Goal: Task Accomplishment & Management: Use online tool/utility

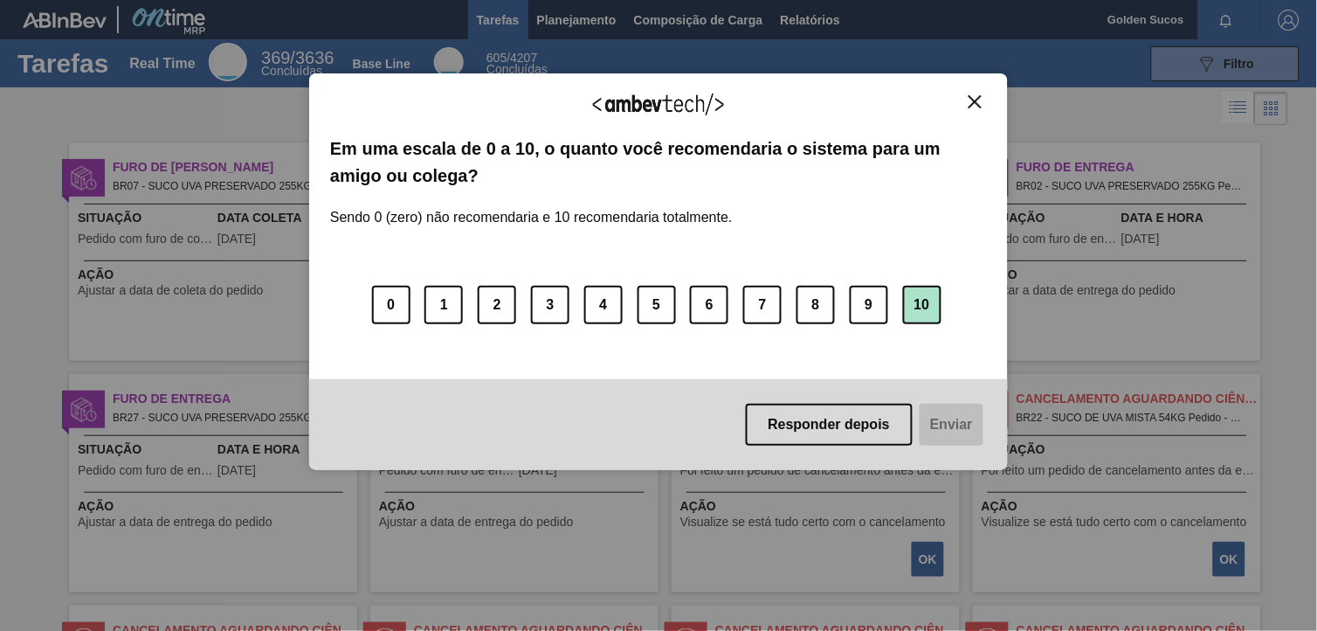
drag, startPoint x: 926, startPoint y: 302, endPoint x: 932, endPoint y: 317, distance: 16.1
click at [928, 301] on button "10" at bounding box center [922, 305] width 38 height 38
click at [959, 424] on button "Enviar" at bounding box center [949, 425] width 67 height 42
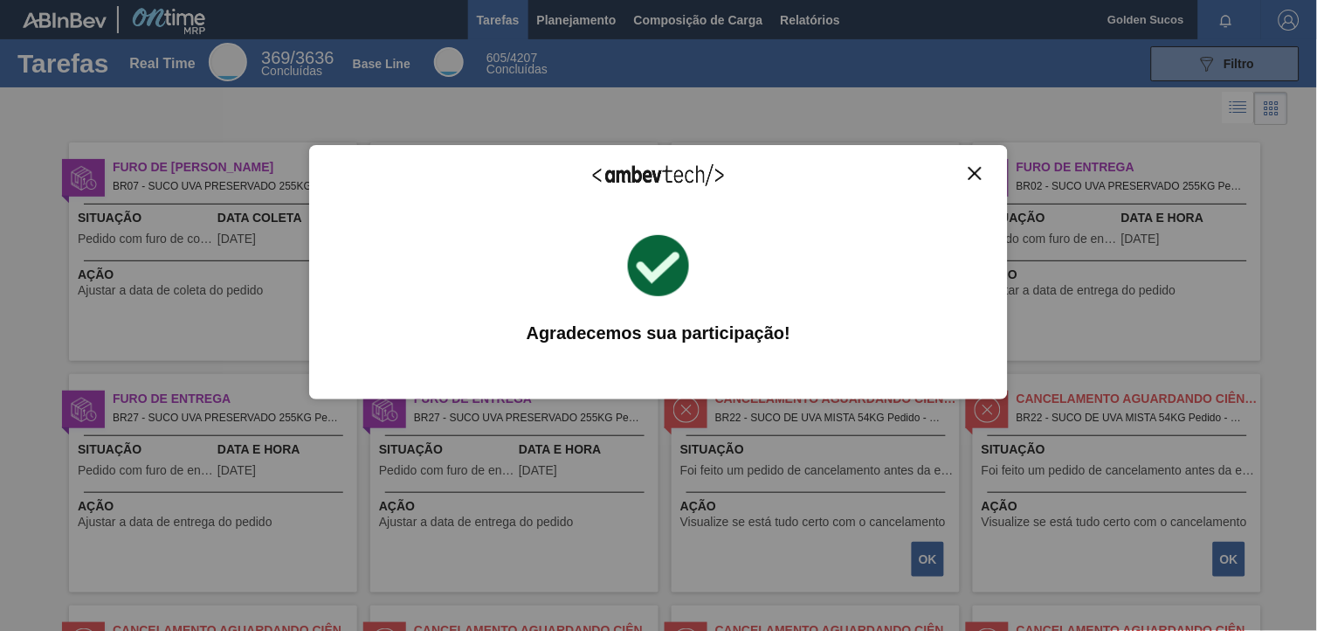
click at [981, 171] on img "Close" at bounding box center [975, 173] width 13 height 13
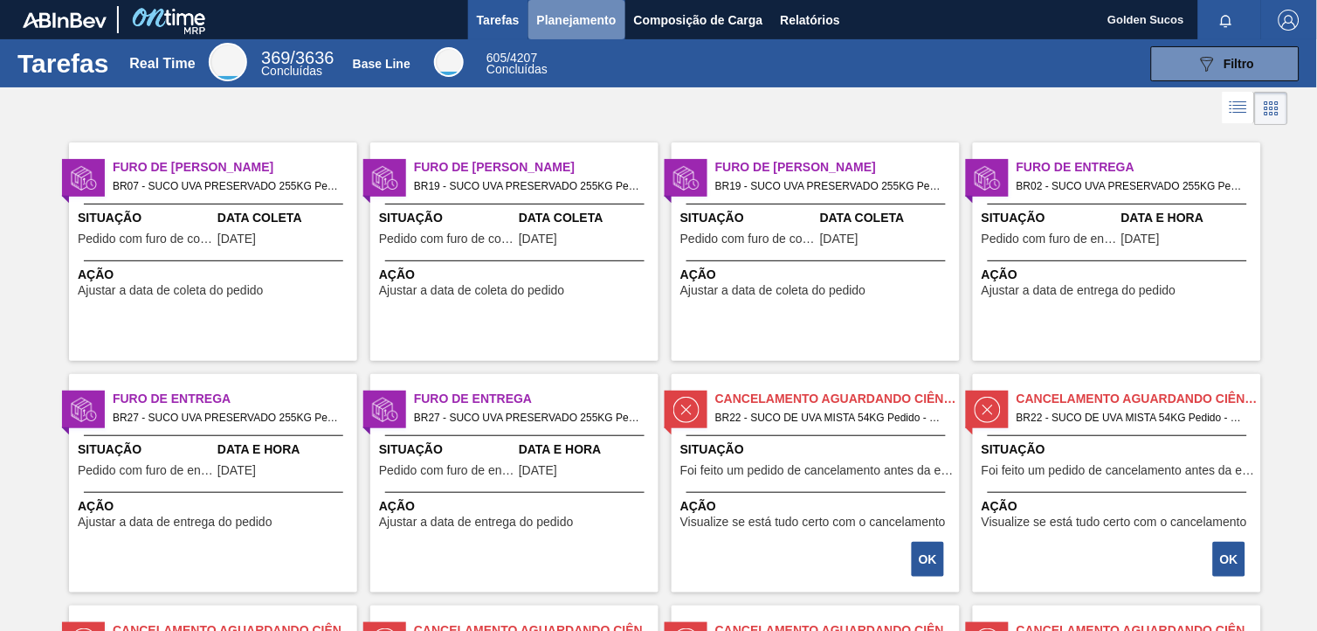
click at [579, 10] on span "Planejamento" at bounding box center [576, 20] width 79 height 21
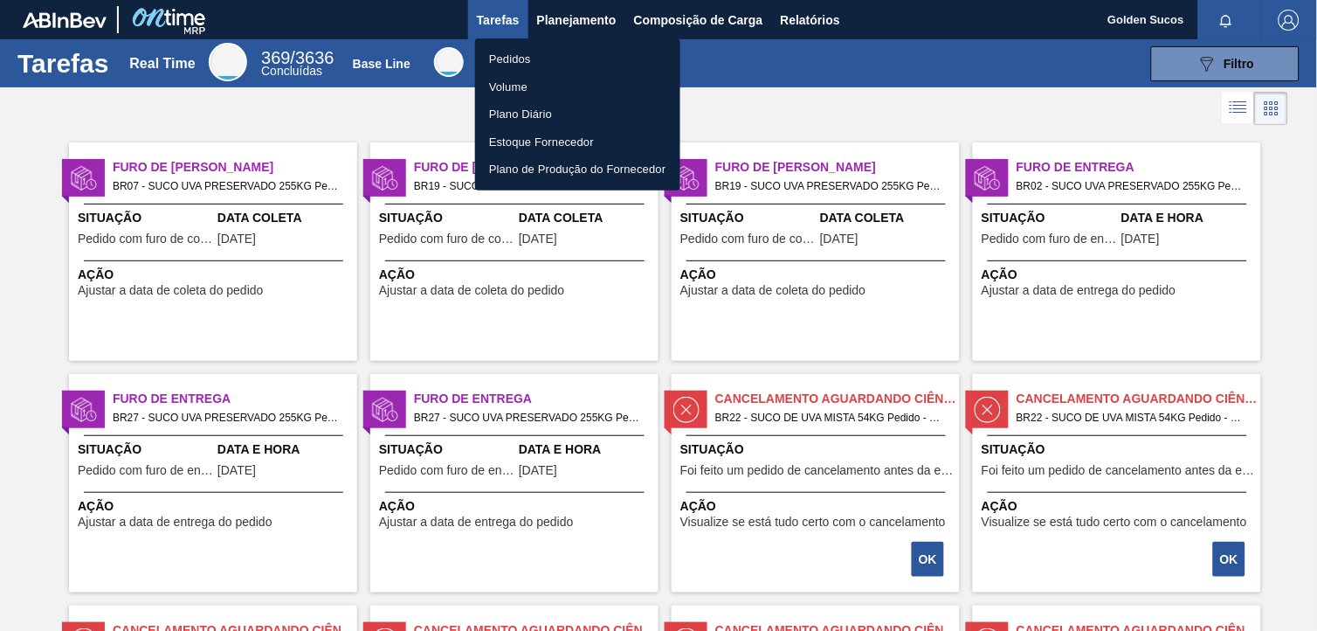
click at [538, 58] on li "Pedidos" at bounding box center [577, 59] width 205 height 28
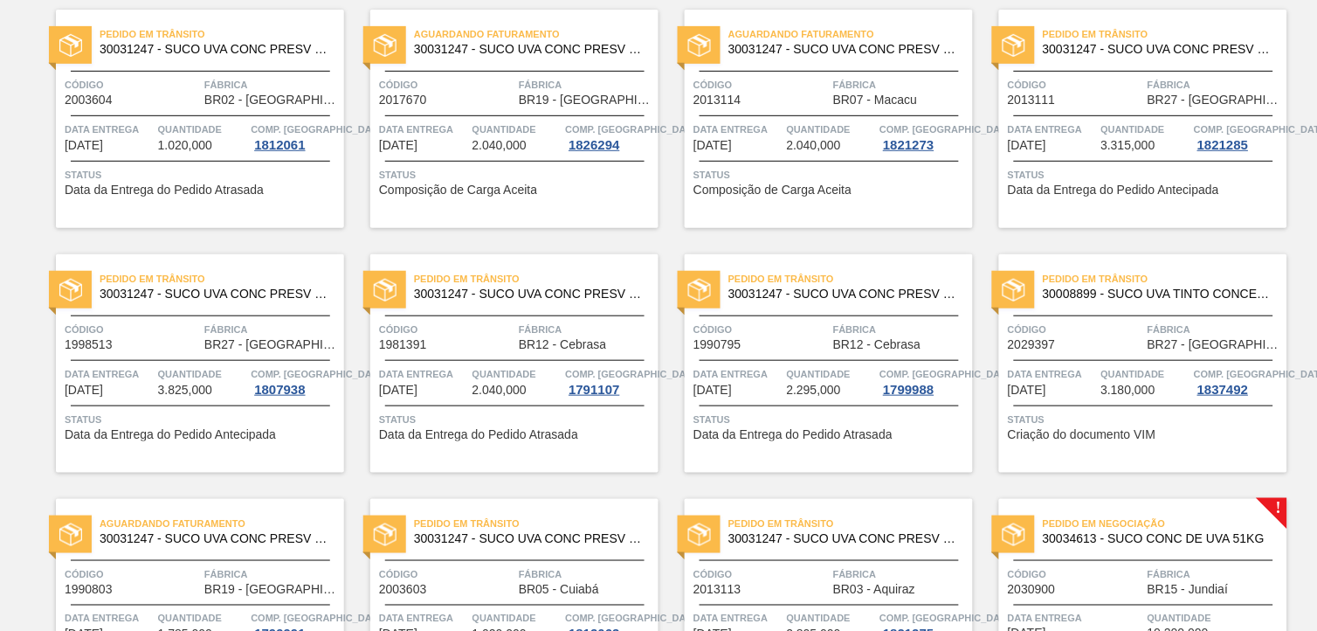
scroll to position [388, 0]
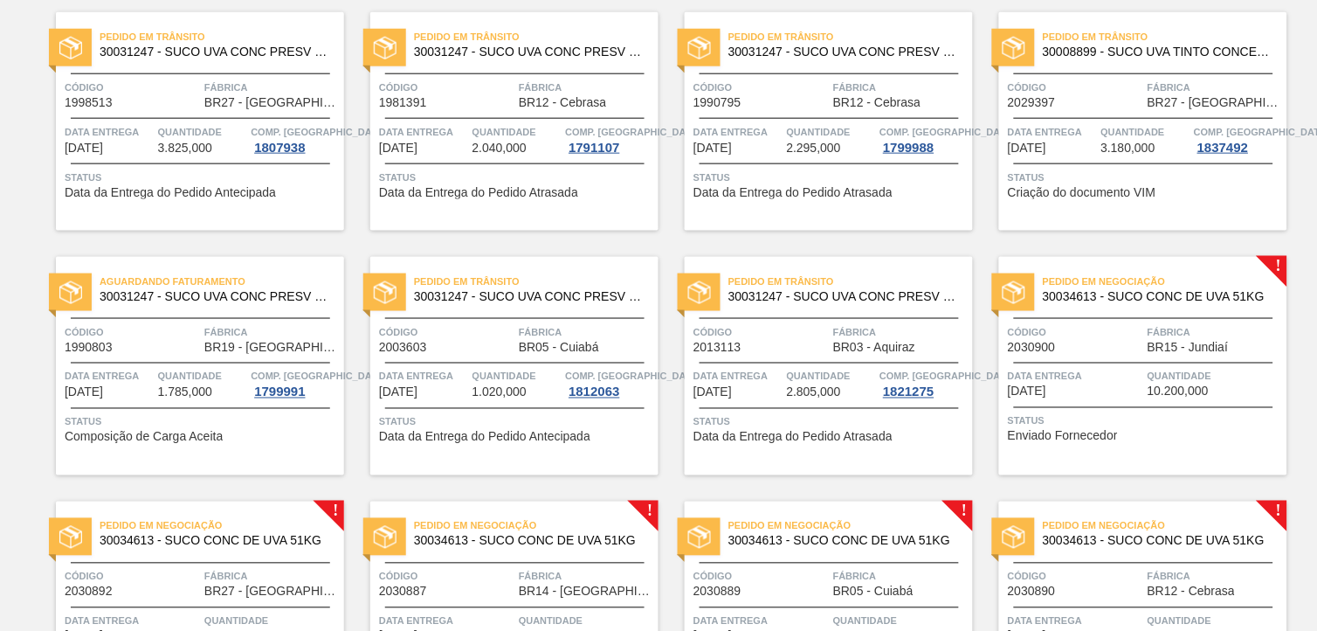
click at [1176, 293] on span "30034613 - SUCO CONC DE UVA 51KG" at bounding box center [1158, 296] width 231 height 13
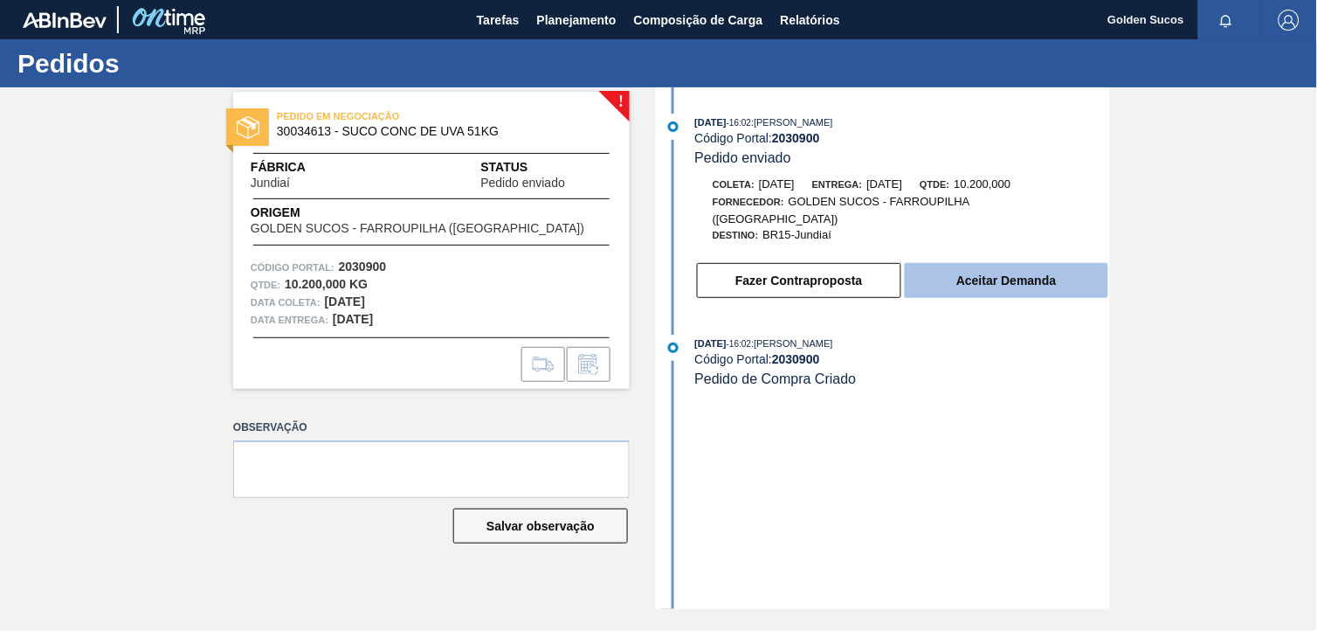
click at [993, 273] on button "Aceitar Demanda" at bounding box center [1007, 280] width 204 height 35
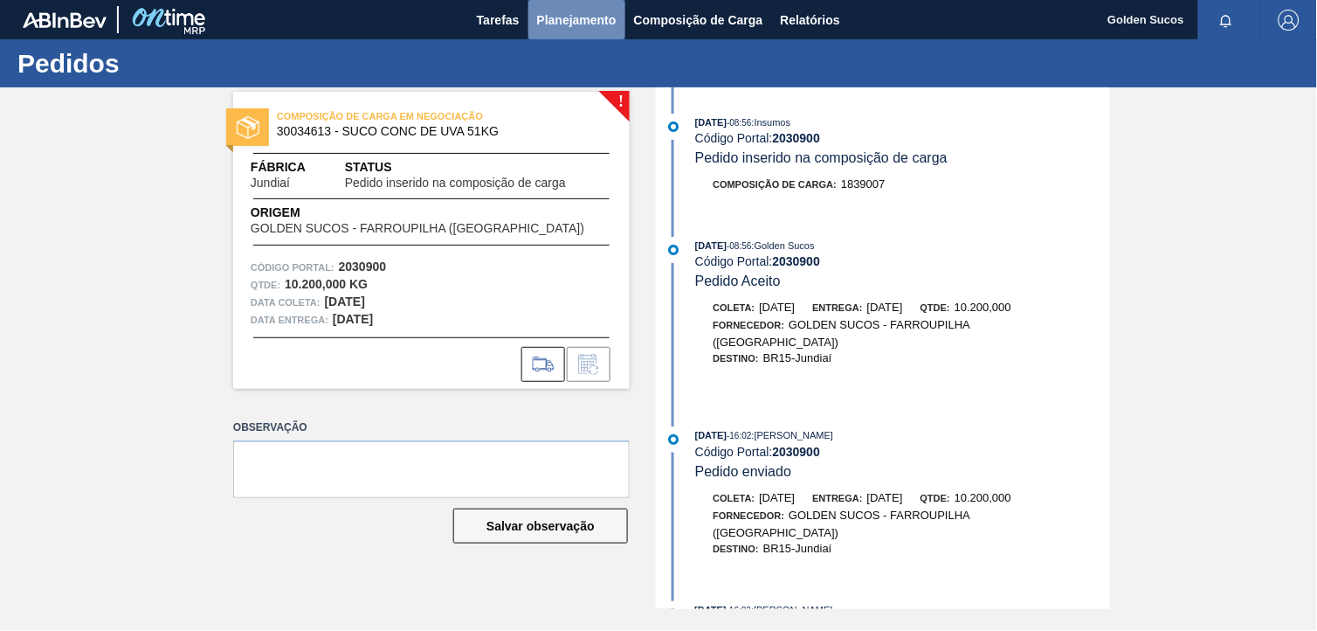
click at [596, 24] on span "Planejamento" at bounding box center [576, 20] width 79 height 21
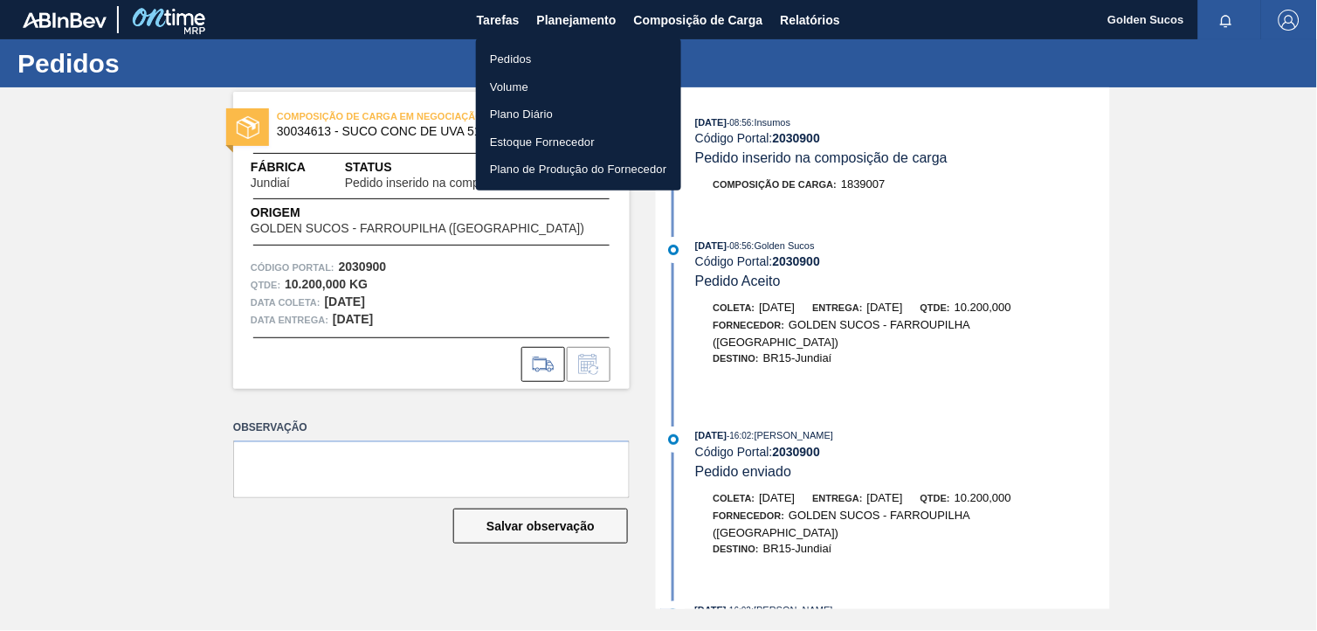
drag, startPoint x: 501, startPoint y: 51, endPoint x: 527, endPoint y: 58, distance: 26.3
click at [503, 51] on li "Pedidos" at bounding box center [578, 59] width 205 height 28
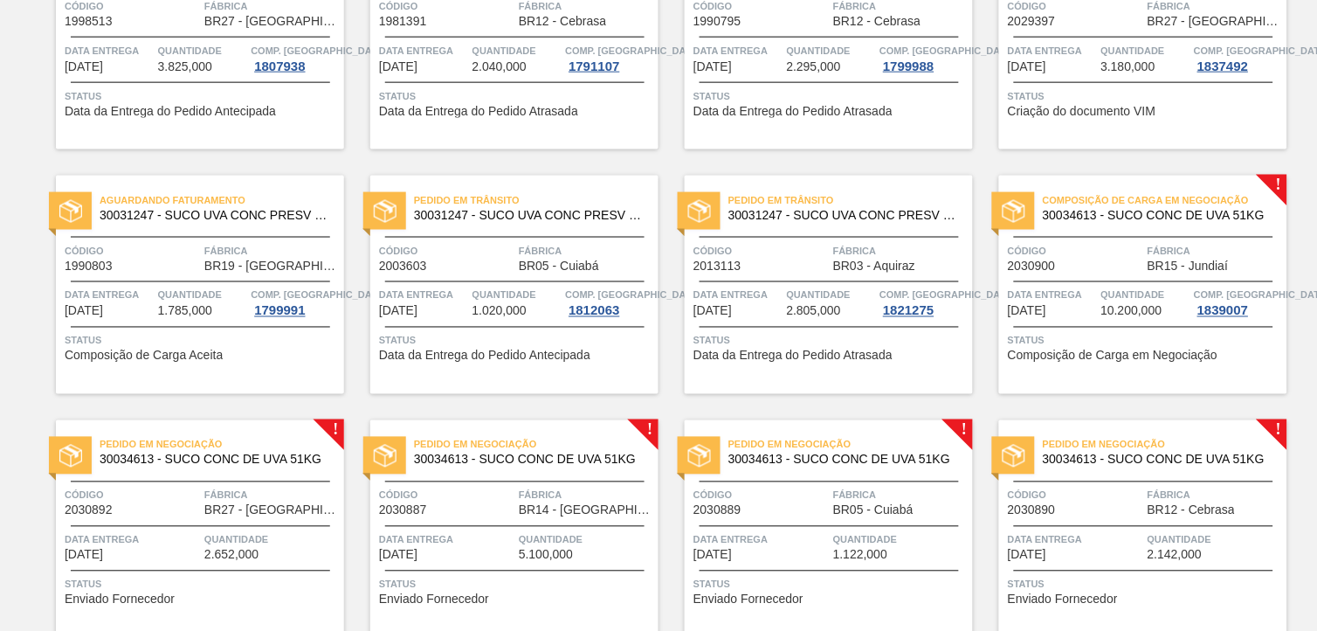
scroll to position [485, 0]
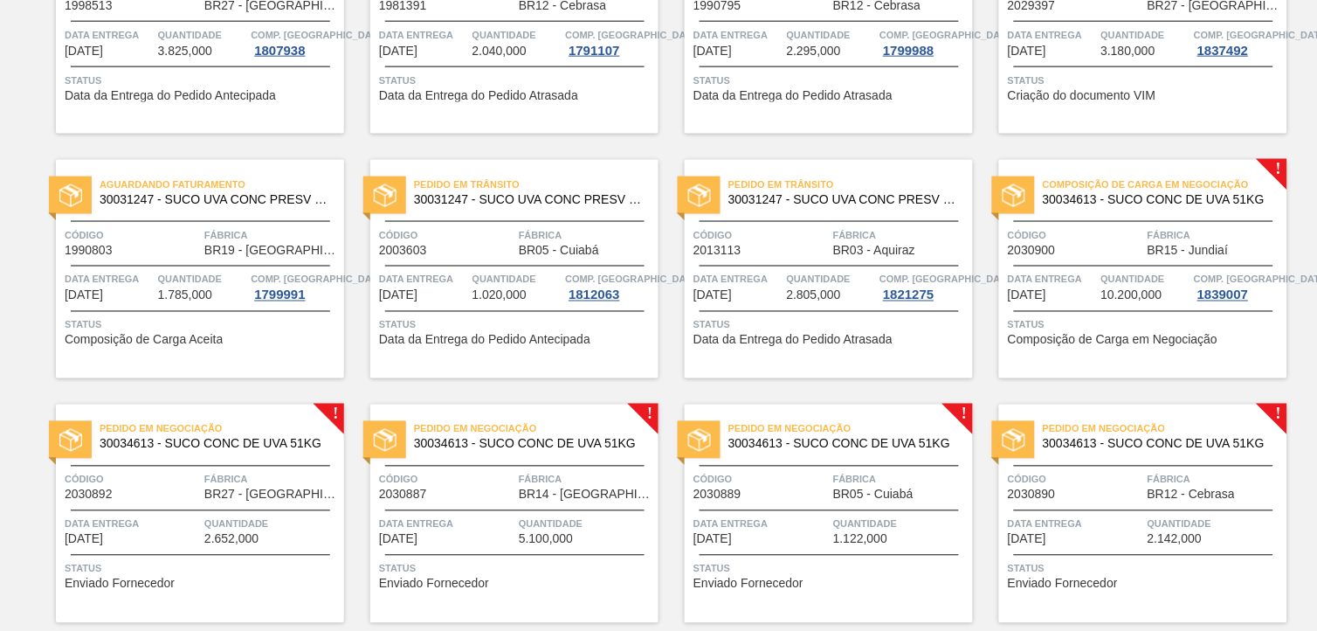
click at [1216, 439] on span "30034613 - SUCO CONC DE UVA 51KG" at bounding box center [1158, 444] width 231 height 13
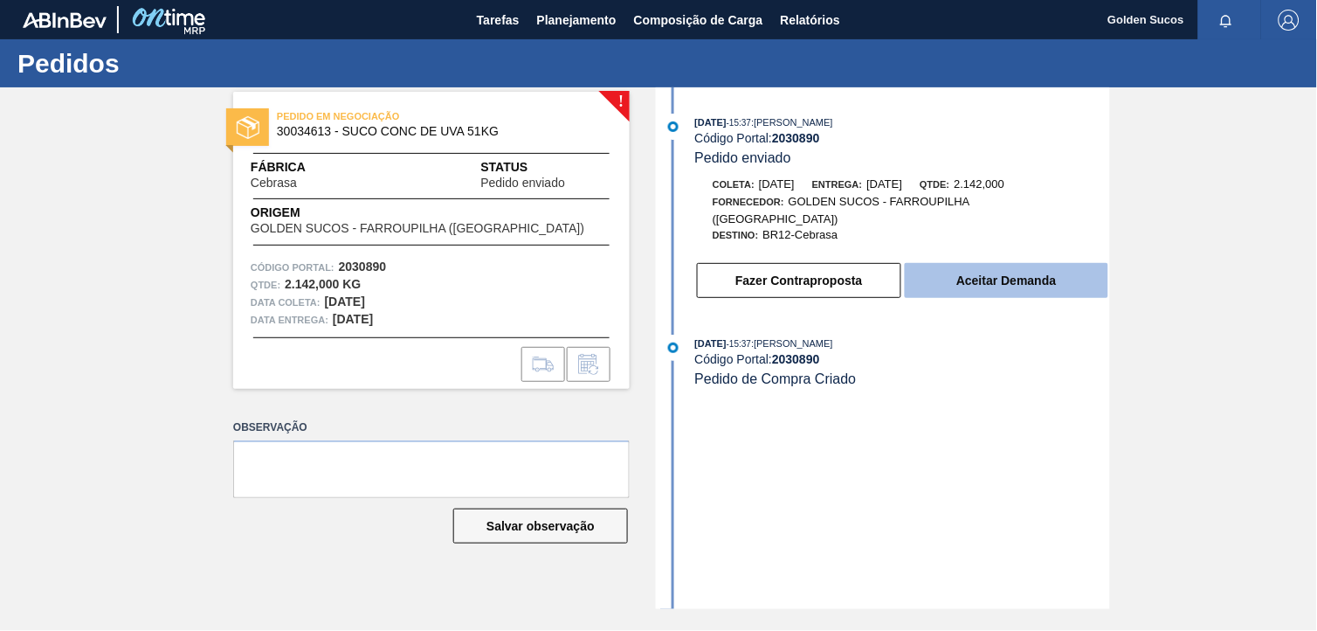
click at [1045, 263] on button "Aceitar Demanda" at bounding box center [1007, 280] width 204 height 35
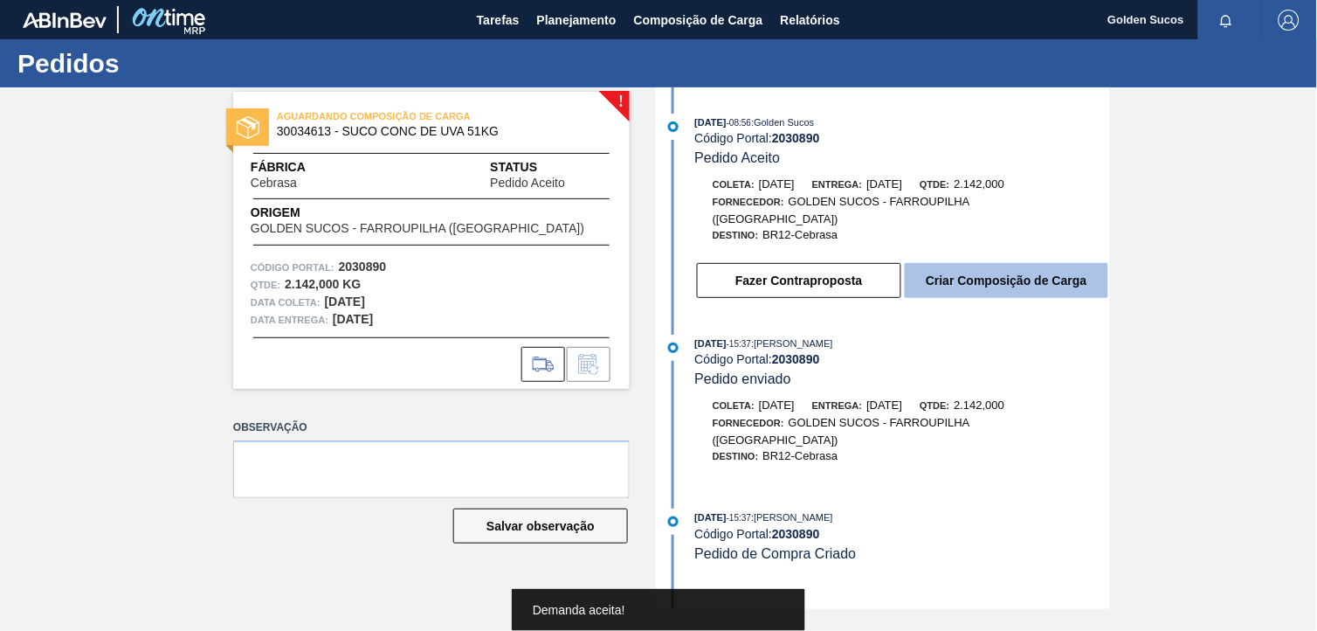
click at [1033, 268] on button "Criar Composição de Carga" at bounding box center [1007, 280] width 204 height 35
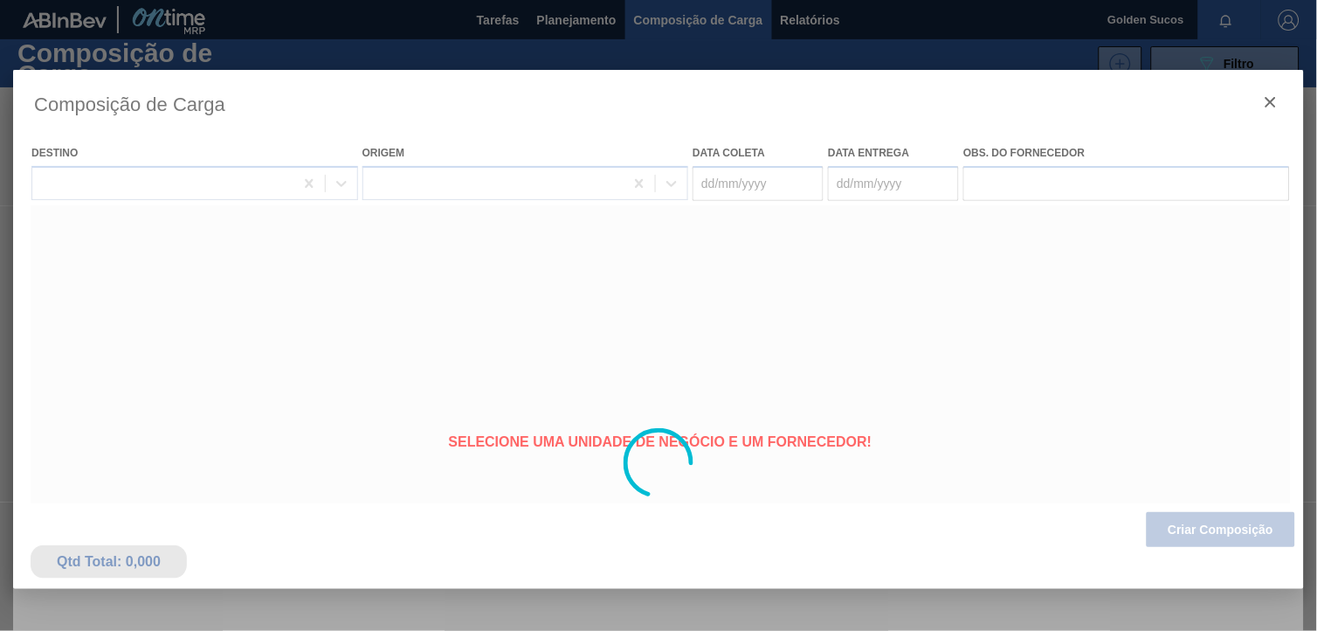
type coleta "[DATE]"
type entrega "[DATE]"
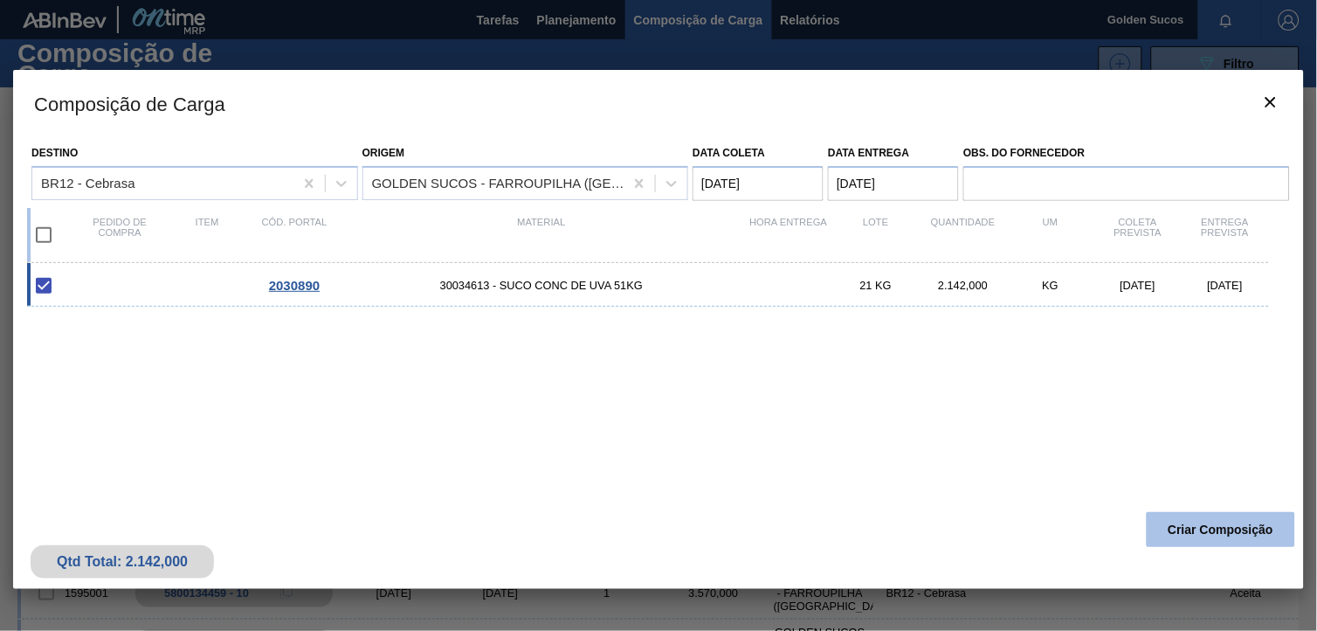
click at [1230, 528] on button "Criar Composição" at bounding box center [1221, 529] width 148 height 35
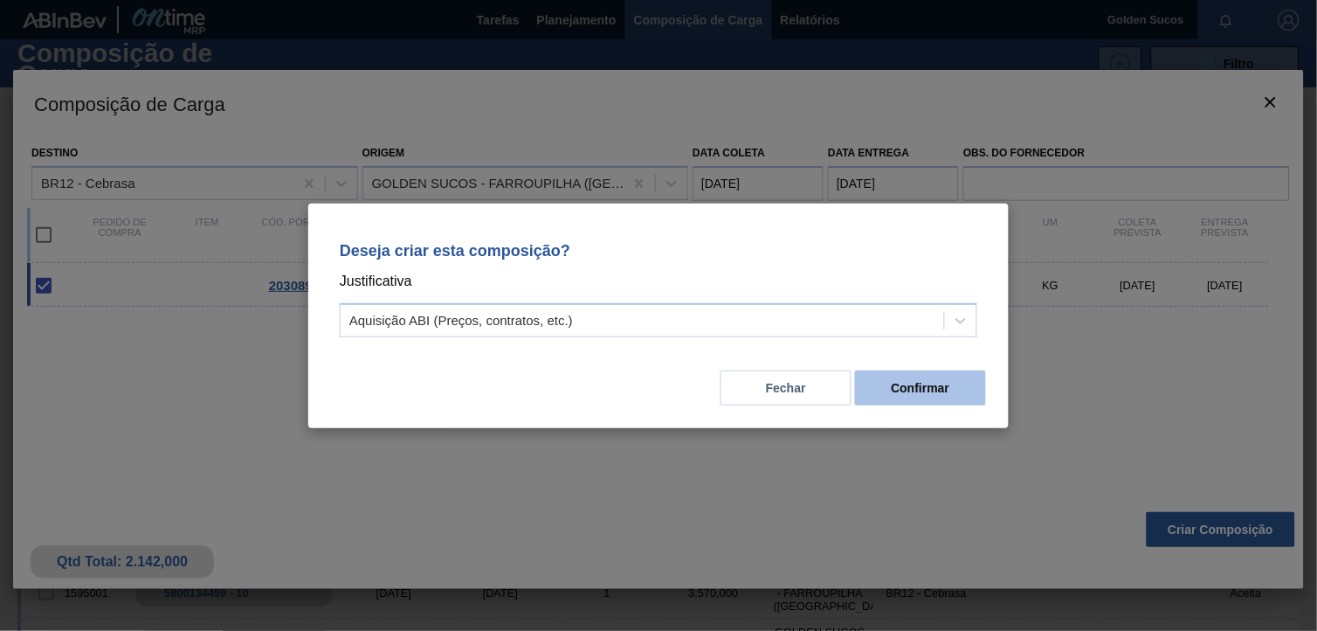
click at [894, 395] on button "Confirmar" at bounding box center [920, 387] width 131 height 35
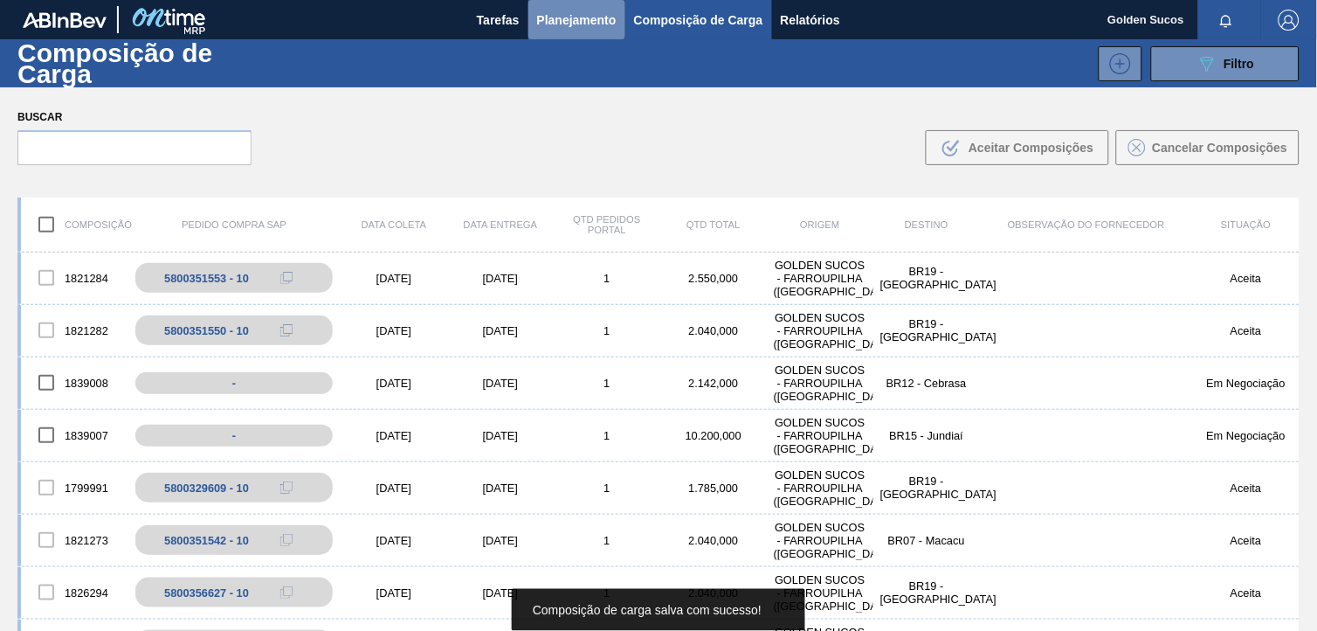
click at [570, 20] on span "Planejamento" at bounding box center [576, 20] width 79 height 21
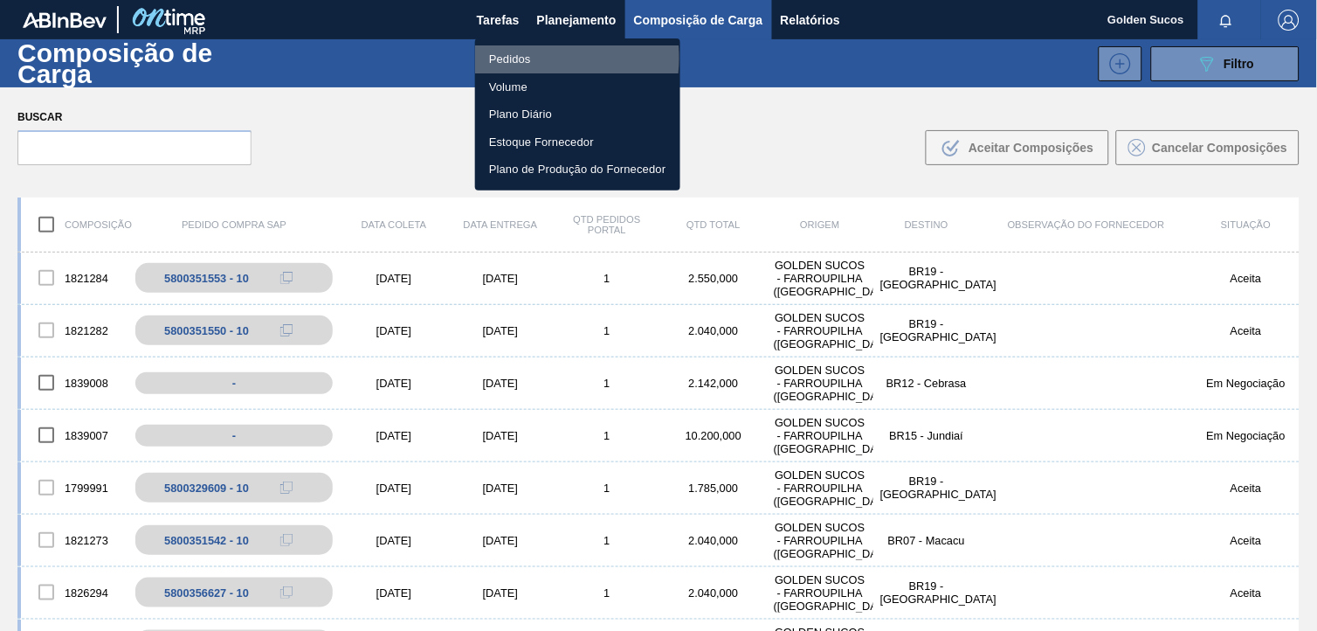
drag, startPoint x: 528, startPoint y: 58, endPoint x: 542, endPoint y: 61, distance: 14.4
click at [529, 58] on li "Pedidos" at bounding box center [577, 59] width 205 height 28
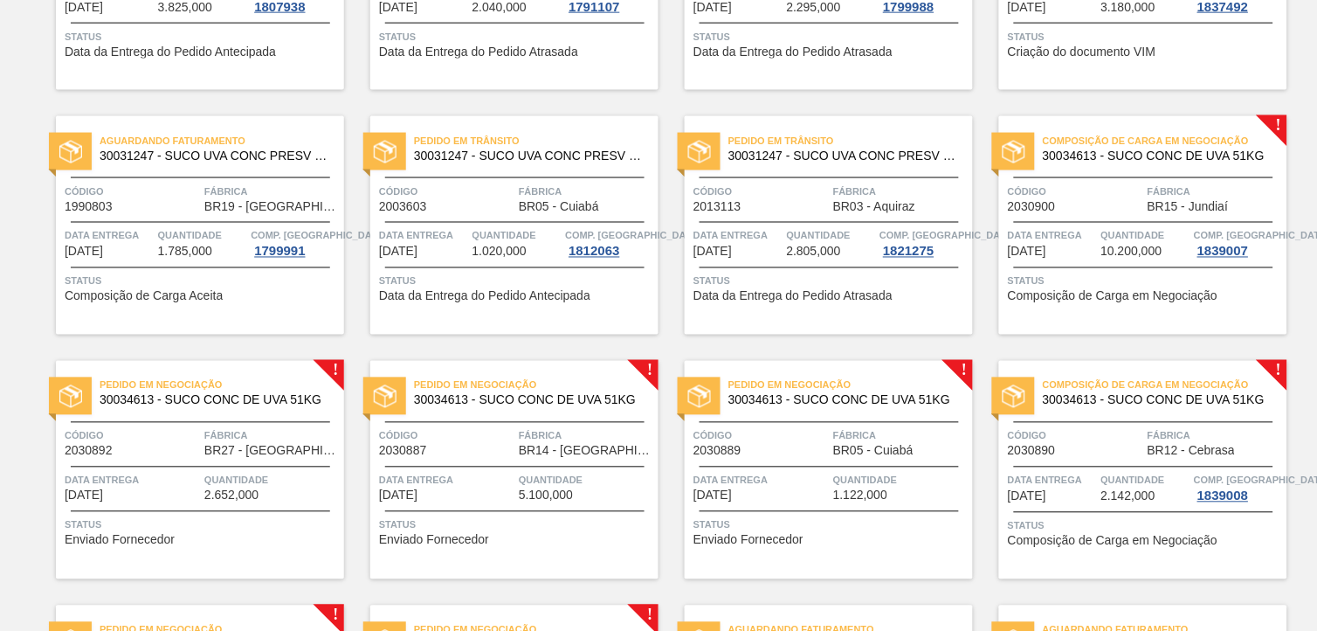
scroll to position [776, 0]
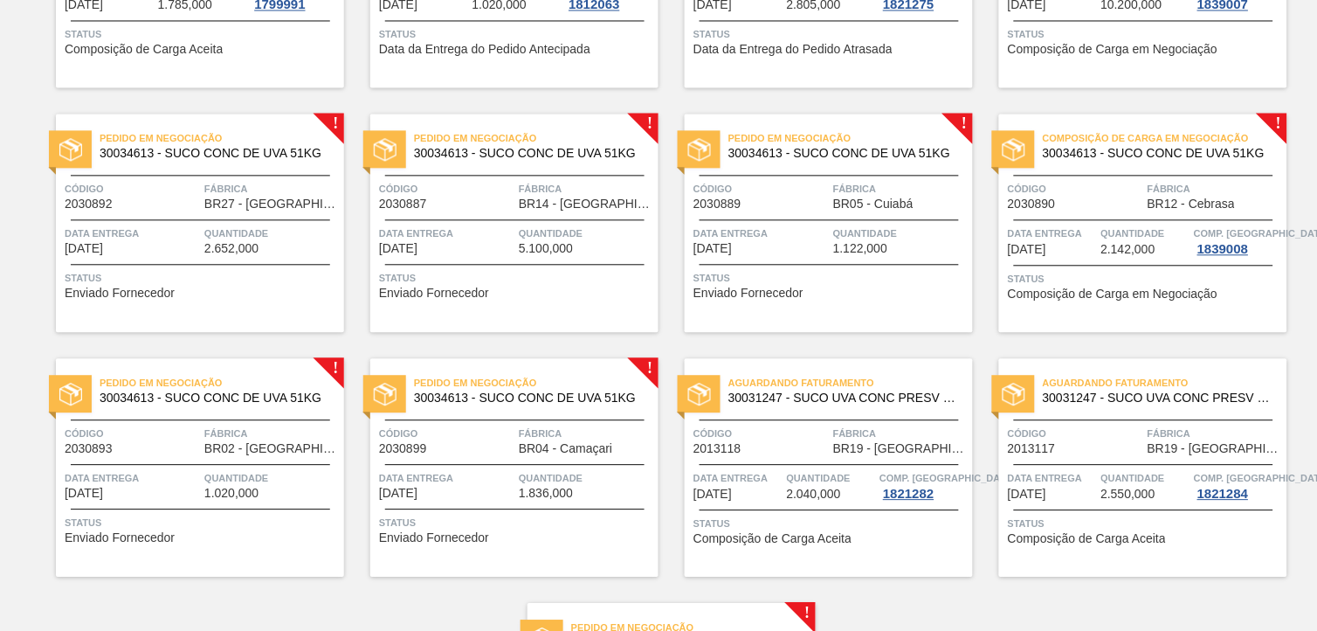
click at [879, 150] on span "30034613 - SUCO CONC DE UVA 51KG" at bounding box center [843, 153] width 231 height 13
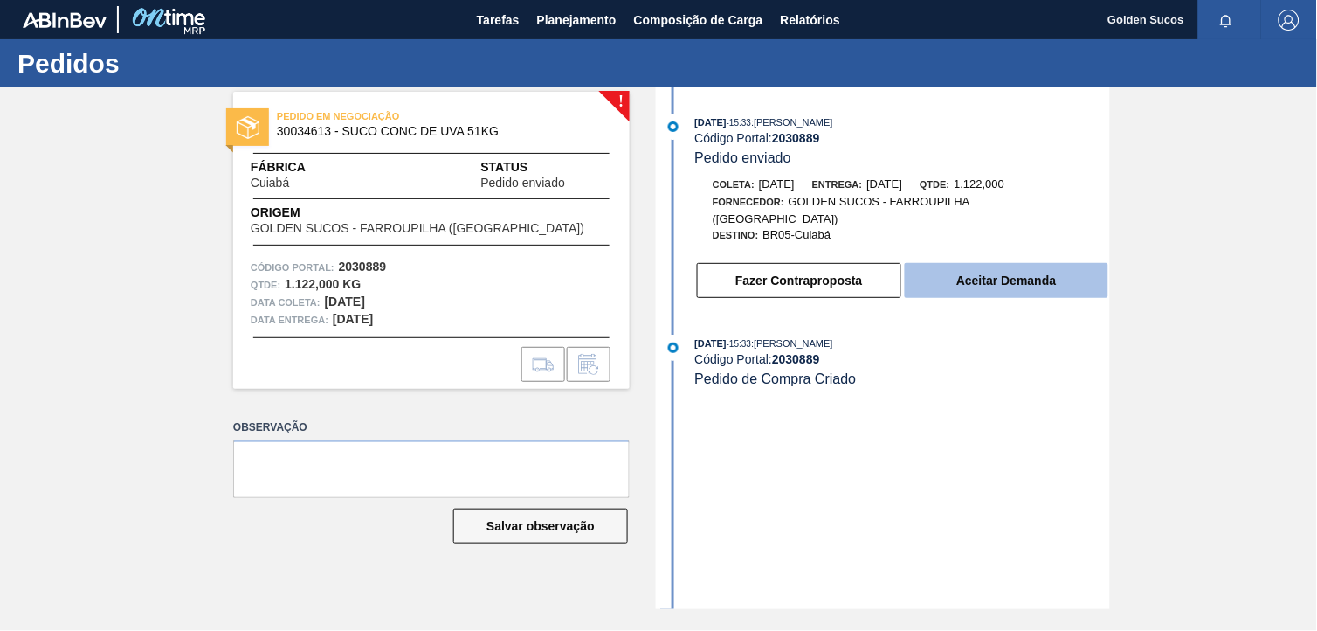
click at [1018, 266] on button "Aceitar Demanda" at bounding box center [1007, 280] width 204 height 35
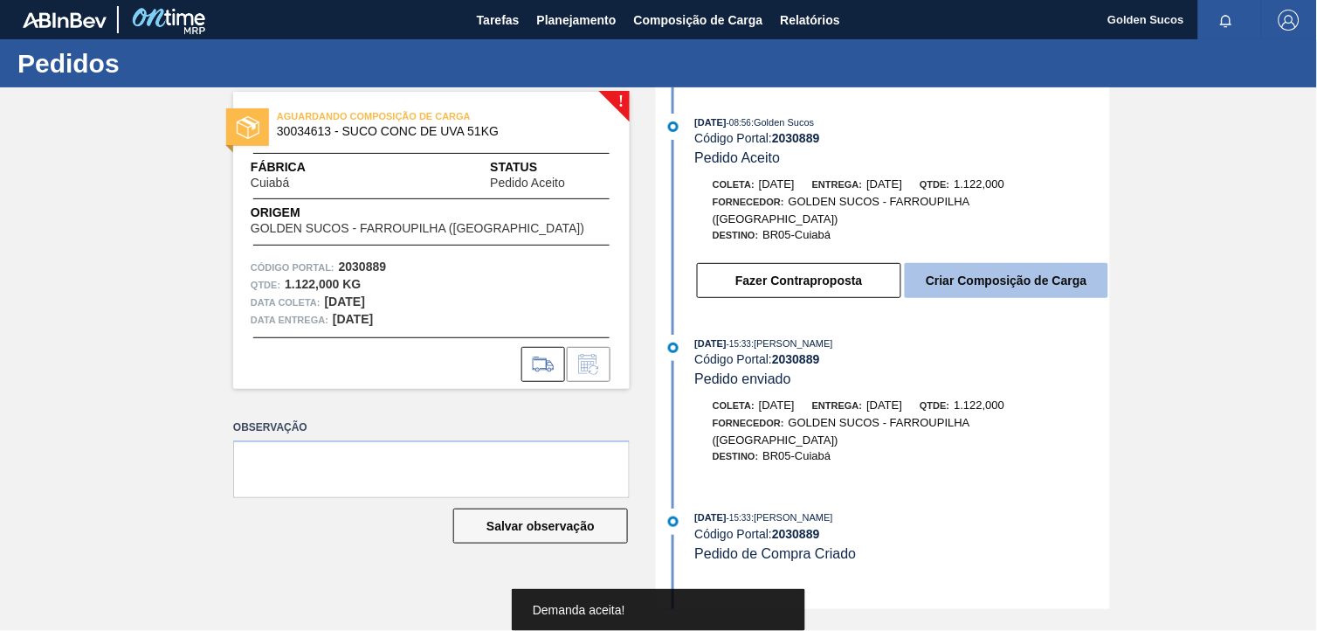
click at [1025, 267] on button "Criar Composição de Carga" at bounding box center [1007, 280] width 204 height 35
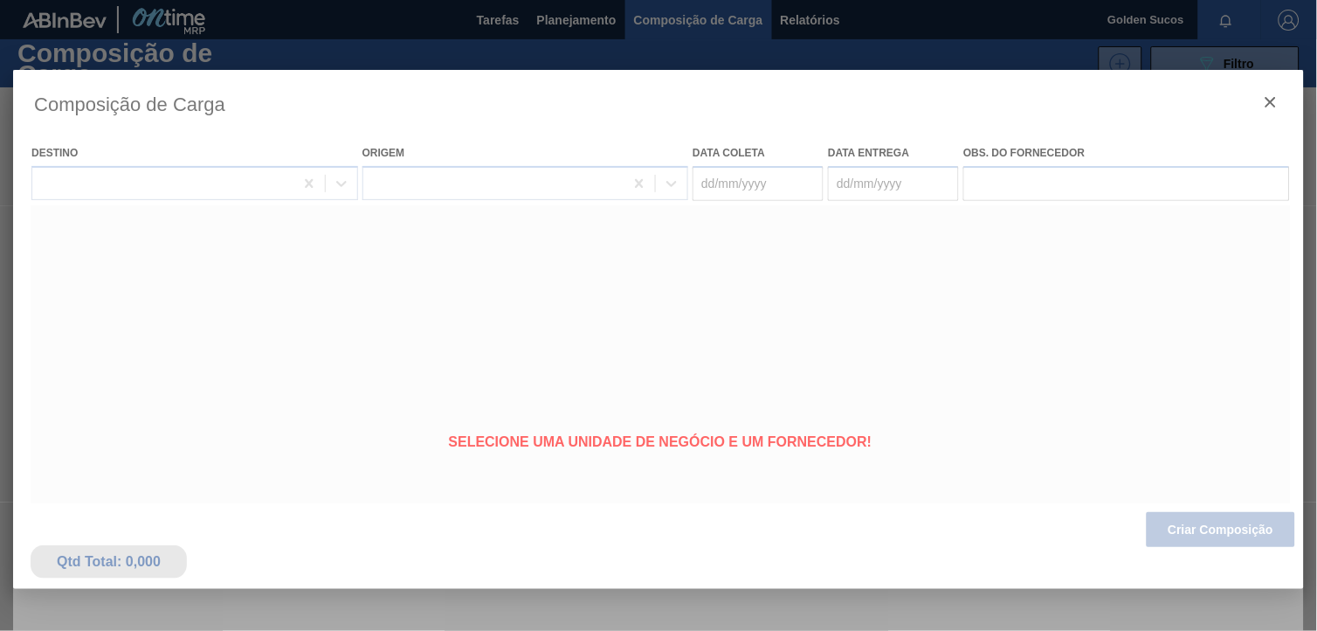
type coleta "[DATE]"
type entrega "[DATE]"
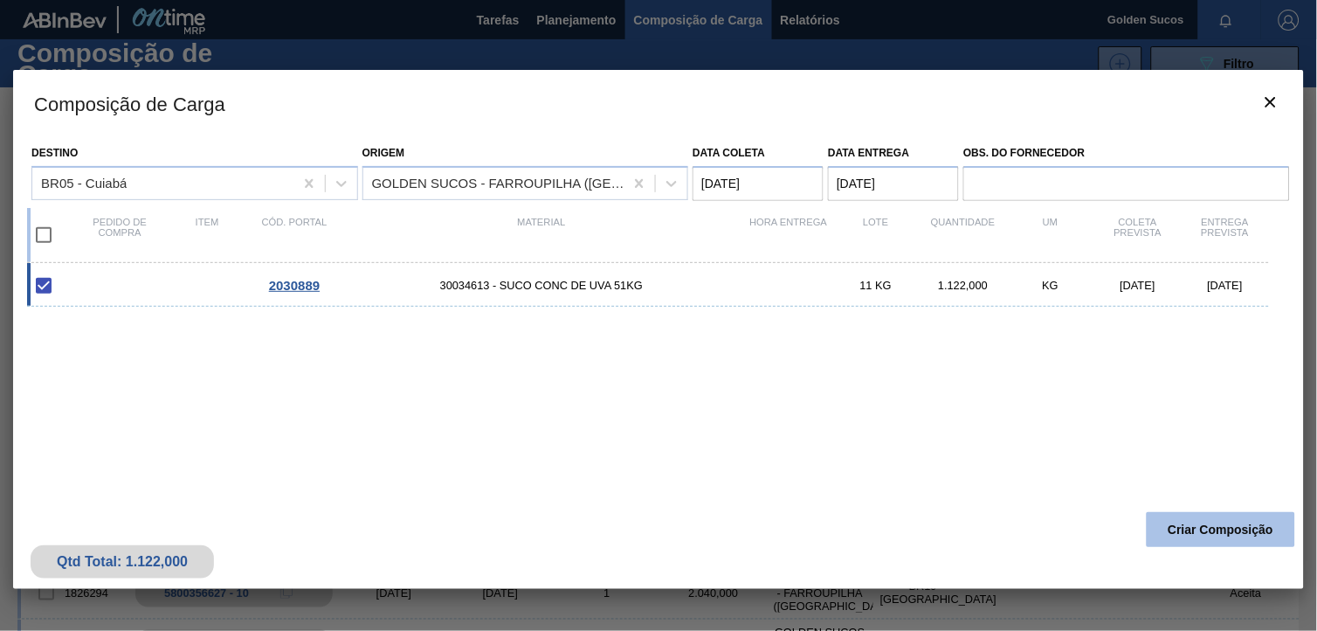
click at [1235, 534] on button "Criar Composição" at bounding box center [1221, 529] width 148 height 35
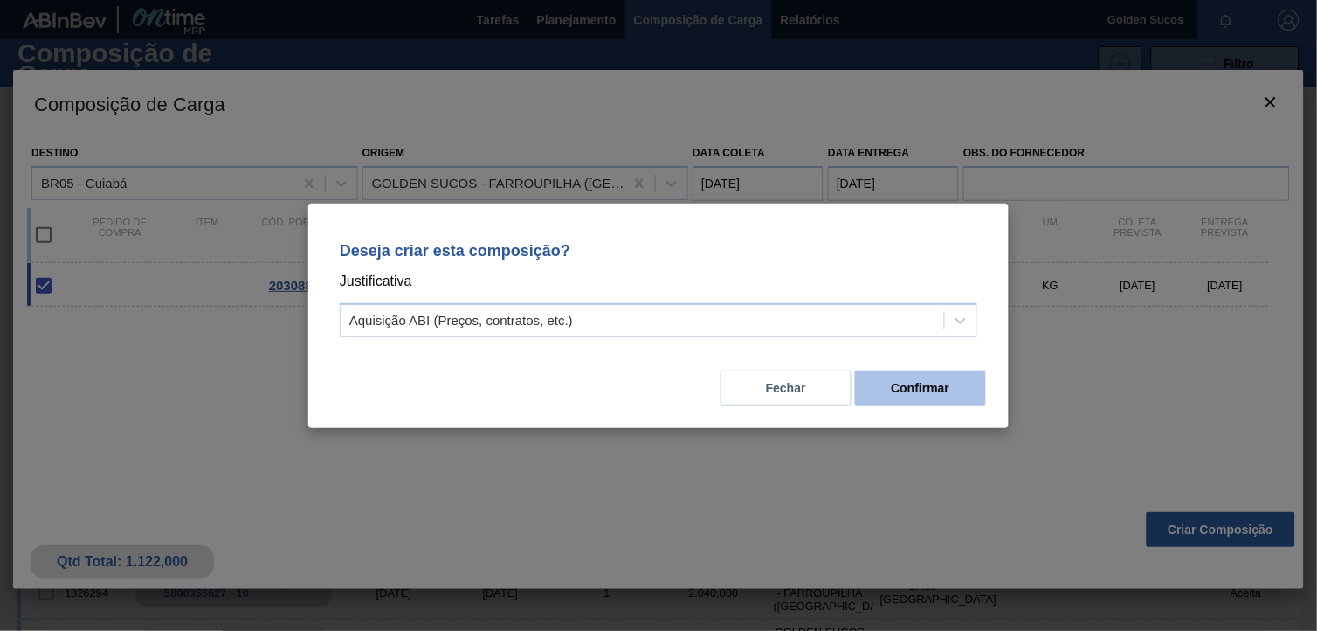
click at [949, 396] on button "Confirmar" at bounding box center [920, 387] width 131 height 35
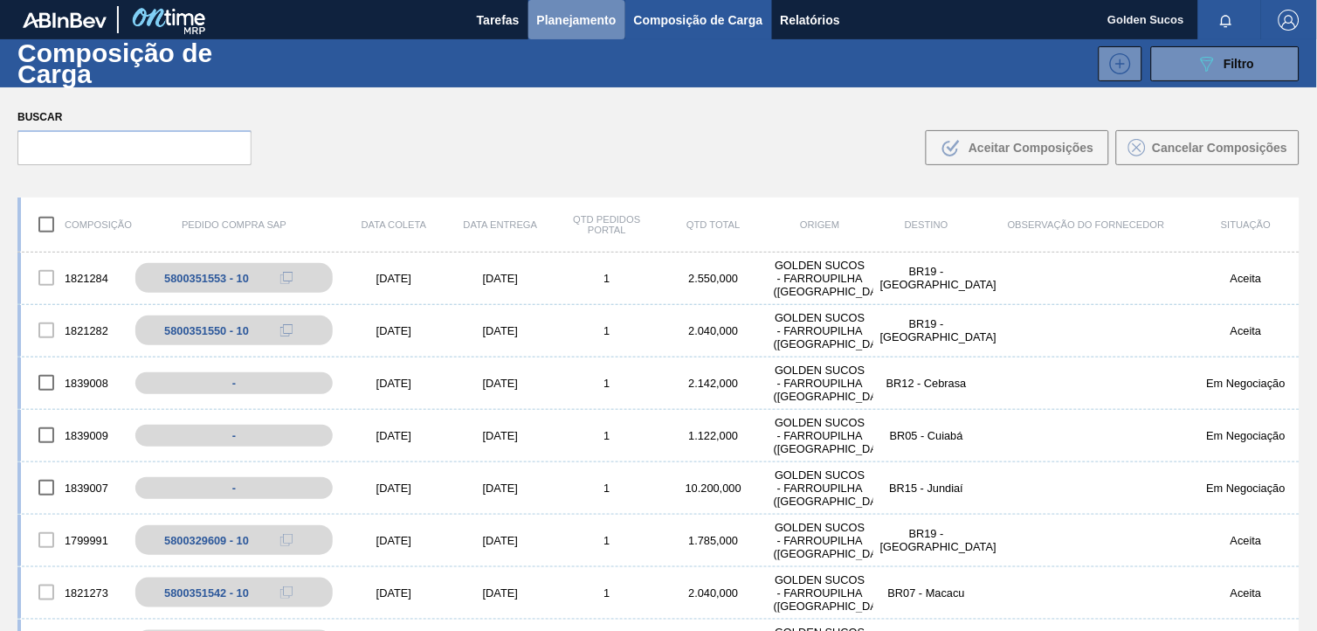
click at [573, 18] on span "Planejamento" at bounding box center [576, 20] width 79 height 21
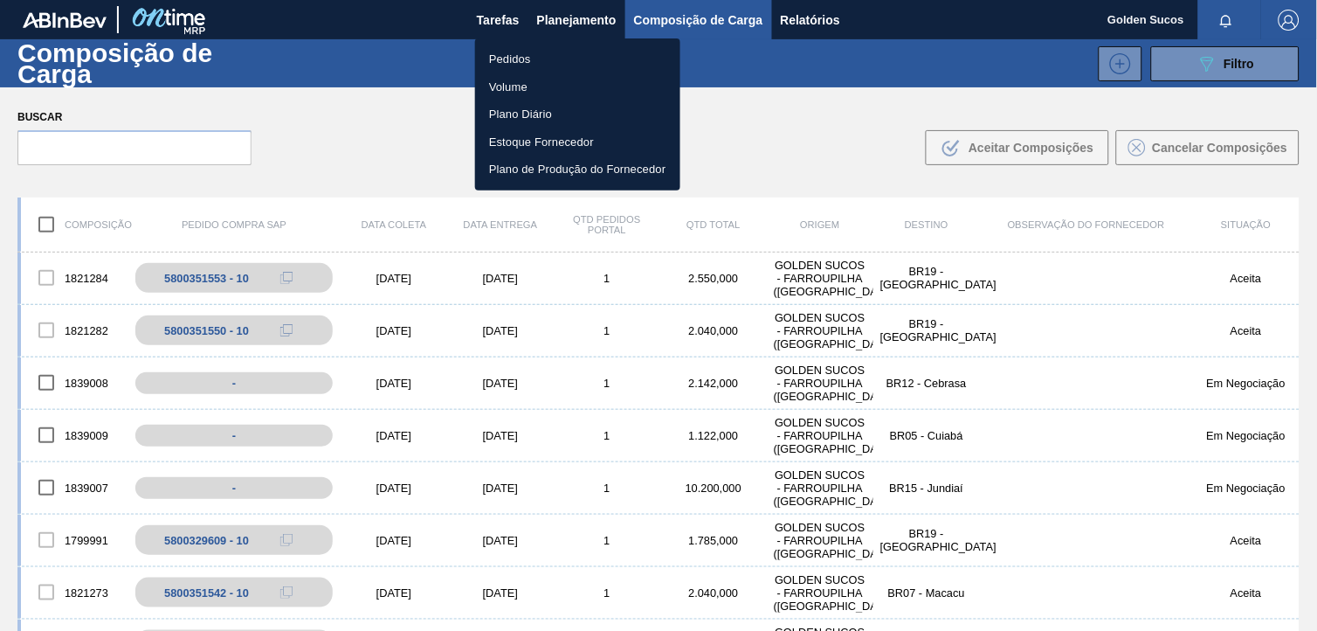
drag, startPoint x: 530, startPoint y: 53, endPoint x: 583, endPoint y: 72, distance: 55.5
click at [530, 53] on li "Pedidos" at bounding box center [577, 59] width 205 height 28
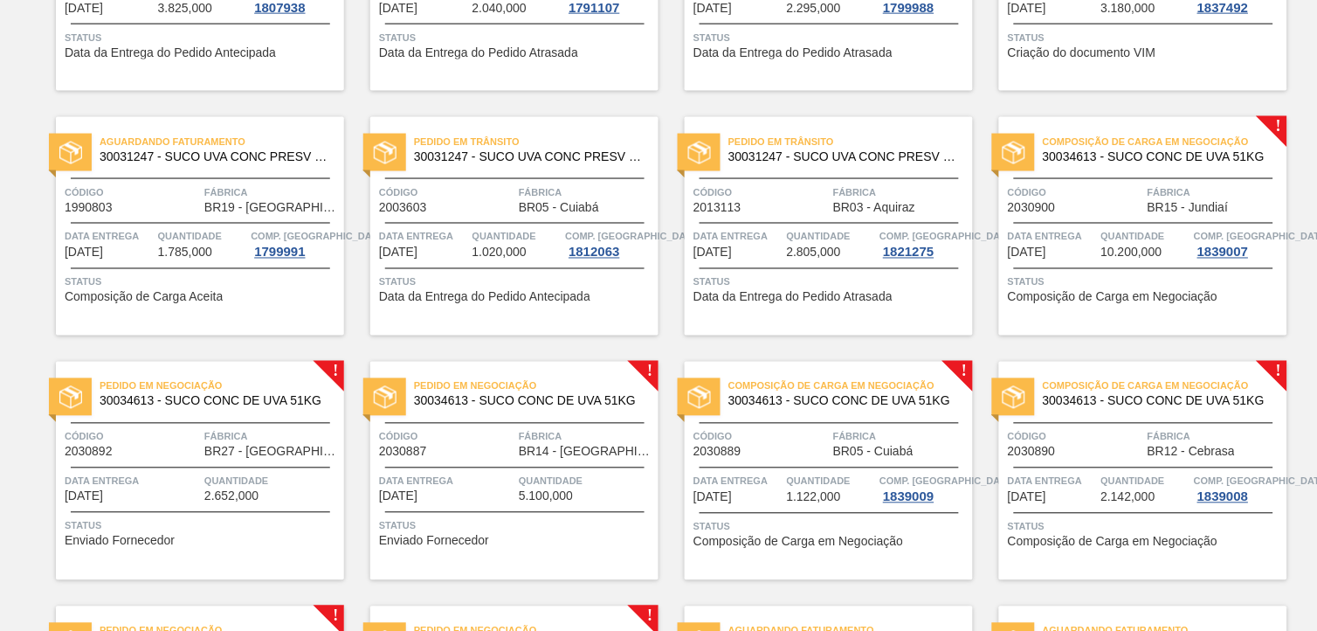
scroll to position [485, 0]
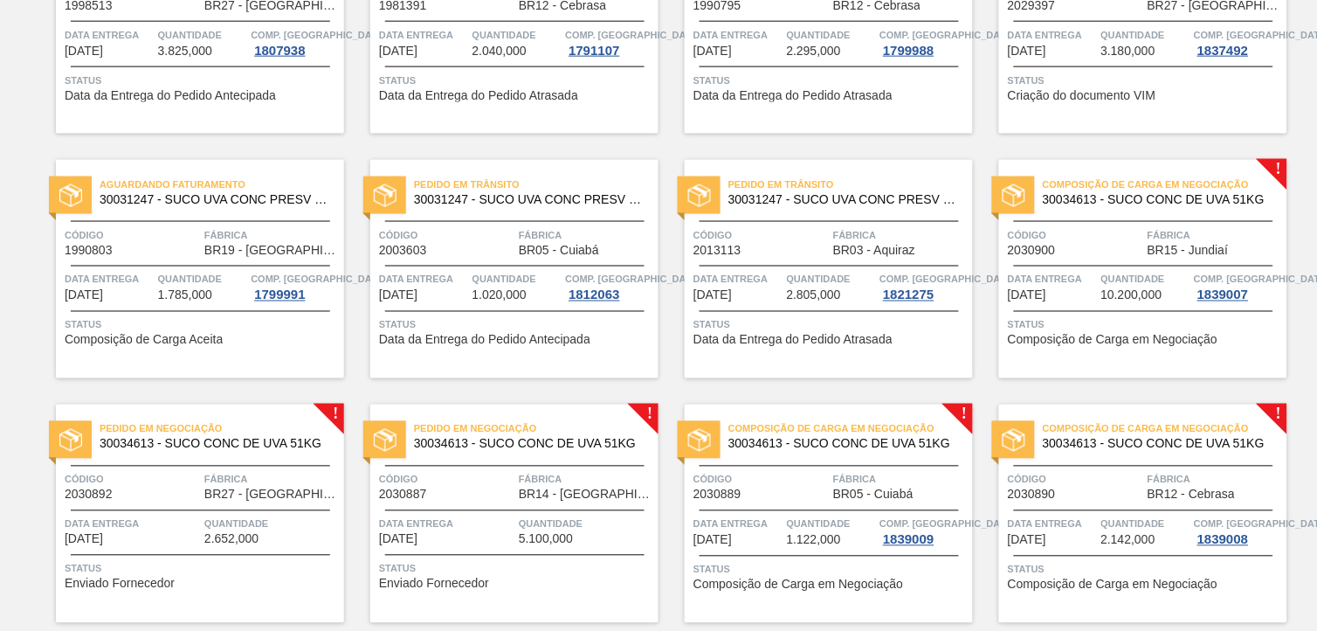
click at [1190, 443] on span "30034613 - SUCO CONC DE UVA 51KG" at bounding box center [1158, 444] width 231 height 13
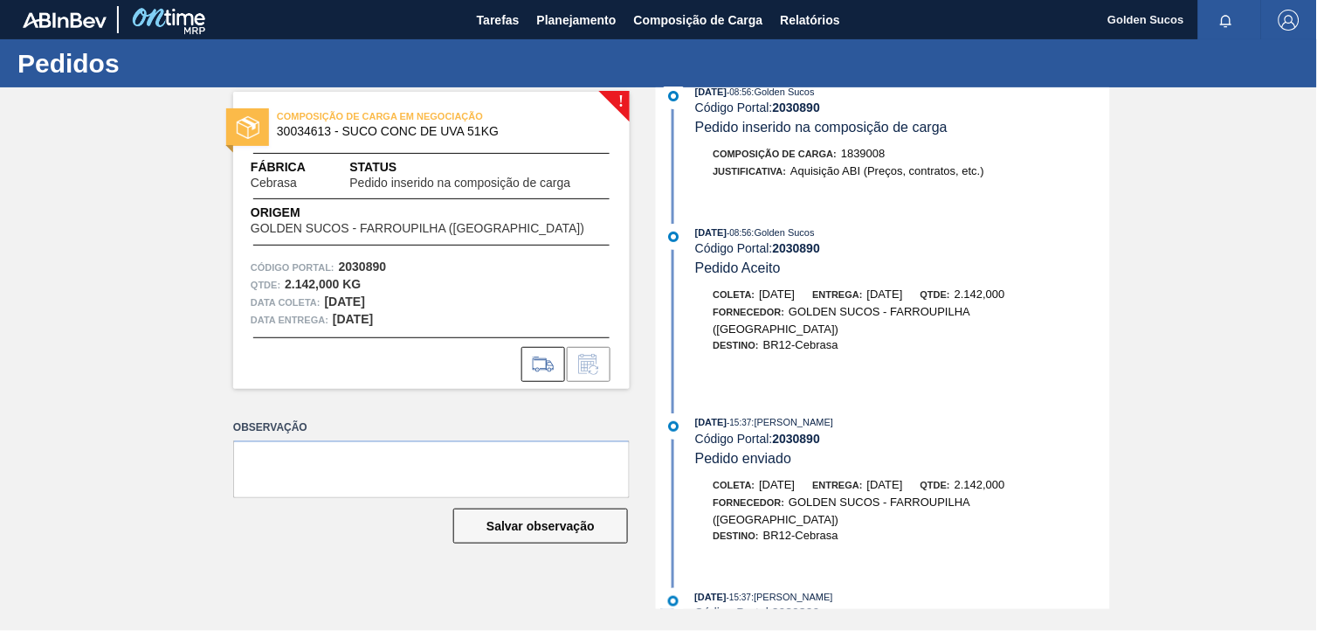
scroll to position [57, 0]
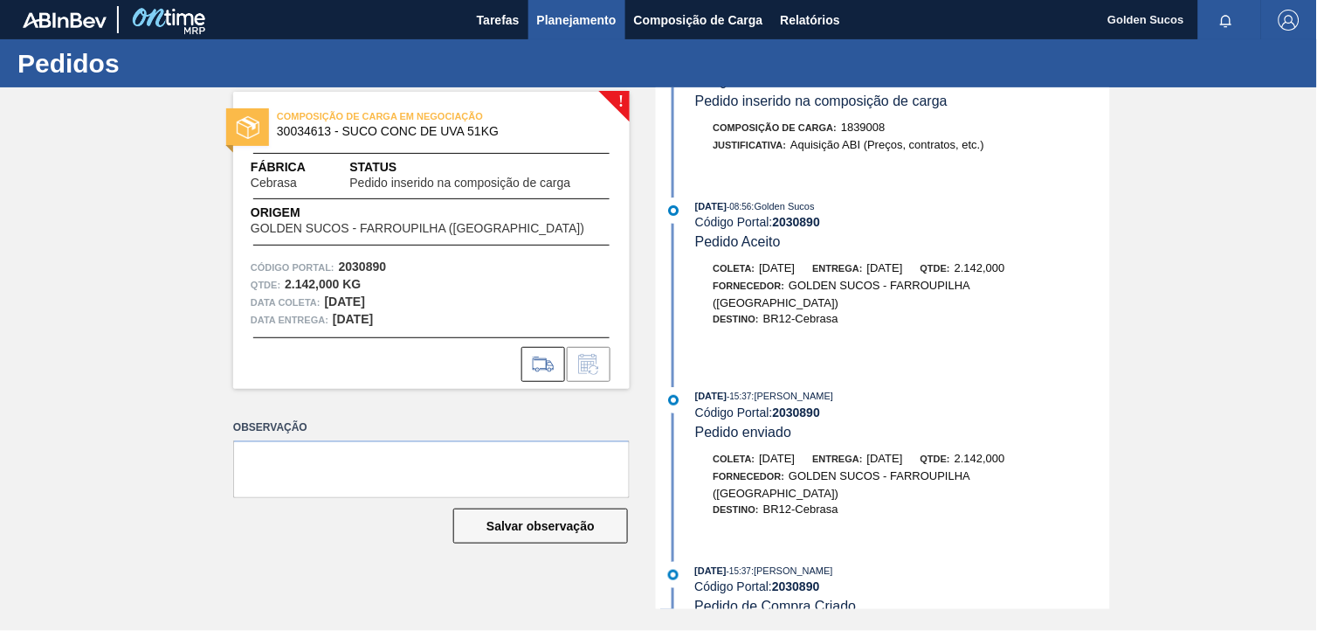
click at [589, 24] on span "Planejamento" at bounding box center [576, 20] width 79 height 21
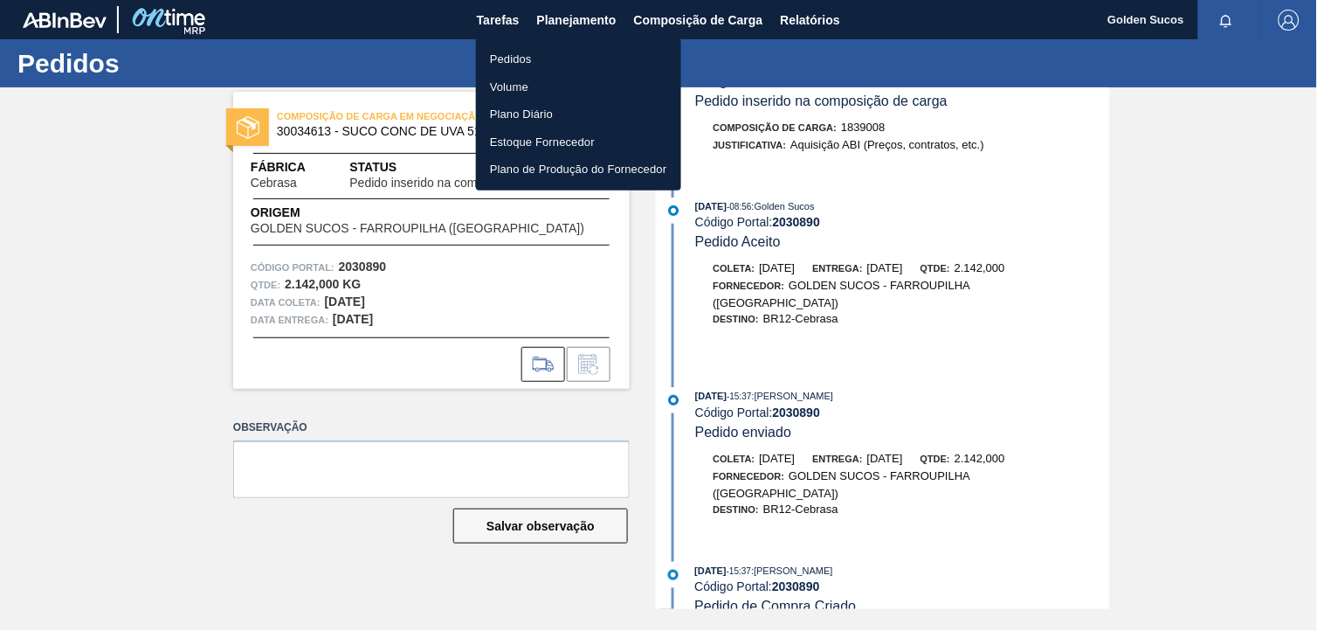
drag, startPoint x: 524, startPoint y: 54, endPoint x: 569, endPoint y: 77, distance: 50.8
click at [527, 56] on li "Pedidos" at bounding box center [578, 59] width 205 height 28
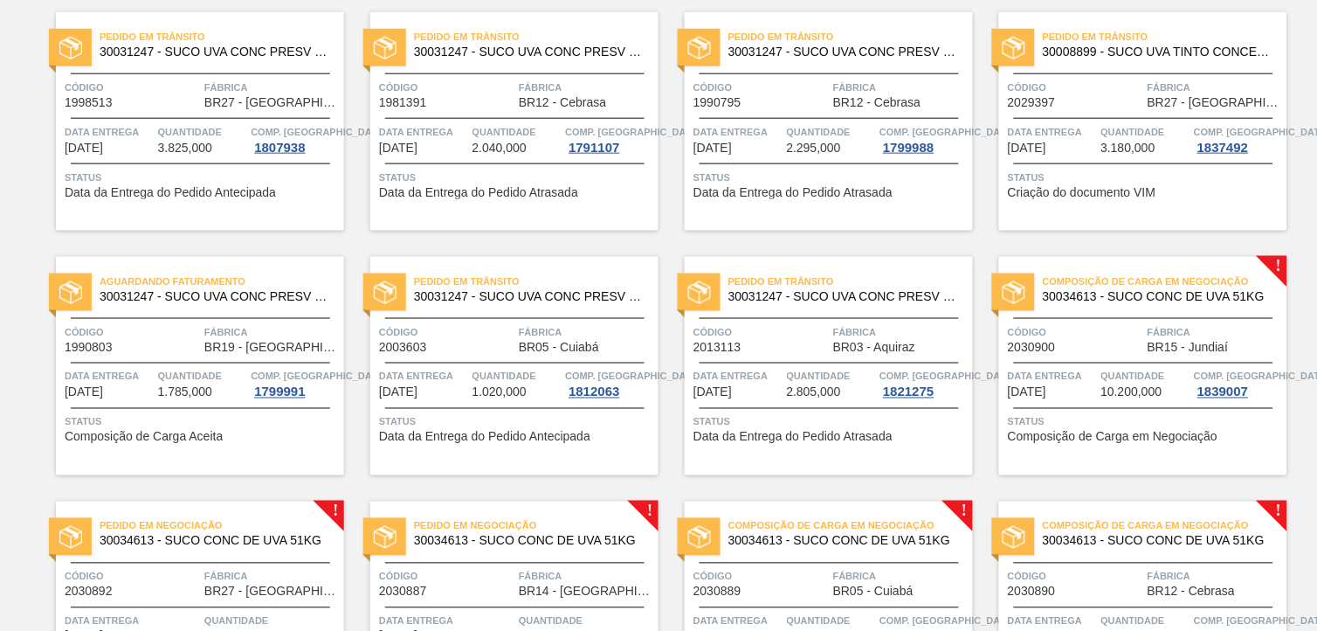
scroll to position [485, 0]
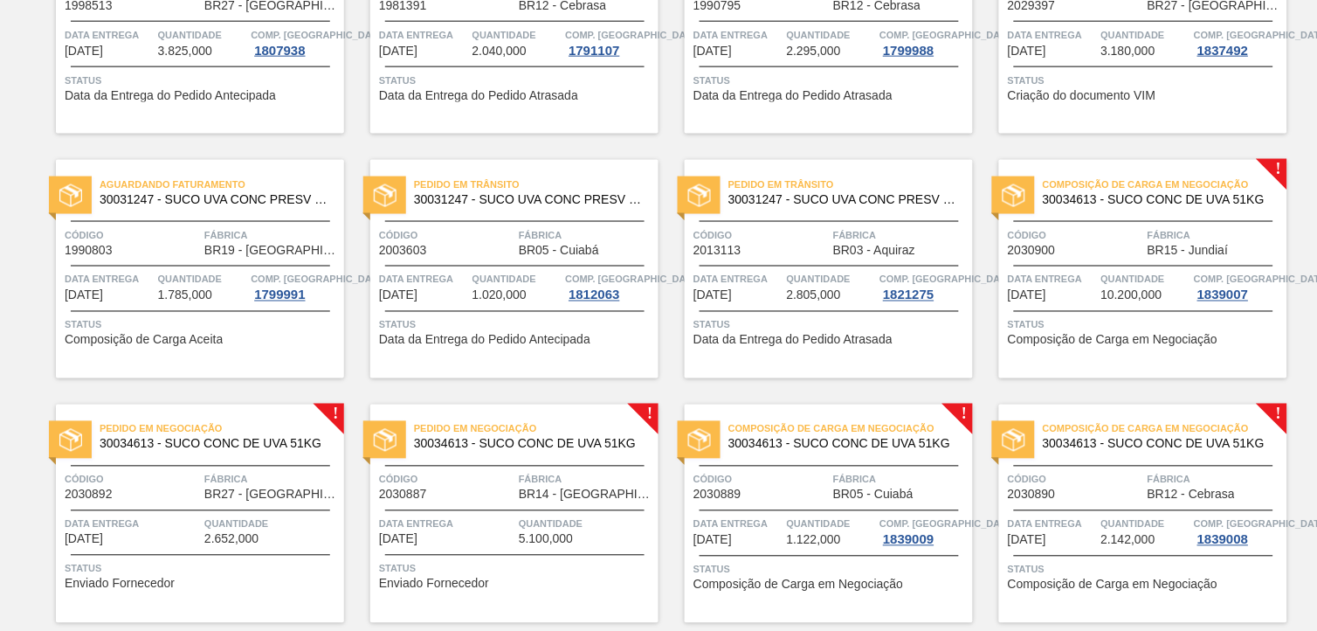
click at [255, 449] on span "30034613 - SUCO CONC DE UVA 51KG" at bounding box center [215, 444] width 231 height 13
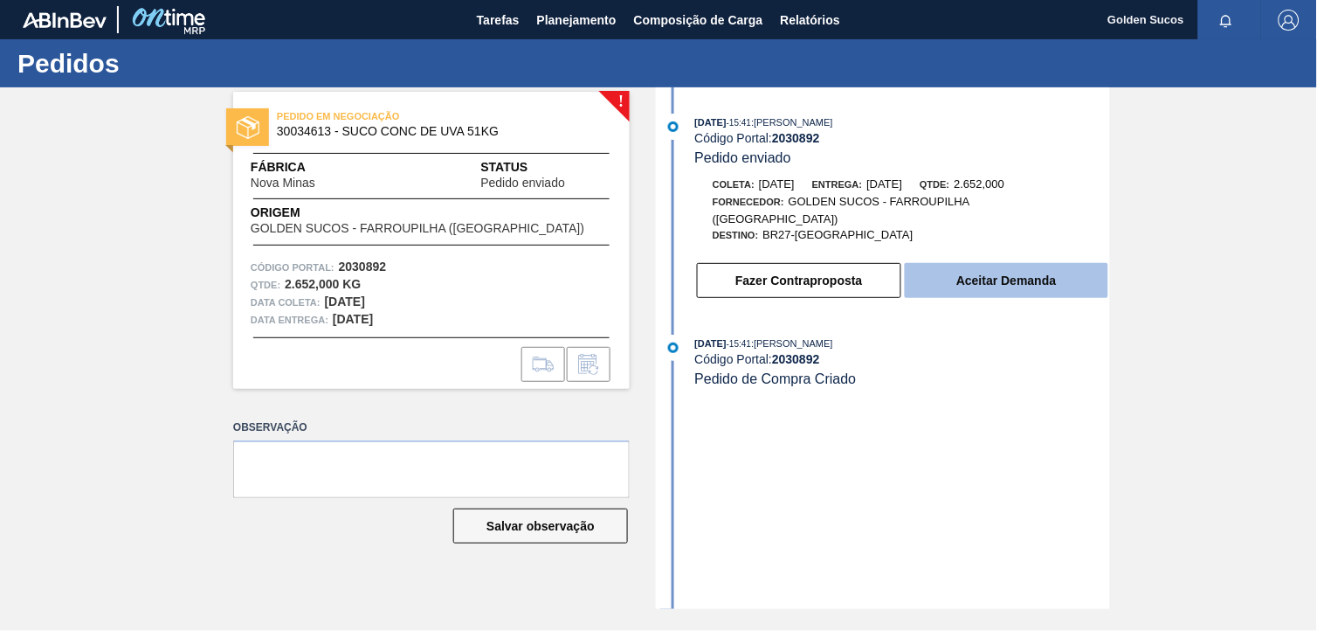
click at [1020, 268] on button "Aceitar Demanda" at bounding box center [1007, 280] width 204 height 35
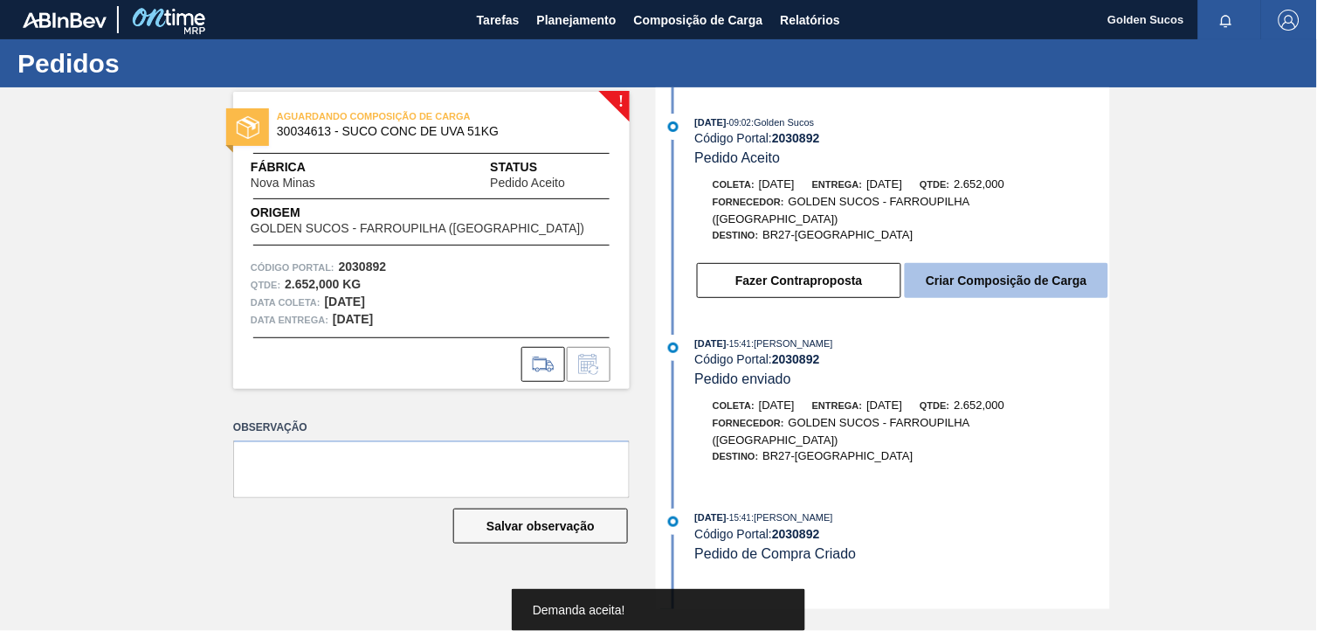
click at [1018, 276] on button "Criar Composição de Carga" at bounding box center [1007, 280] width 204 height 35
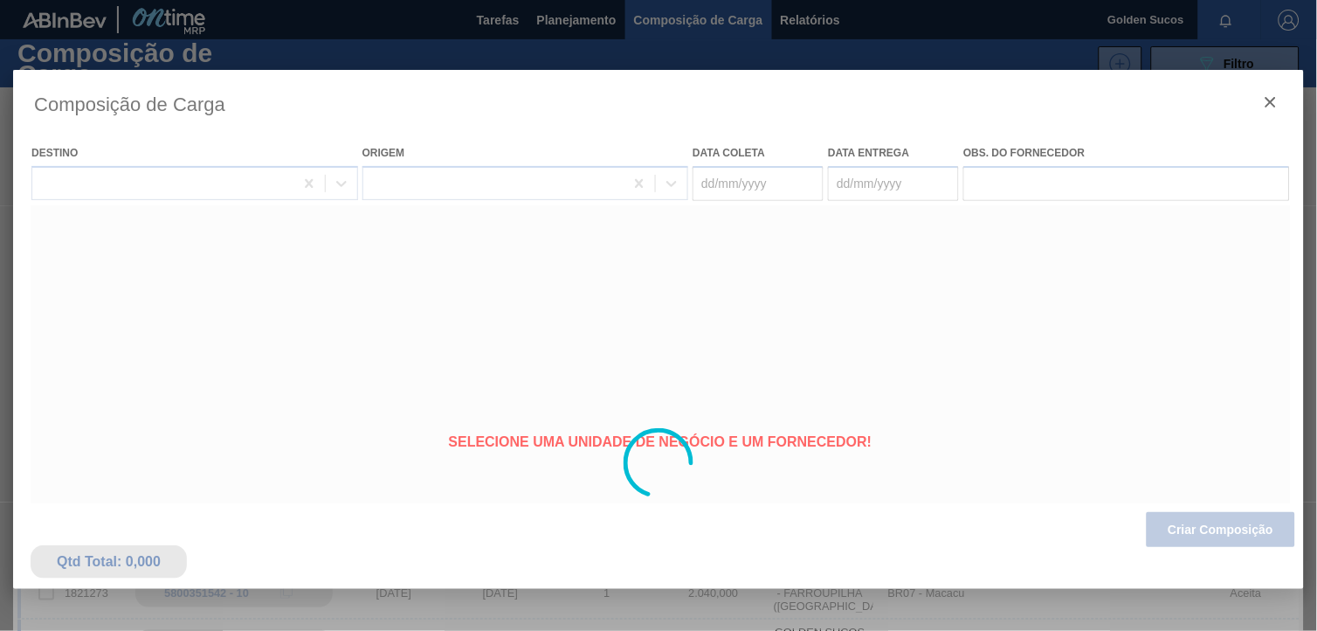
type coleta "[DATE]"
type entrega "[DATE]"
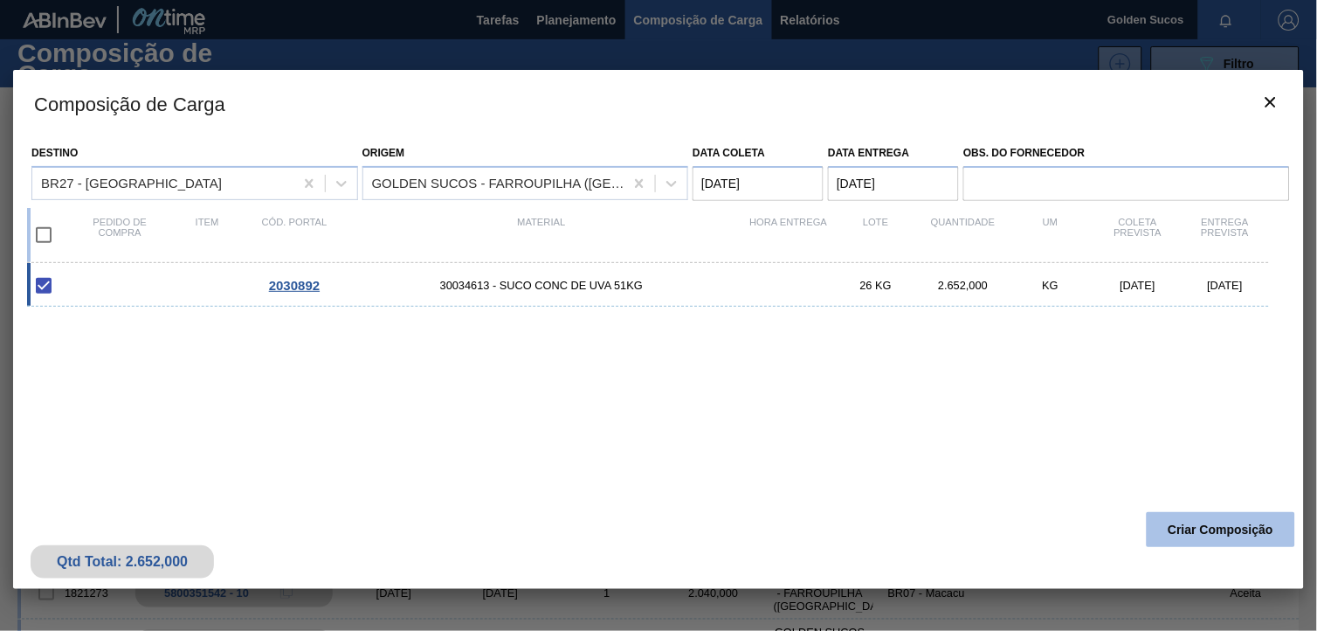
click at [1233, 534] on button "Criar Composição" at bounding box center [1221, 529] width 148 height 35
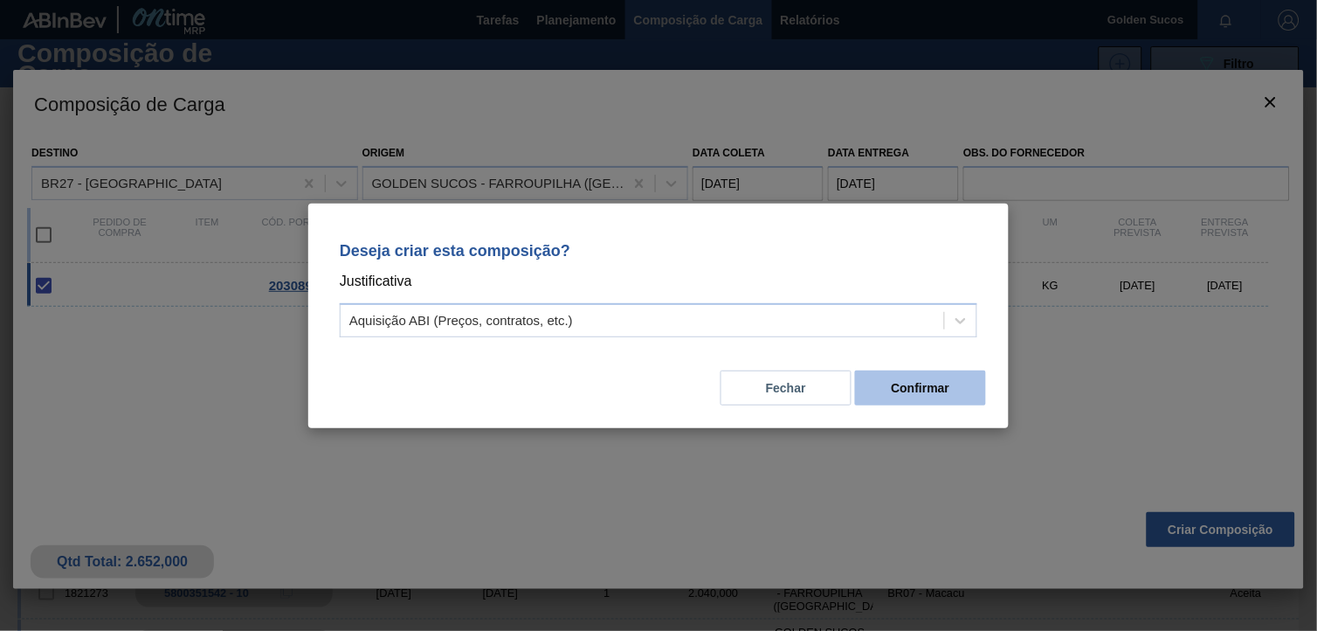
click at [949, 389] on button "Confirmar" at bounding box center [920, 387] width 131 height 35
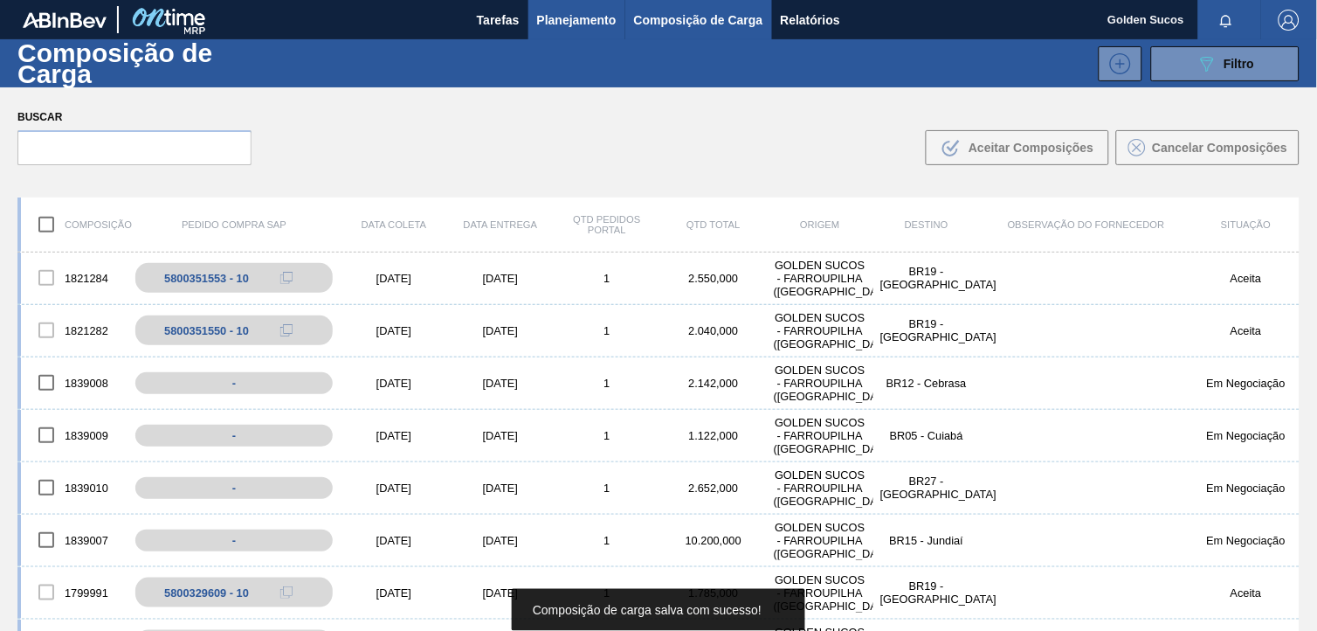
click at [568, 19] on span "Planejamento" at bounding box center [576, 20] width 79 height 21
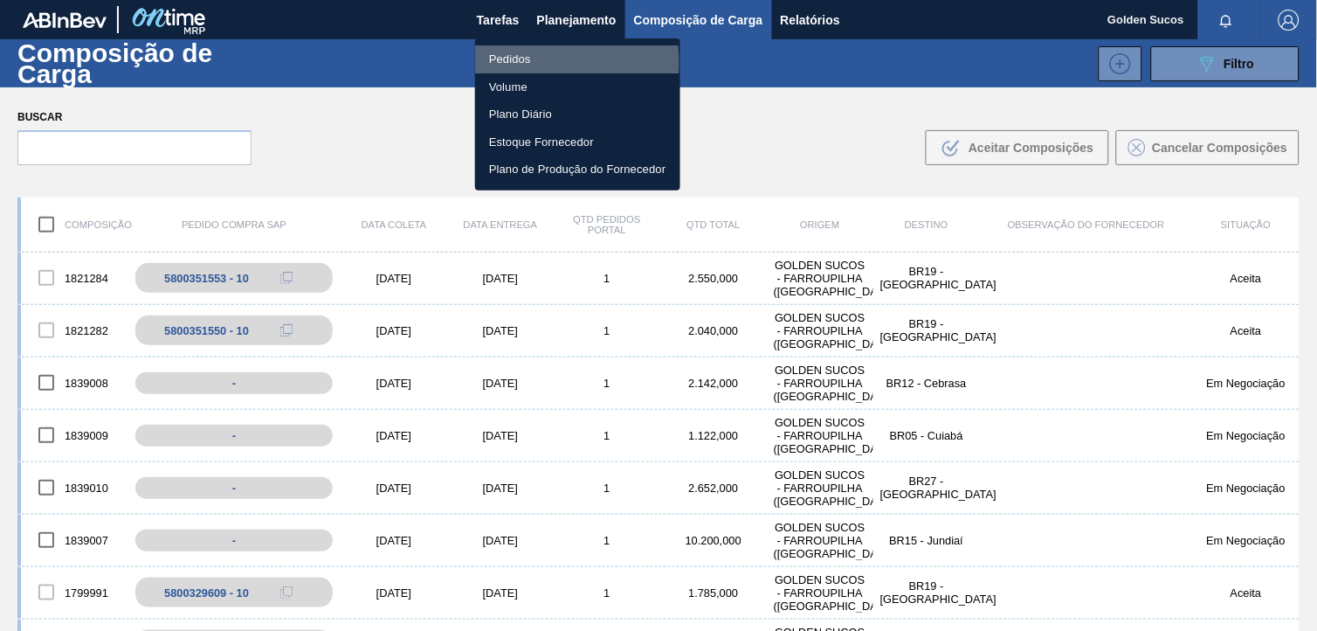
click at [515, 62] on li "Pedidos" at bounding box center [577, 59] width 205 height 28
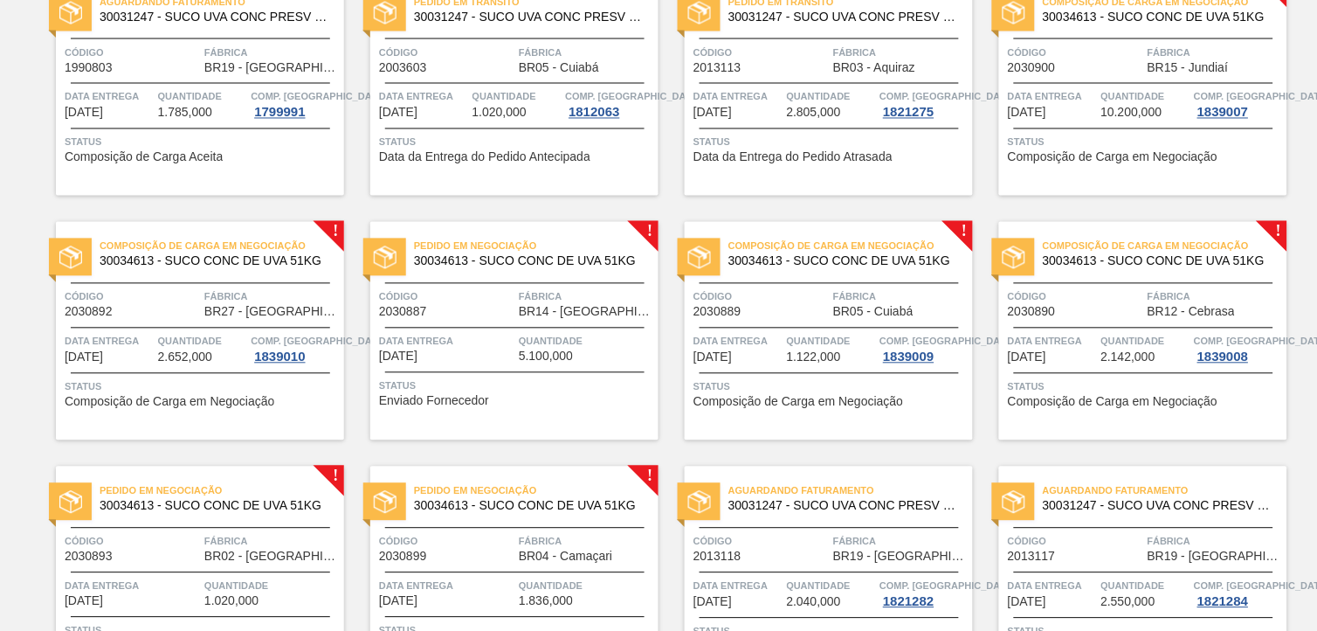
scroll to position [679, 0]
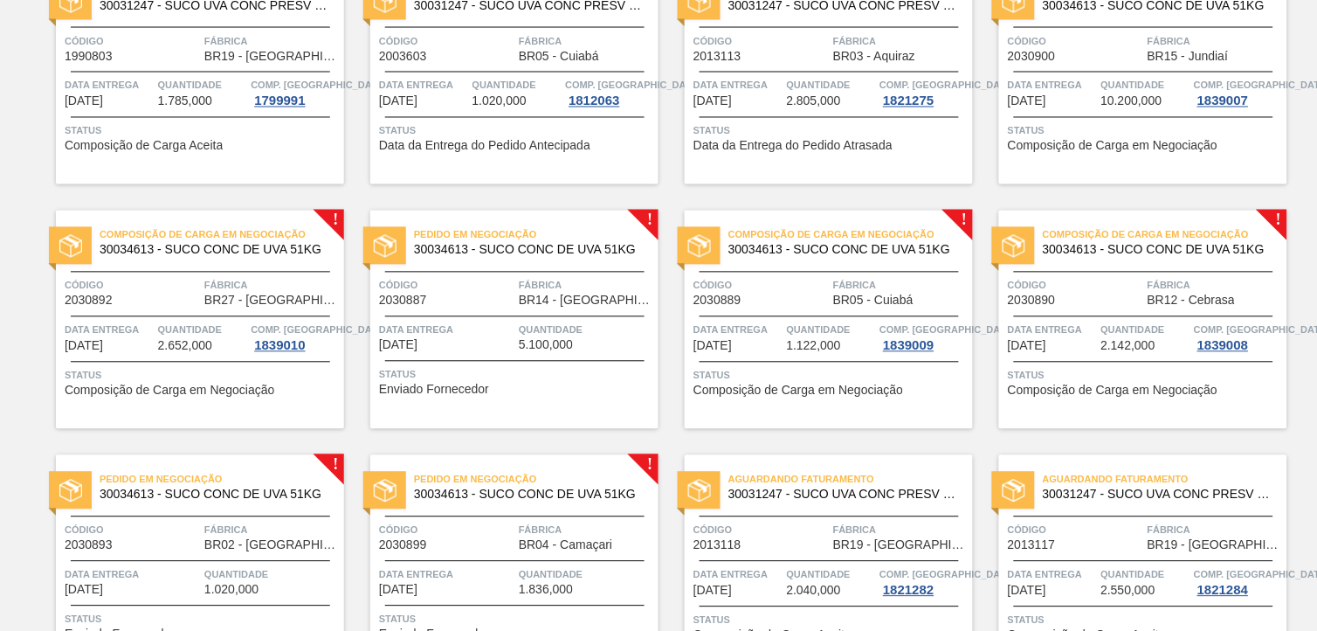
click at [565, 244] on span "30034613 - SUCO CONC DE UVA 51KG" at bounding box center [529, 250] width 231 height 13
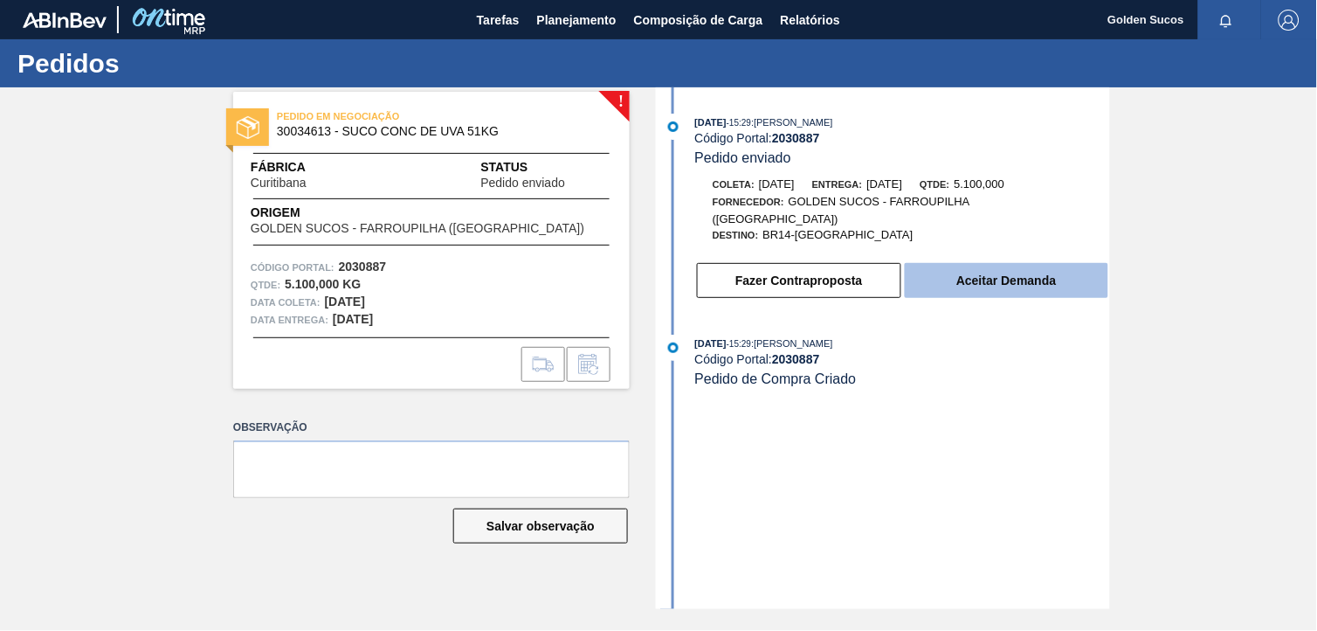
click at [1024, 269] on button "Aceitar Demanda" at bounding box center [1007, 280] width 204 height 35
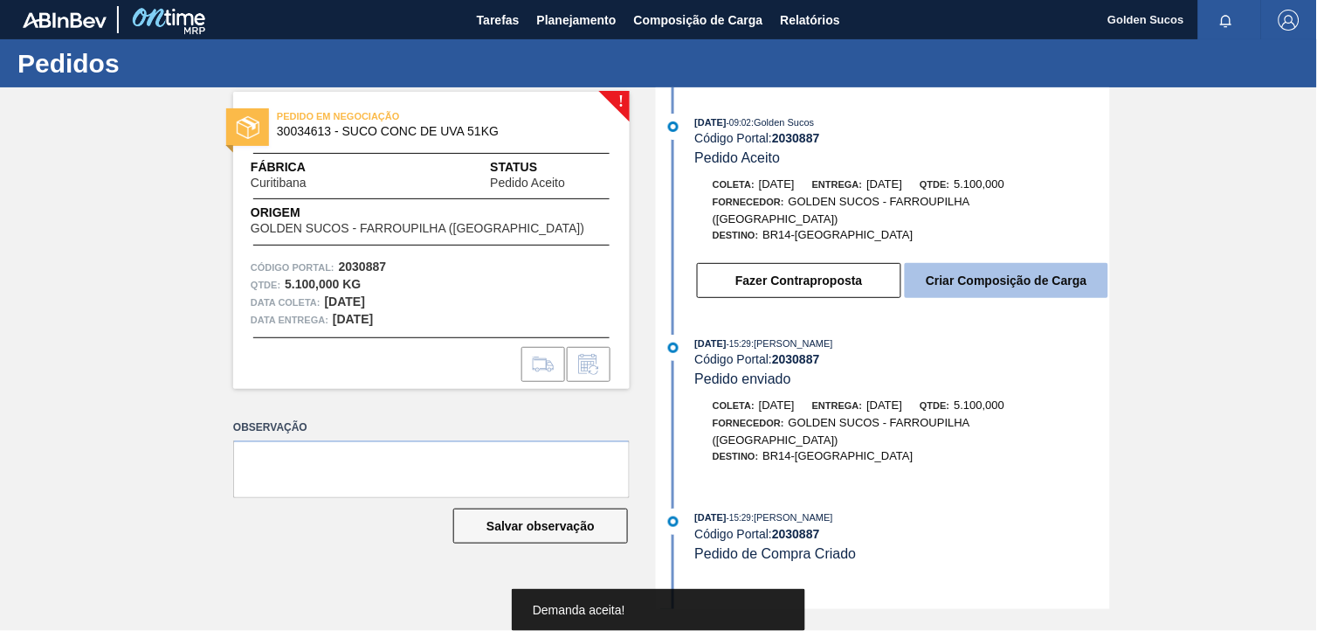
click at [1019, 267] on button "Criar Composição de Carga" at bounding box center [1007, 280] width 204 height 35
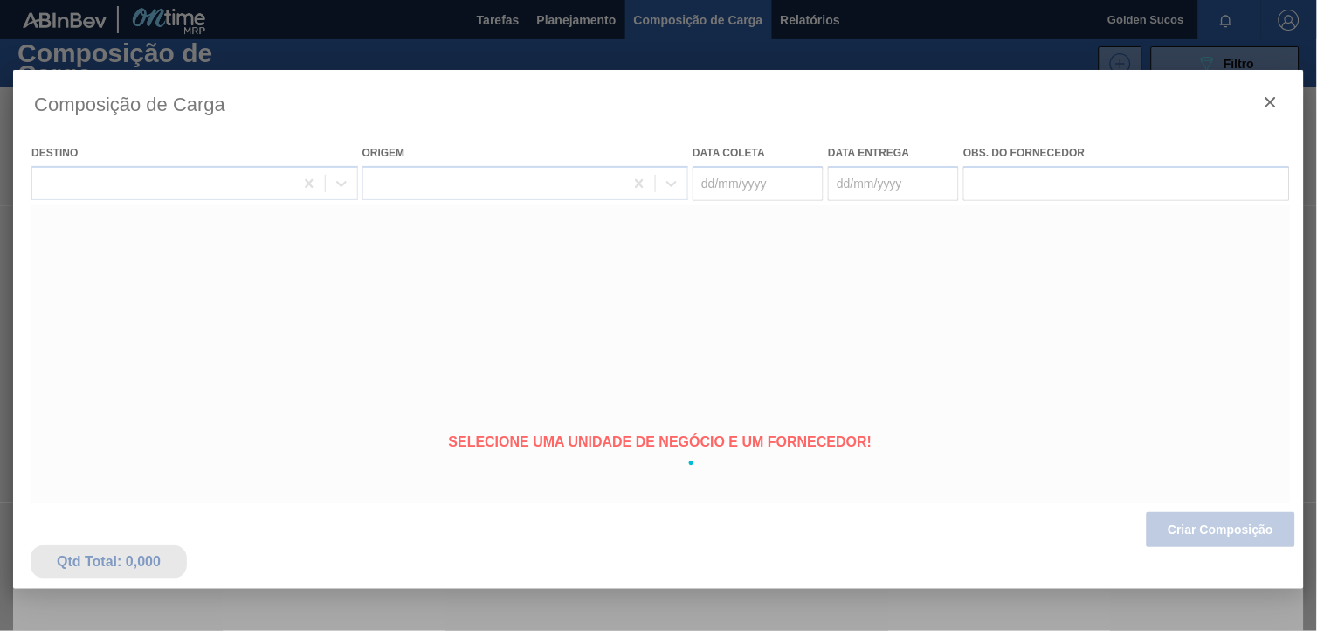
type coleta "[DATE]"
type entrega "[DATE]"
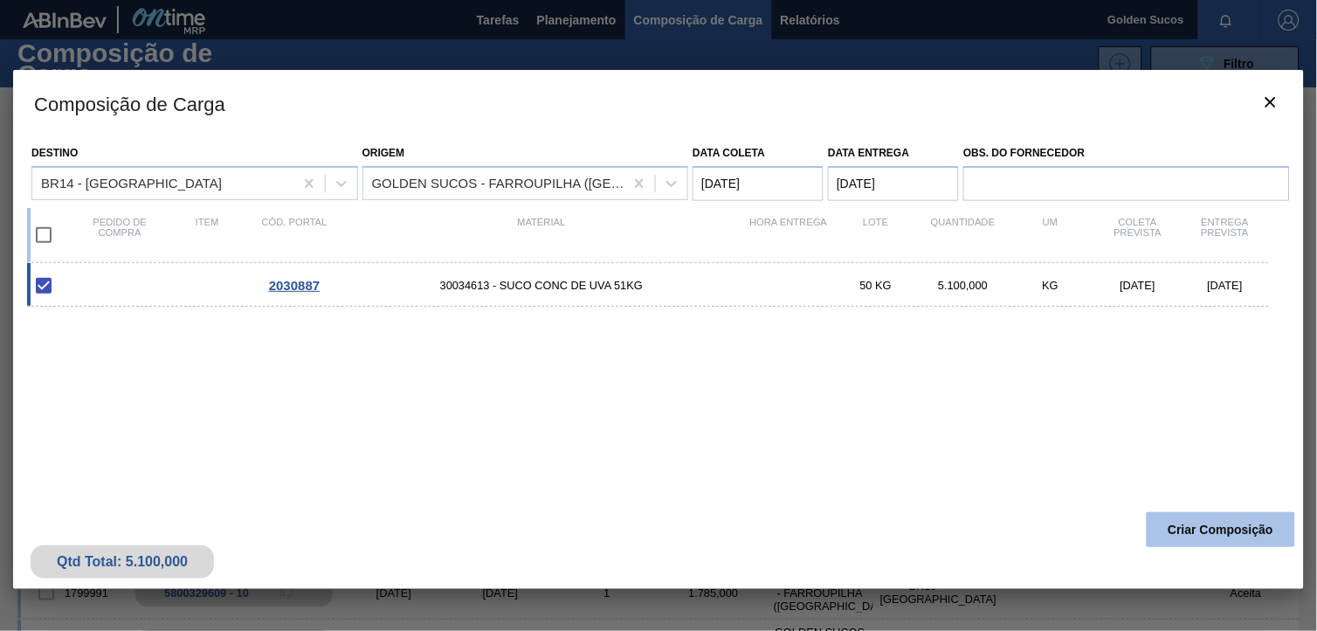
click at [1262, 528] on button "Criar Composição" at bounding box center [1221, 529] width 148 height 35
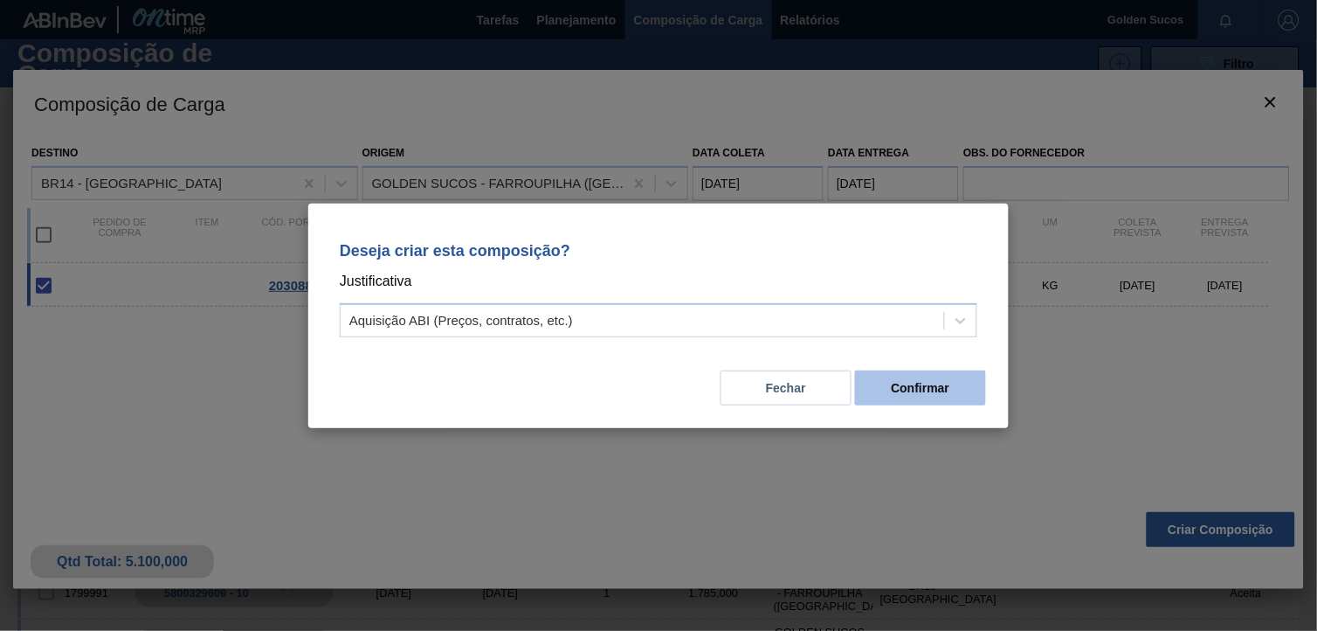
drag, startPoint x: 931, startPoint y: 390, endPoint x: 941, endPoint y: 390, distance: 9.6
click at [941, 390] on button "Confirmar" at bounding box center [920, 387] width 131 height 35
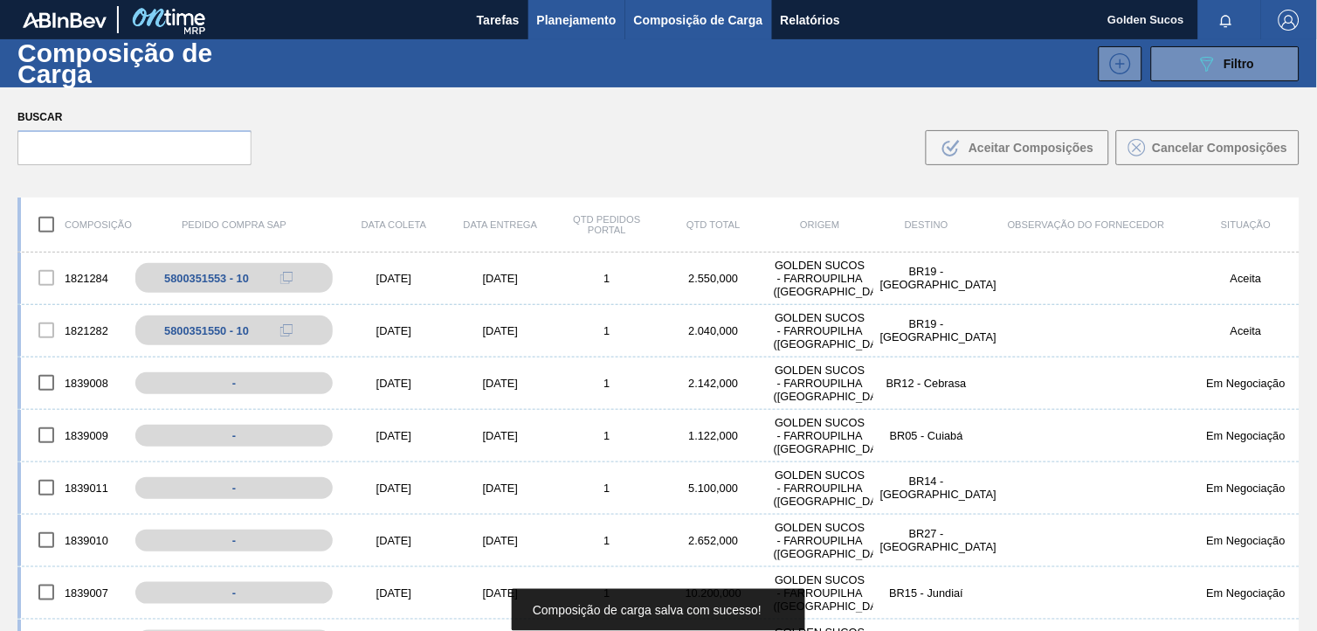
click at [563, 13] on span "Planejamento" at bounding box center [576, 20] width 79 height 21
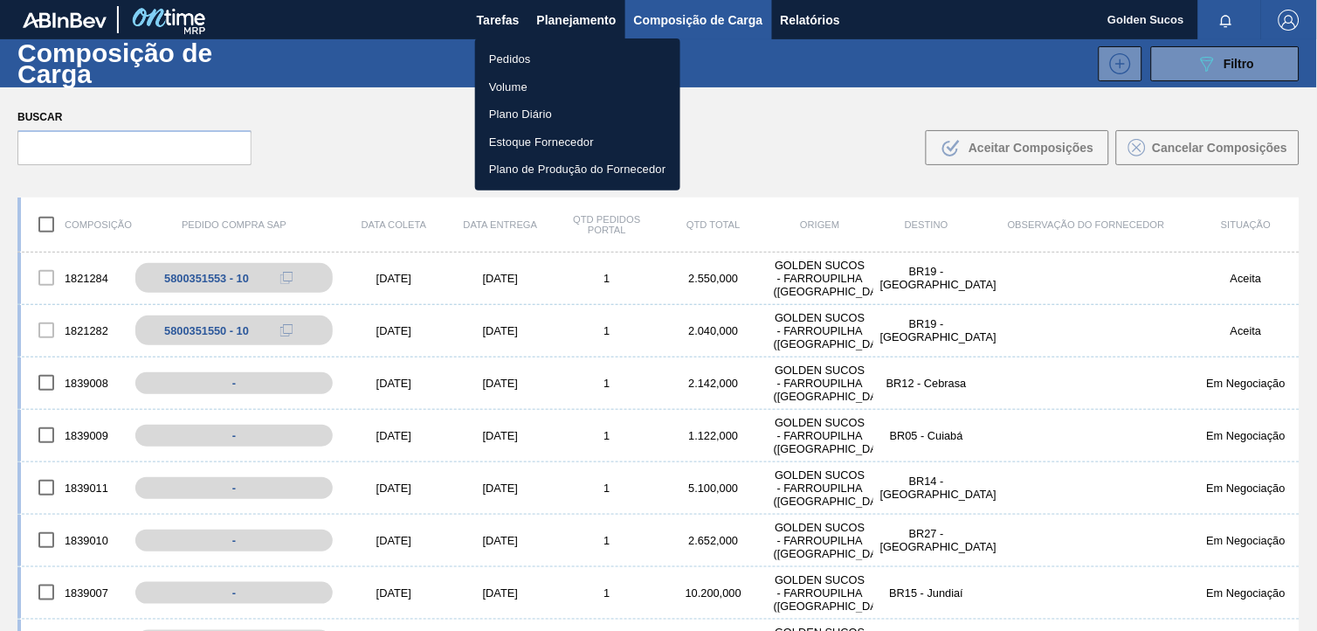
click at [520, 59] on li "Pedidos" at bounding box center [577, 59] width 205 height 28
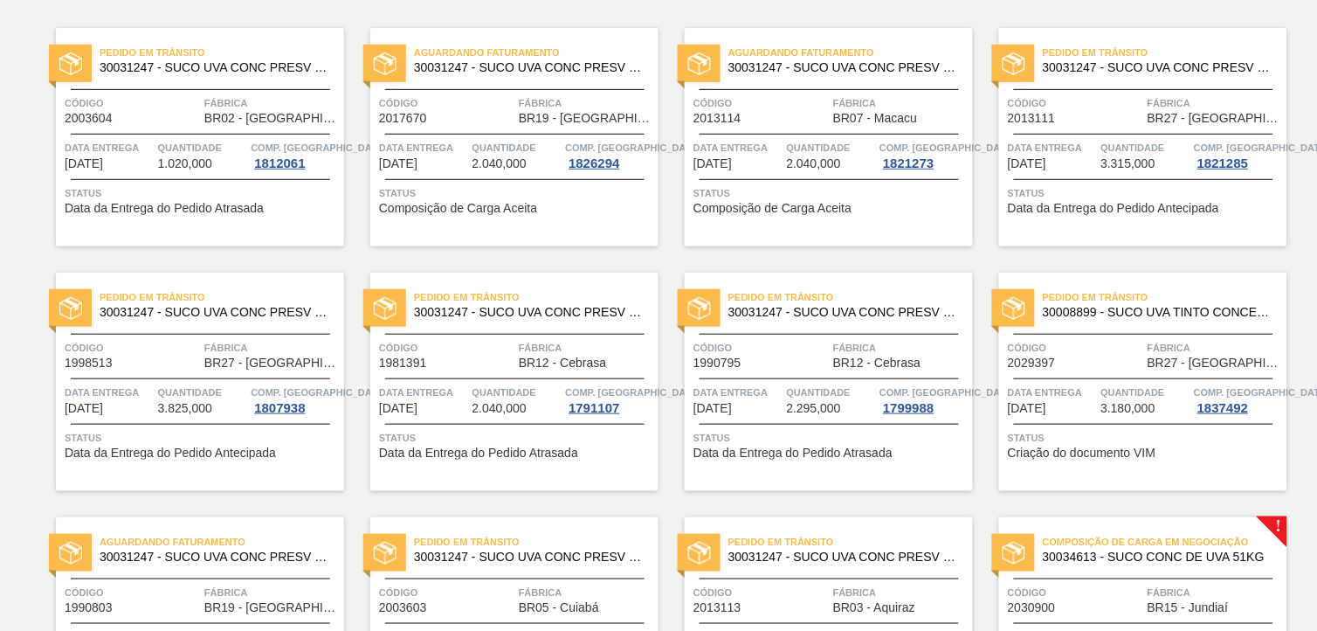
scroll to position [485, 0]
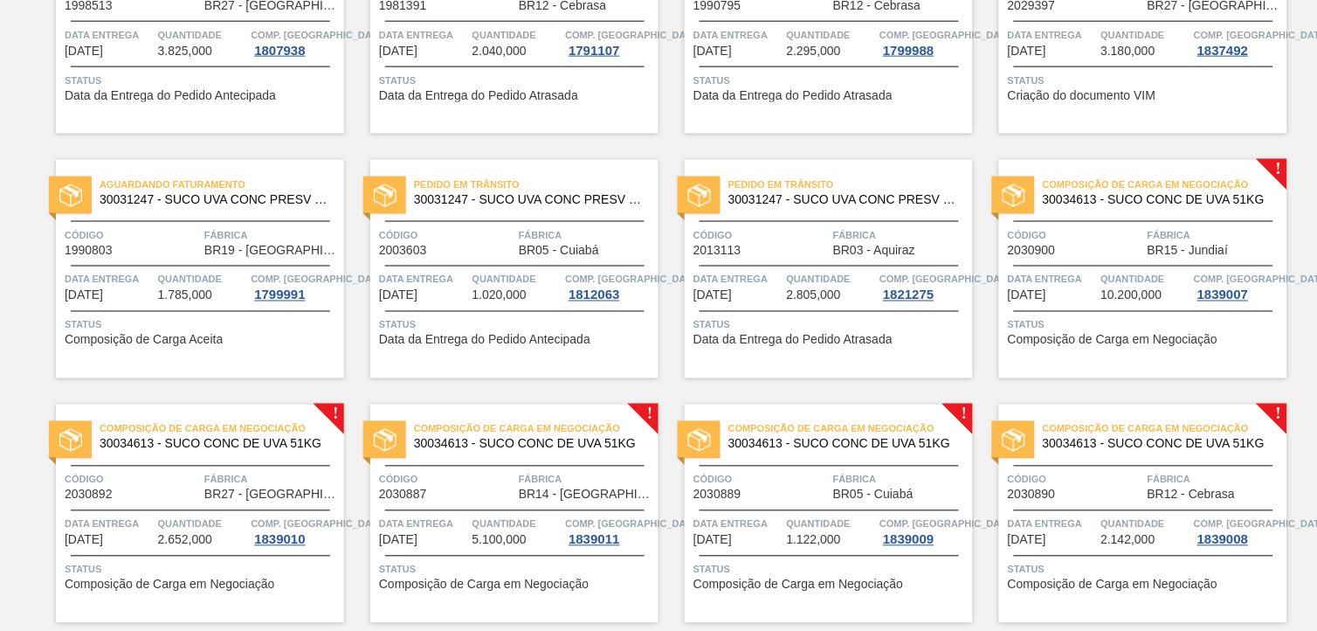
click at [538, 441] on span "30034613 - SUCO CONC DE UVA 51KG" at bounding box center [529, 444] width 231 height 13
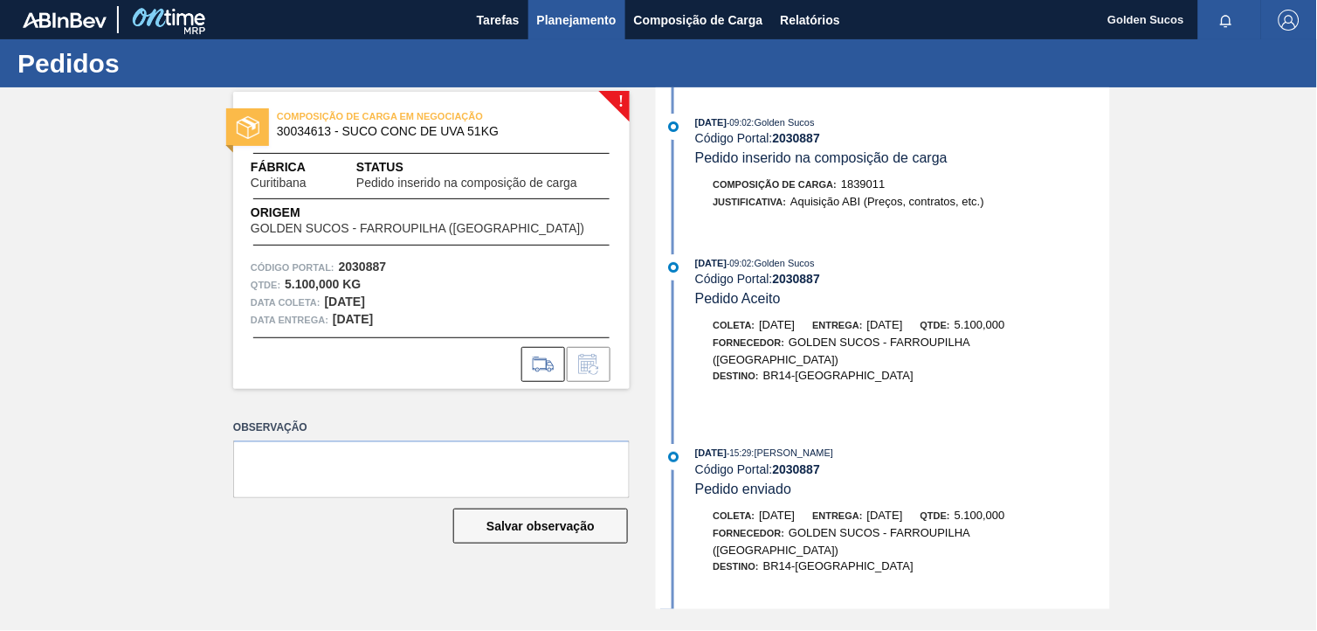
click at [573, 21] on span "Planejamento" at bounding box center [576, 20] width 79 height 21
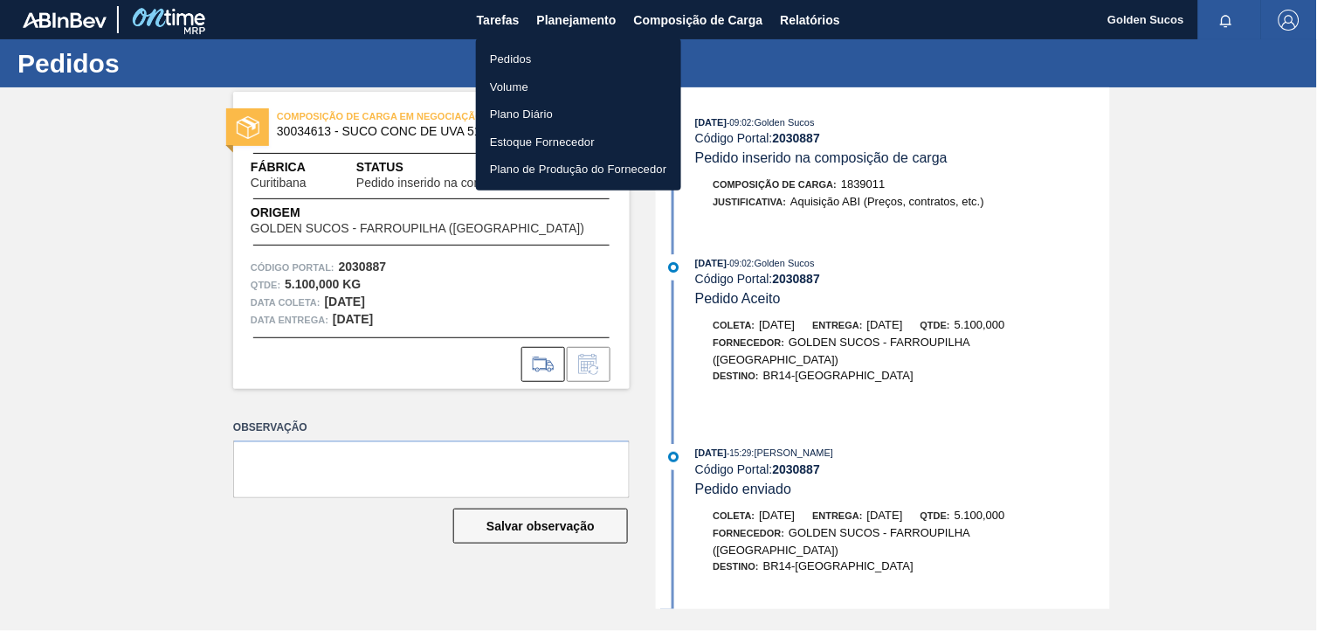
drag, startPoint x: 518, startPoint y: 57, endPoint x: 538, endPoint y: 64, distance: 21.3
click at [518, 57] on li "Pedidos" at bounding box center [578, 59] width 205 height 28
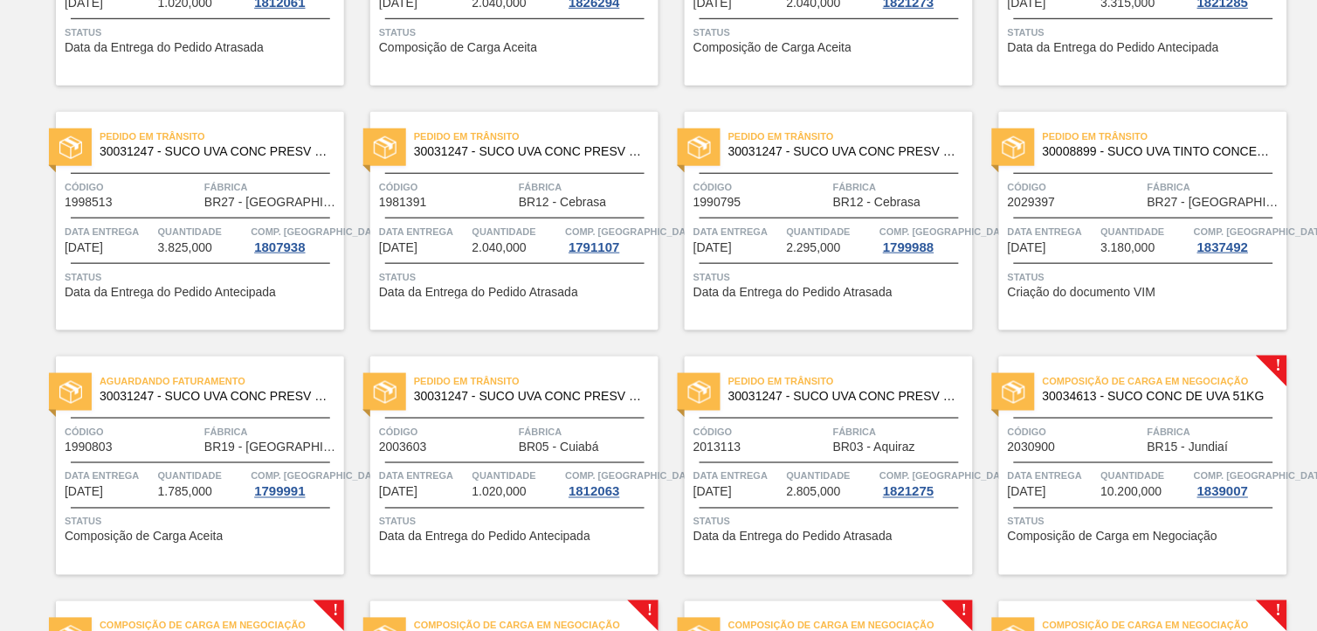
scroll to position [485, 0]
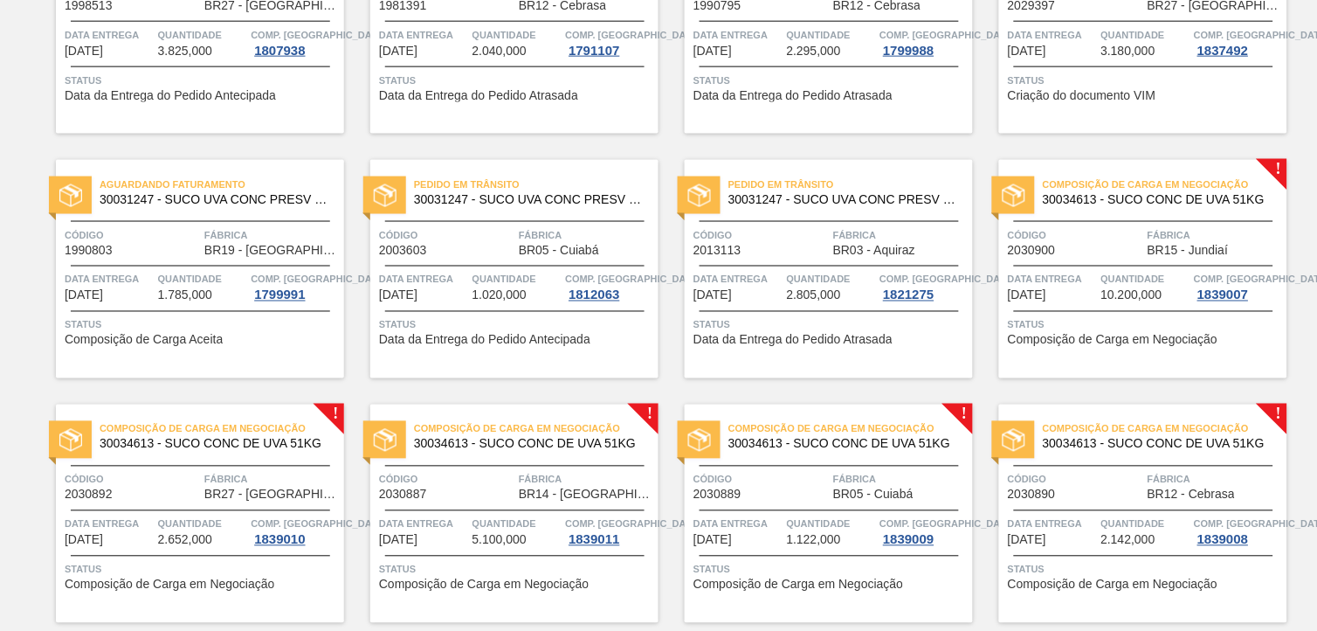
click at [880, 439] on span "30034613 - SUCO CONC DE UVA 51KG" at bounding box center [843, 444] width 231 height 13
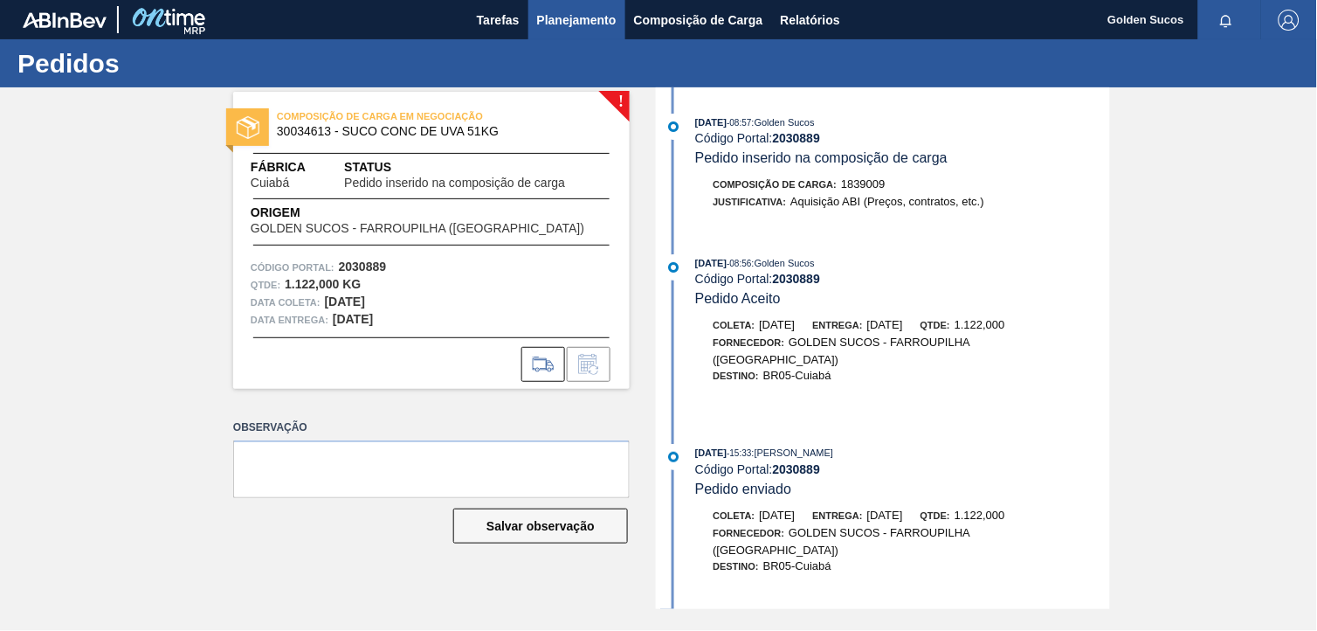
click at [561, 11] on span "Planejamento" at bounding box center [576, 20] width 79 height 21
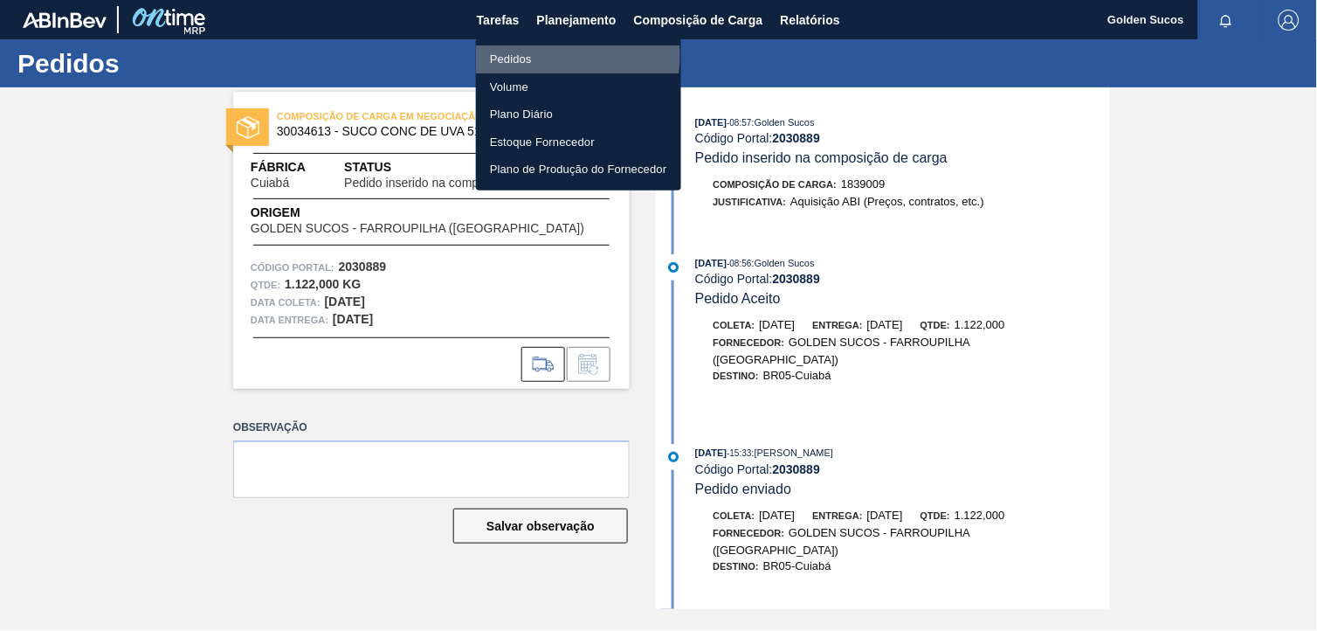
drag, startPoint x: 531, startPoint y: 55, endPoint x: 590, endPoint y: 73, distance: 61.3
click at [533, 54] on li "Pedidos" at bounding box center [578, 59] width 205 height 28
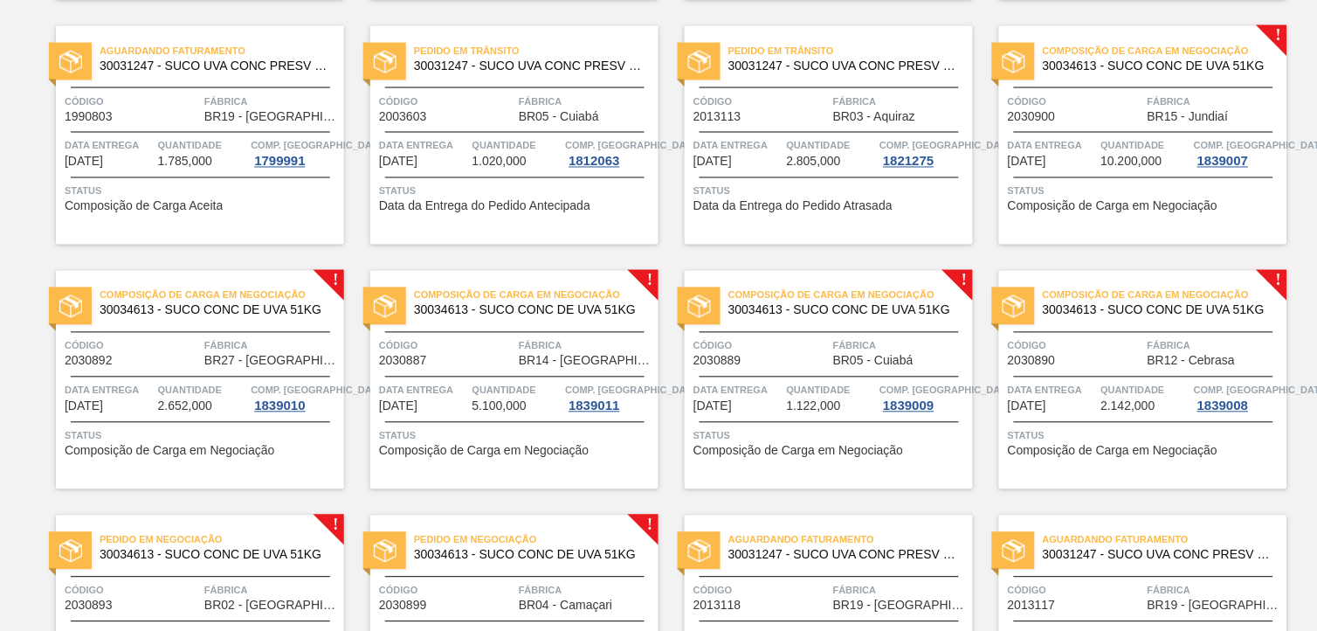
scroll to position [679, 0]
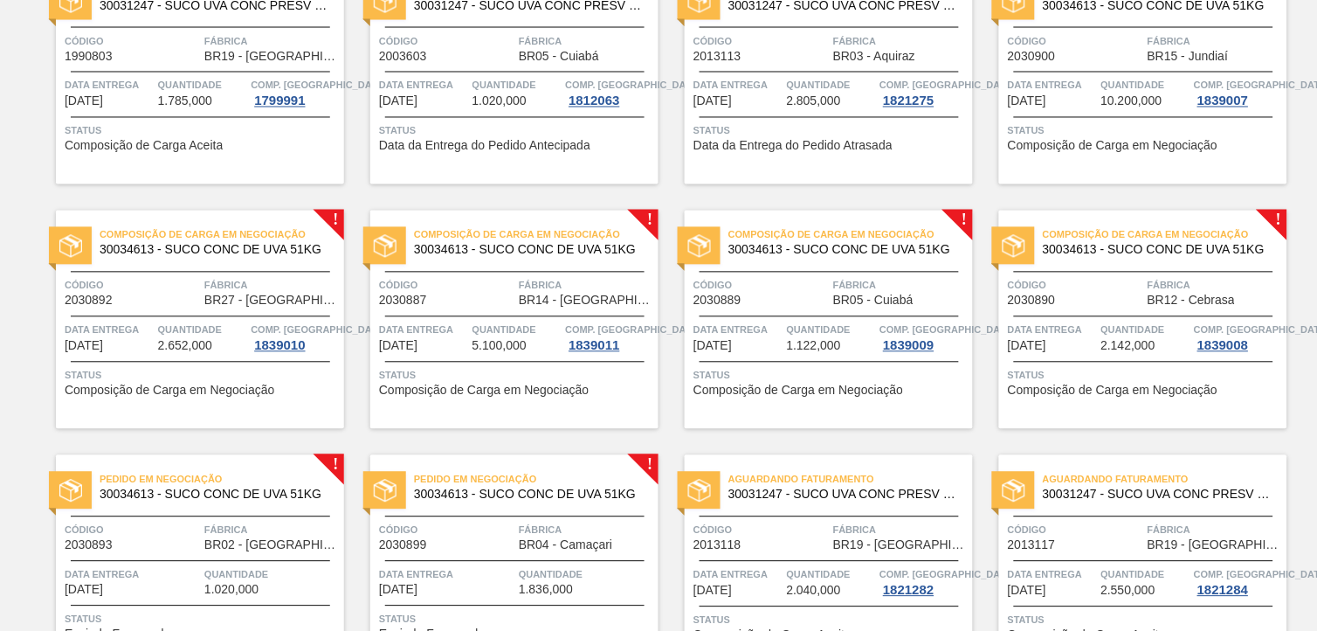
click at [1208, 250] on span "30034613 - SUCO CONC DE UVA 51KG" at bounding box center [1158, 250] width 231 height 13
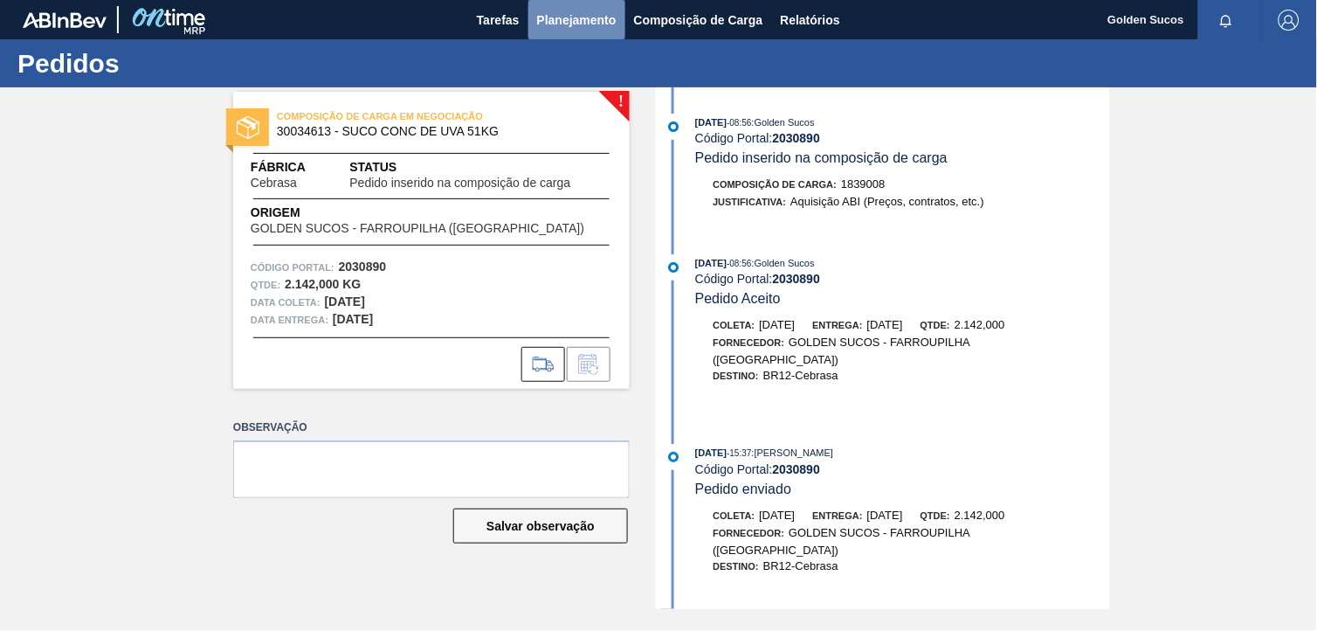
click at [586, 21] on span "Planejamento" at bounding box center [576, 20] width 79 height 21
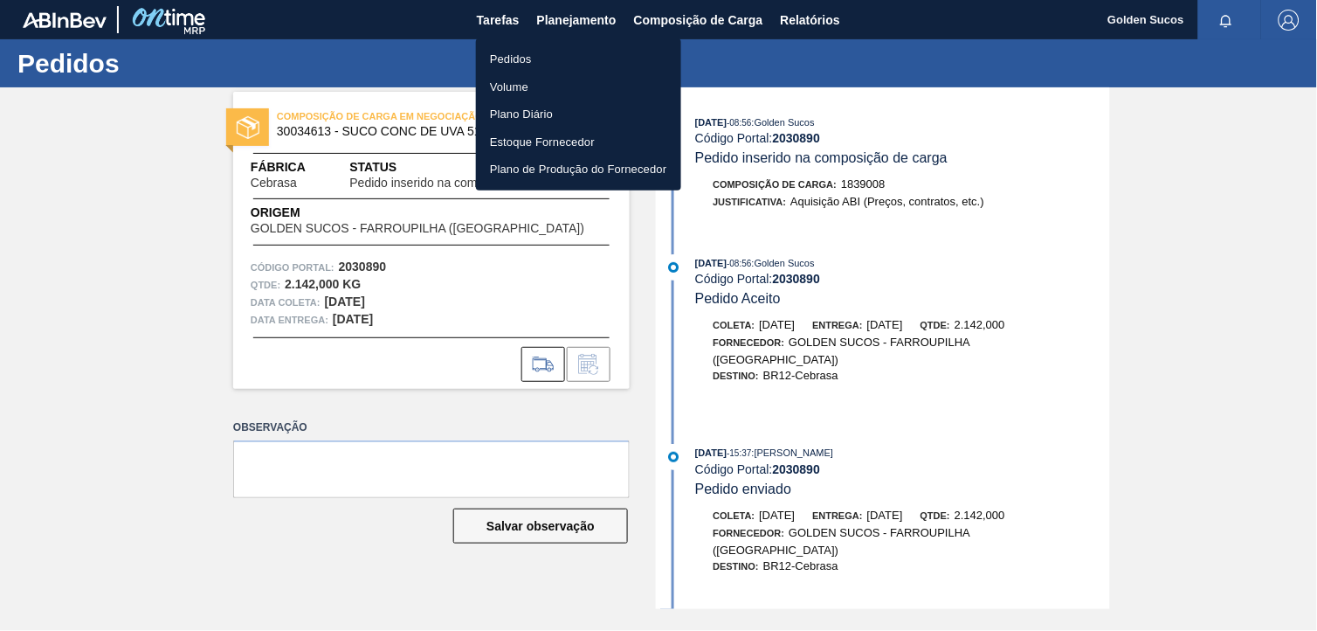
drag, startPoint x: 517, startPoint y: 54, endPoint x: 576, endPoint y: 83, distance: 66.0
click at [520, 54] on li "Pedidos" at bounding box center [578, 59] width 205 height 28
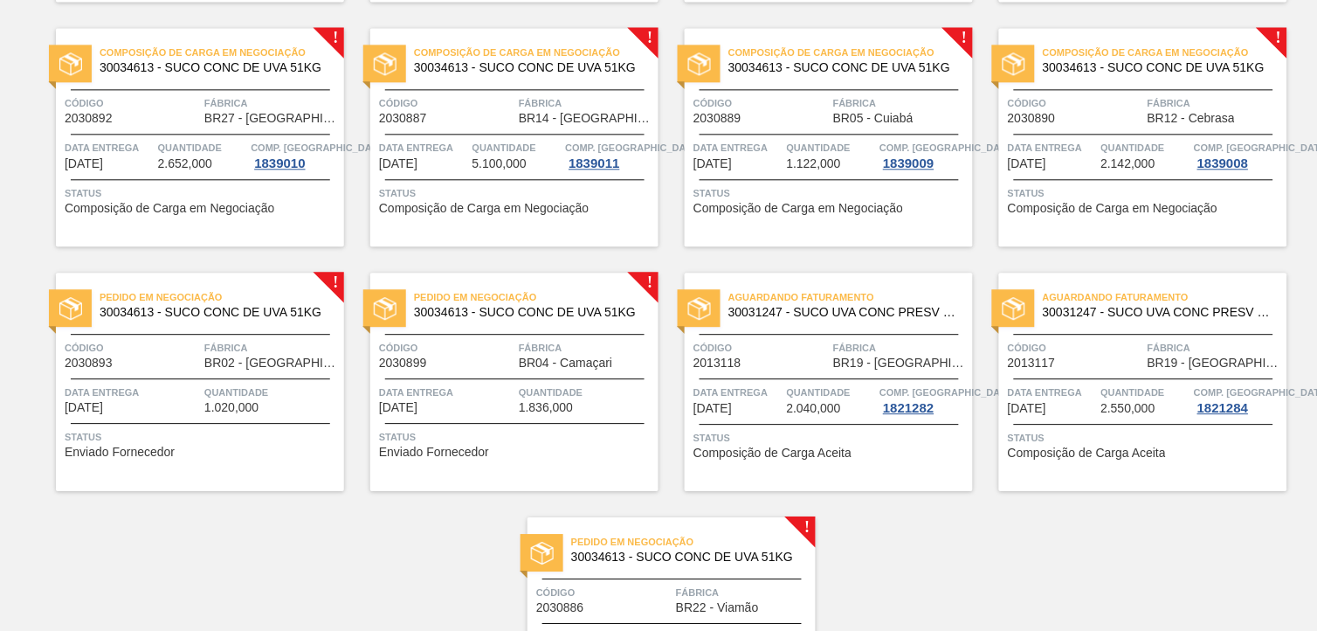
scroll to position [873, 0]
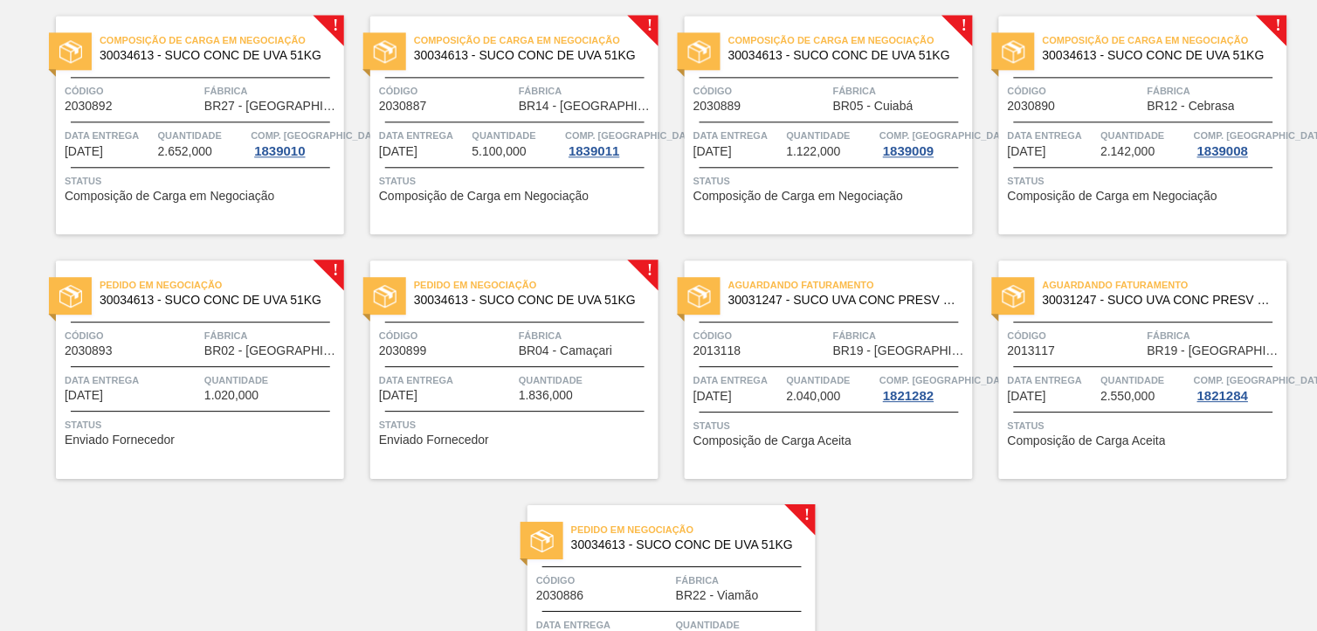
click at [274, 301] on span "30034613 - SUCO CONC DE UVA 51KG" at bounding box center [215, 299] width 231 height 13
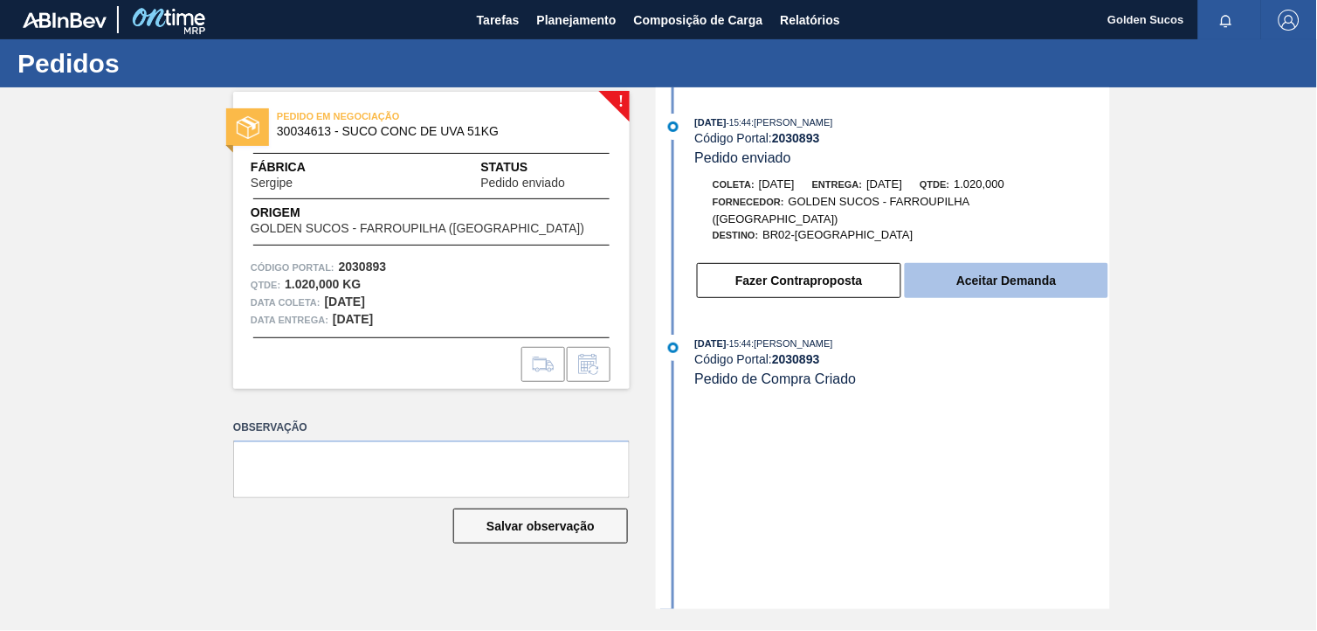
click at [1061, 280] on button "Aceitar Demanda" at bounding box center [1007, 280] width 204 height 35
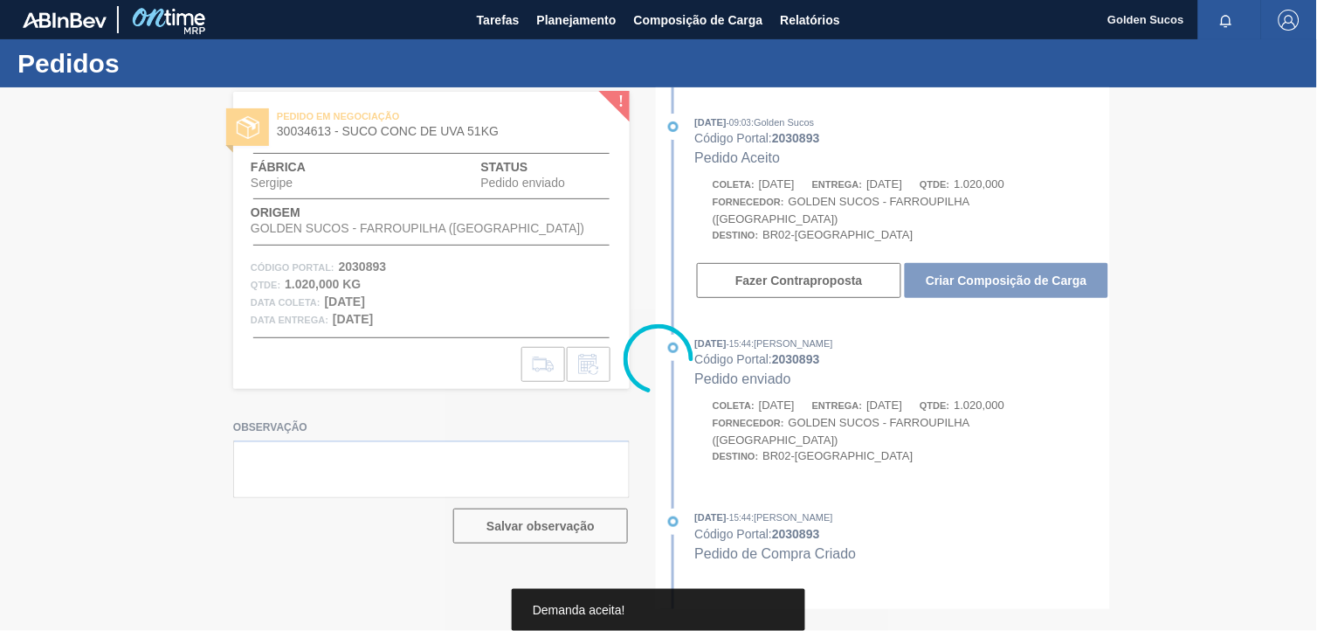
drag, startPoint x: 1036, startPoint y: 269, endPoint x: 1184, endPoint y: 328, distance: 158.8
click at [1042, 271] on div at bounding box center [658, 358] width 1317 height 543
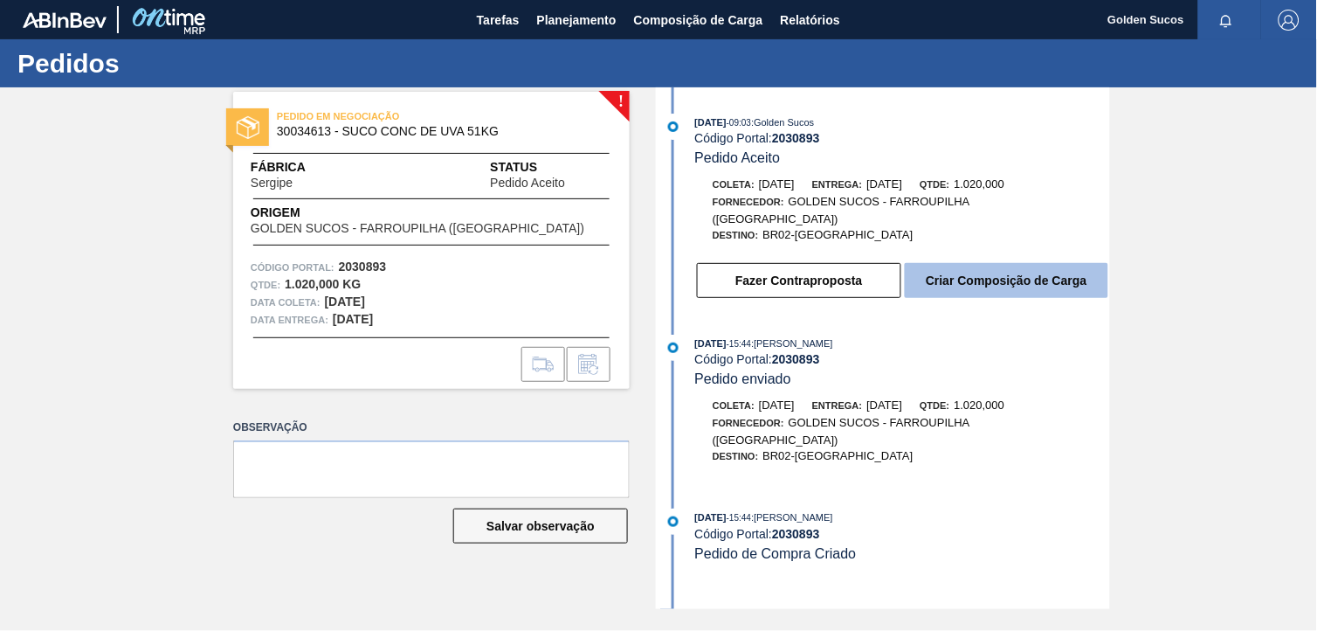
click at [963, 268] on button "Criar Composição de Carga" at bounding box center [1007, 280] width 204 height 35
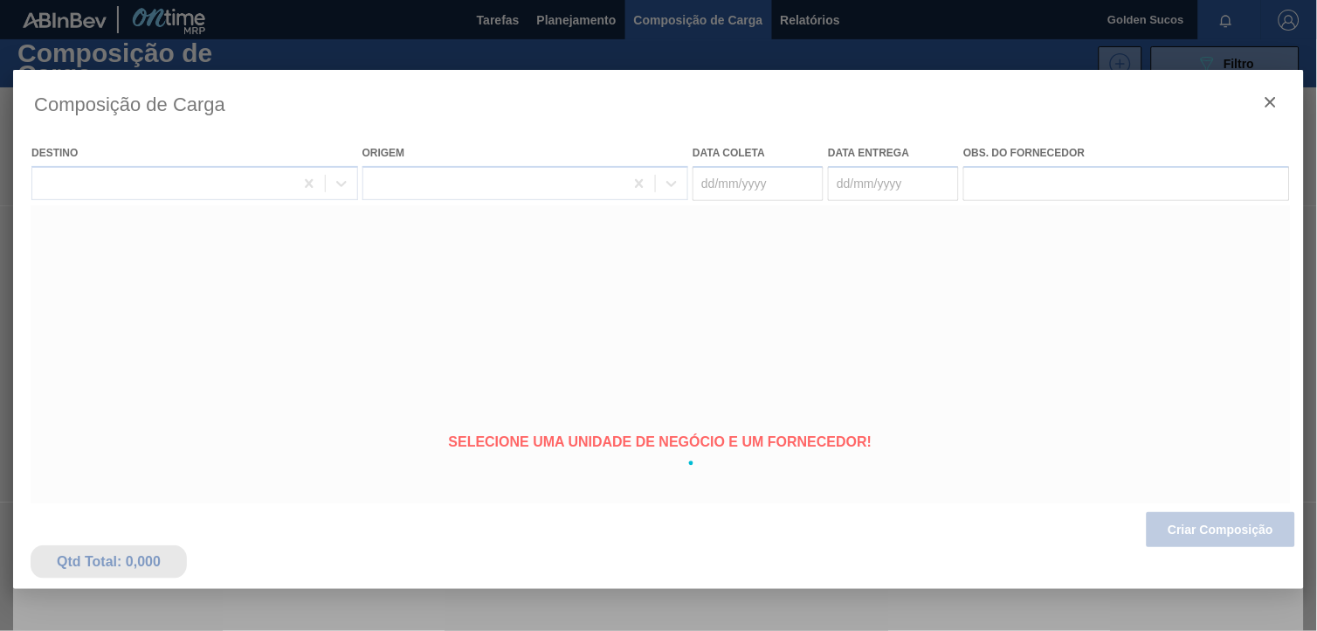
type coleta "[DATE]"
type entrega "[DATE]"
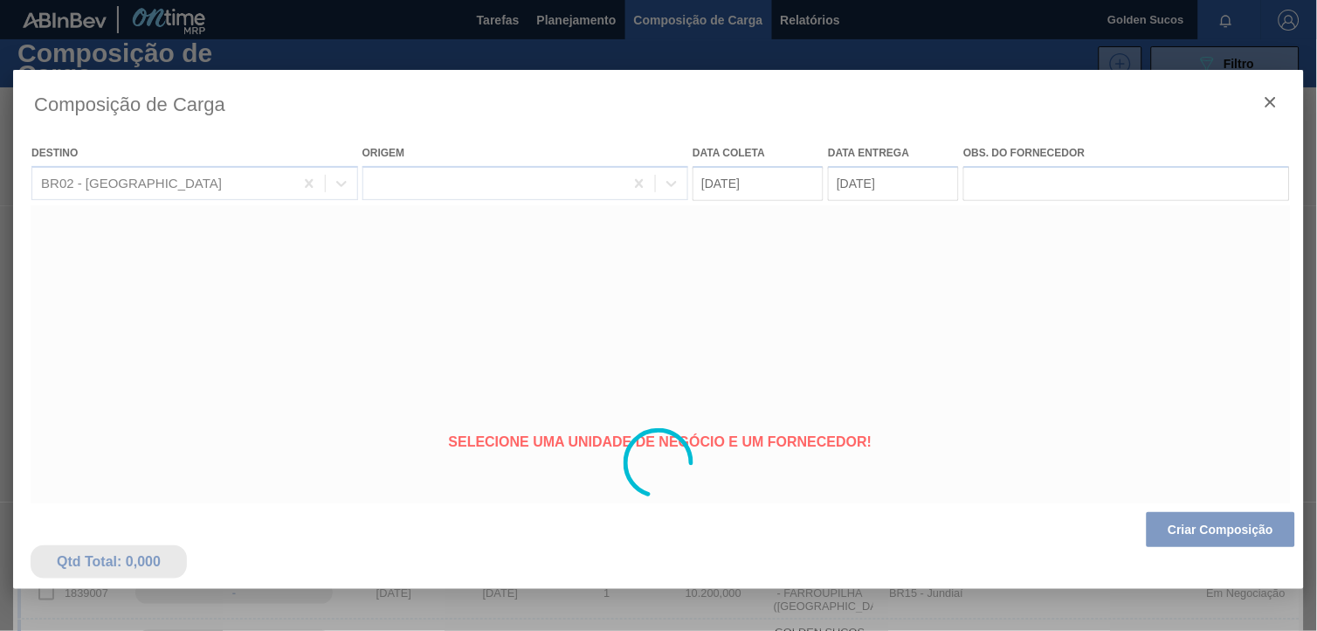
click at [1229, 531] on div at bounding box center [658, 463] width 1291 height 786
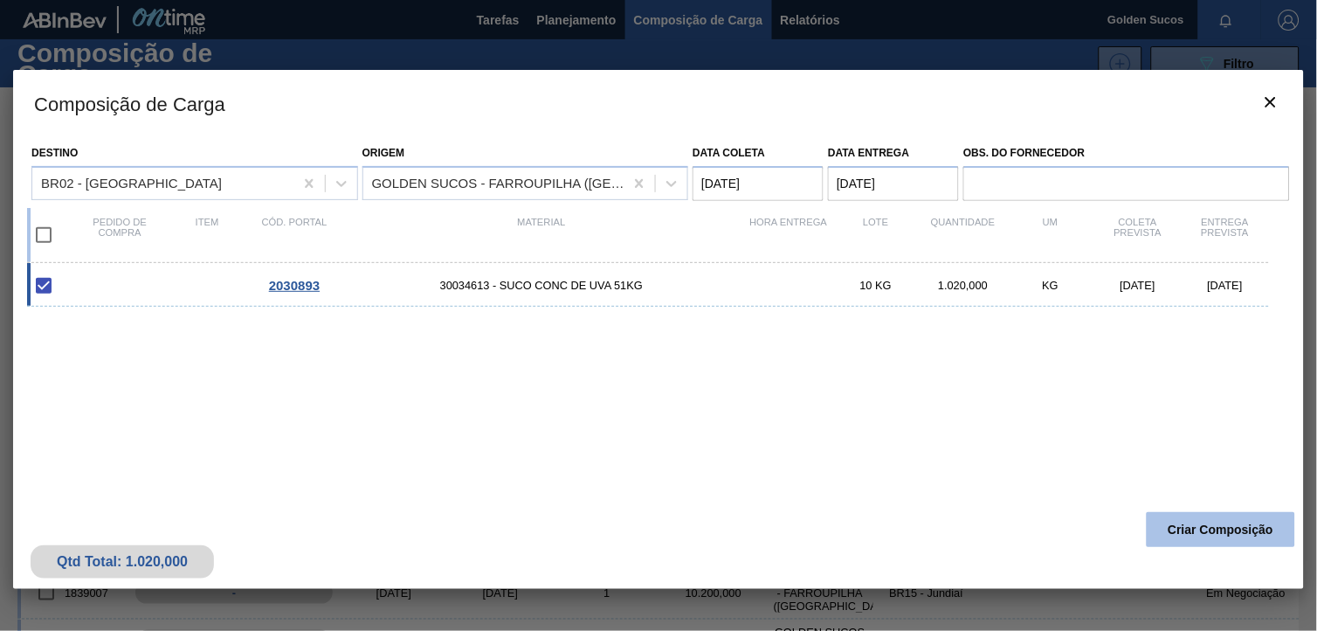
drag, startPoint x: 1163, startPoint y: 507, endPoint x: 1174, endPoint y: 513, distance: 12.9
click at [1169, 511] on div "Qtd Total: 1.020,000 Criar Composição" at bounding box center [658, 546] width 1291 height 86
drag, startPoint x: 1174, startPoint y: 513, endPoint x: 1203, endPoint y: 525, distance: 31.3
click at [1203, 525] on button "Criar Composição" at bounding box center [1221, 529] width 148 height 35
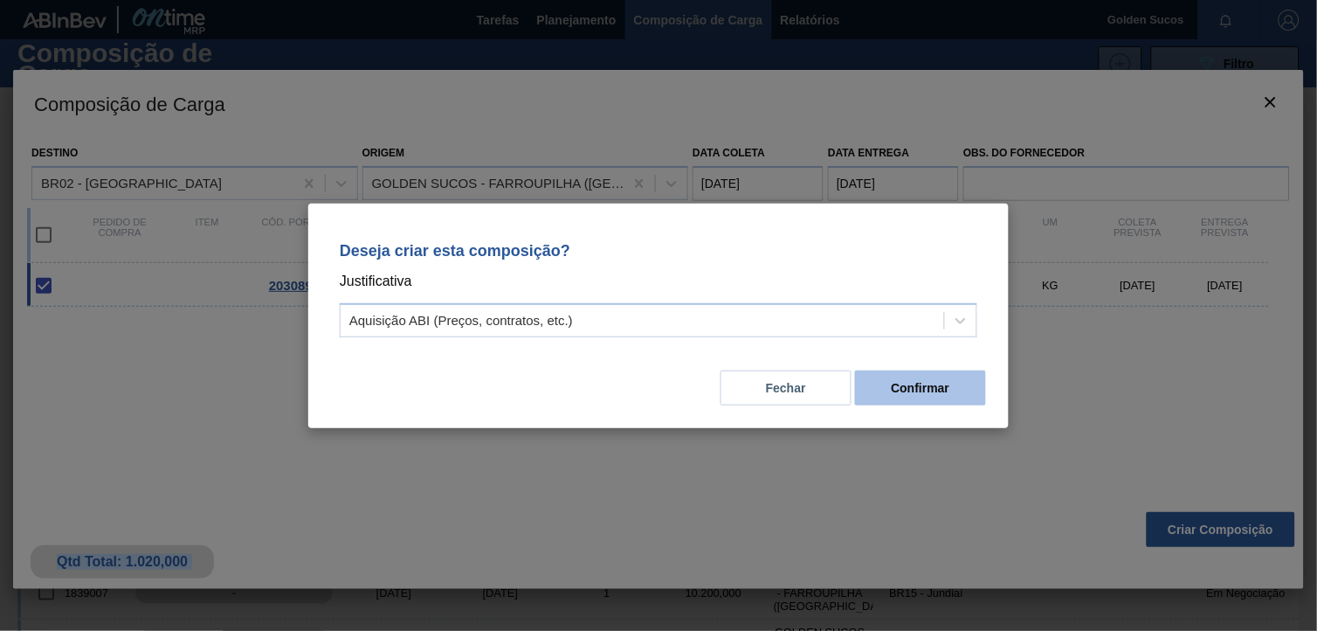
click at [897, 393] on button "Confirmar" at bounding box center [920, 387] width 131 height 35
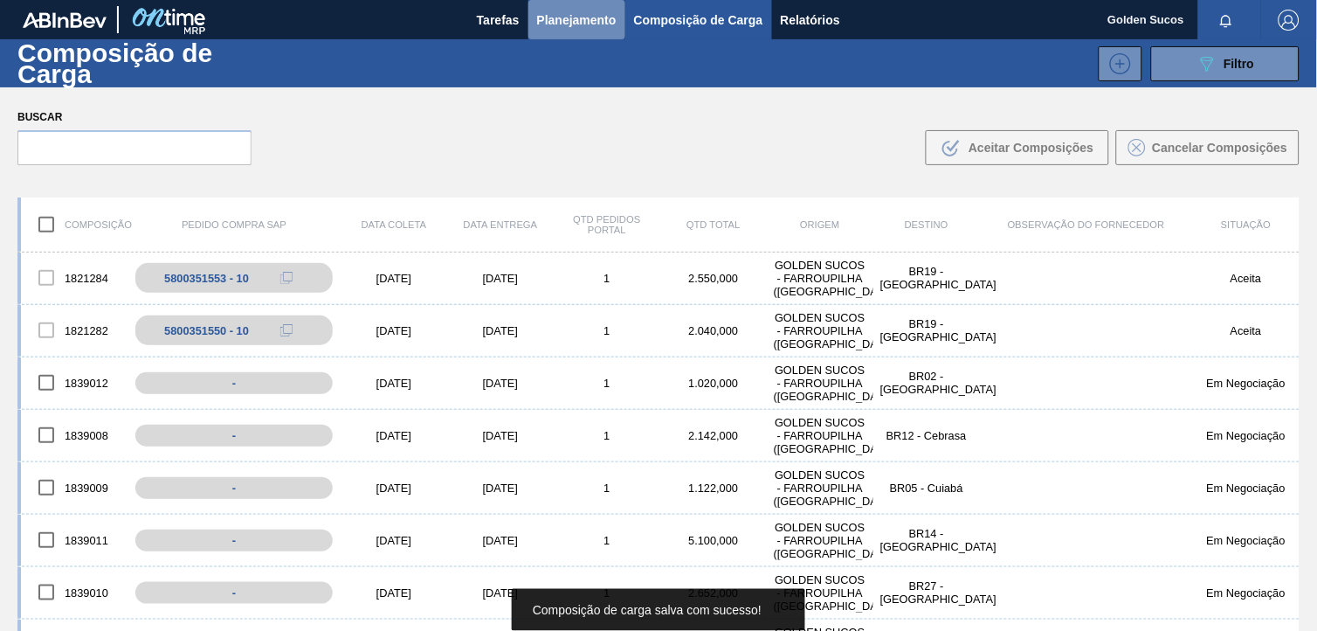
click at [592, 17] on span "Planejamento" at bounding box center [576, 20] width 79 height 21
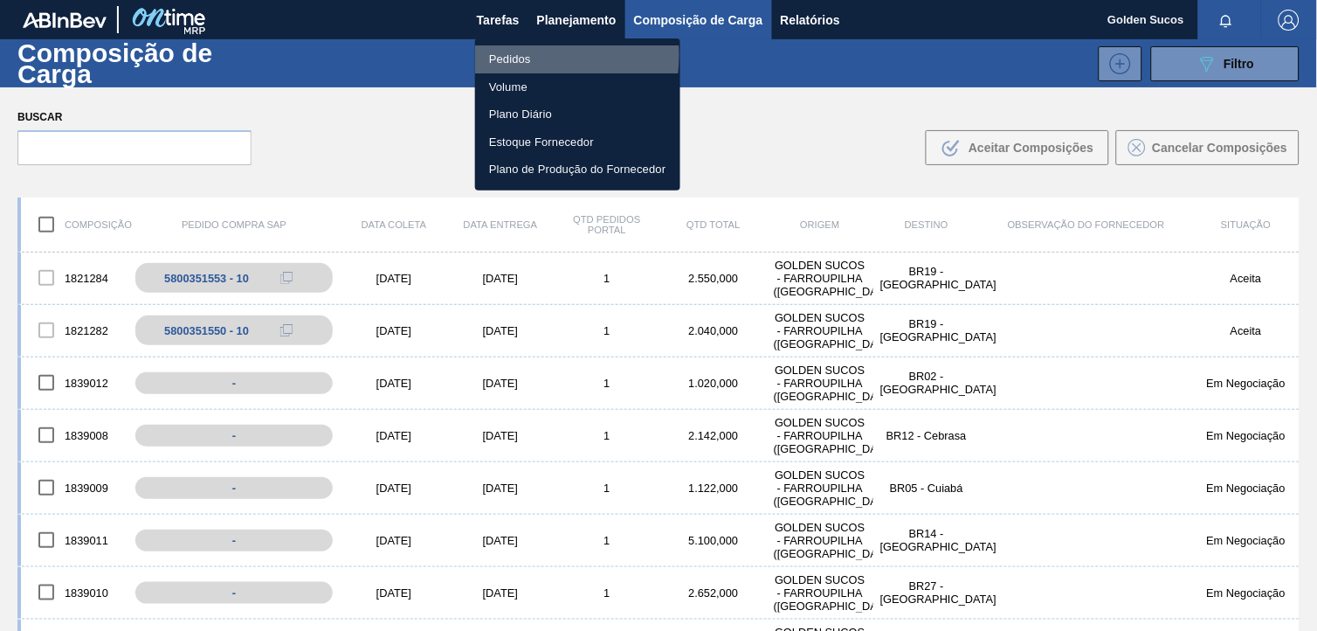
click at [519, 55] on li "Pedidos" at bounding box center [577, 59] width 205 height 28
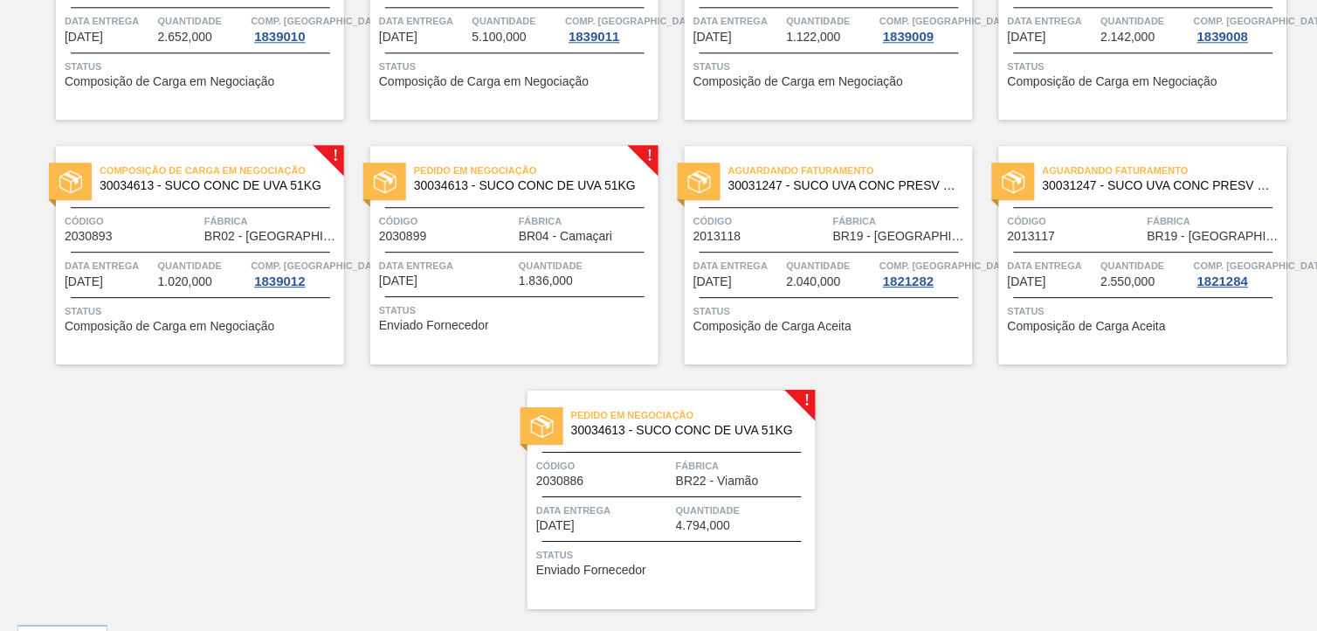
scroll to position [1031, 0]
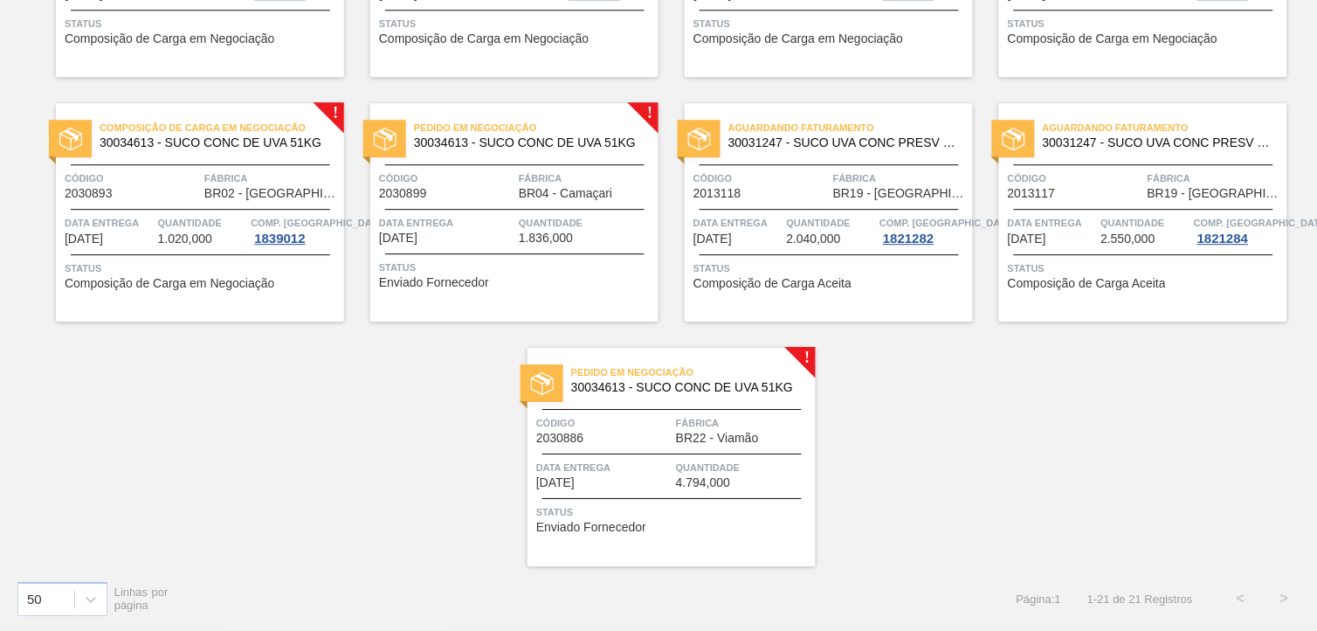
click at [590, 143] on span "30034613 - SUCO CONC DE UVA 51KG" at bounding box center [529, 142] width 231 height 13
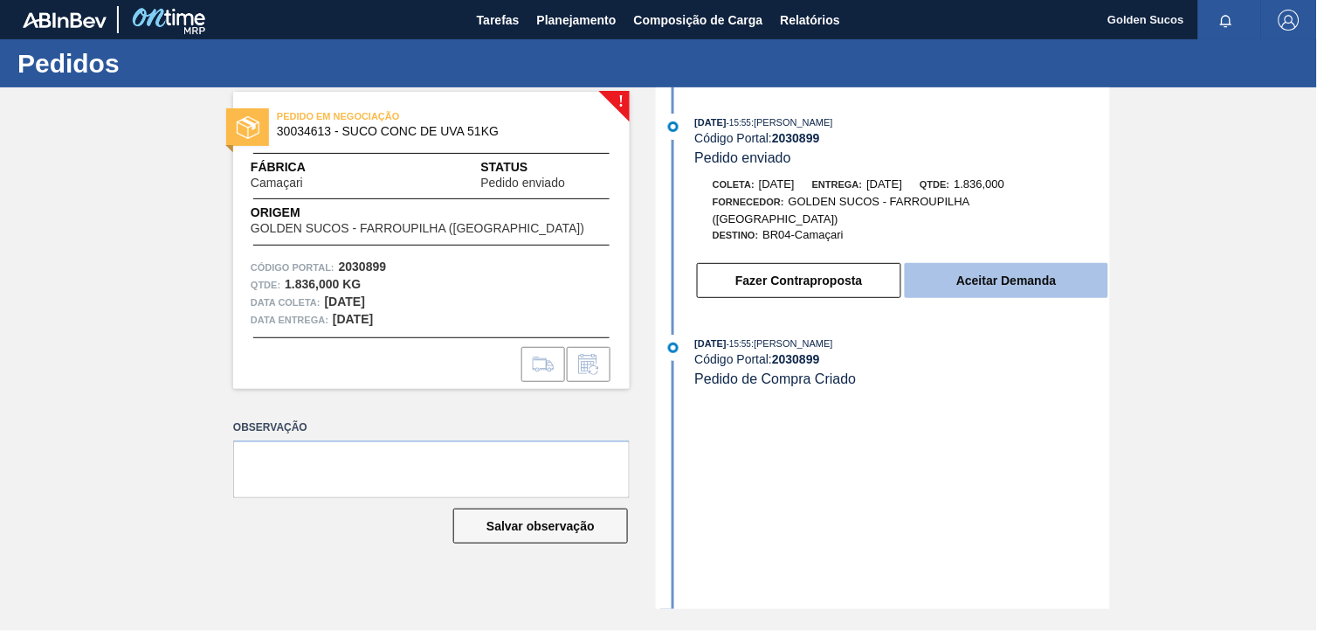
click at [1039, 267] on button "Aceitar Demanda" at bounding box center [1007, 280] width 204 height 35
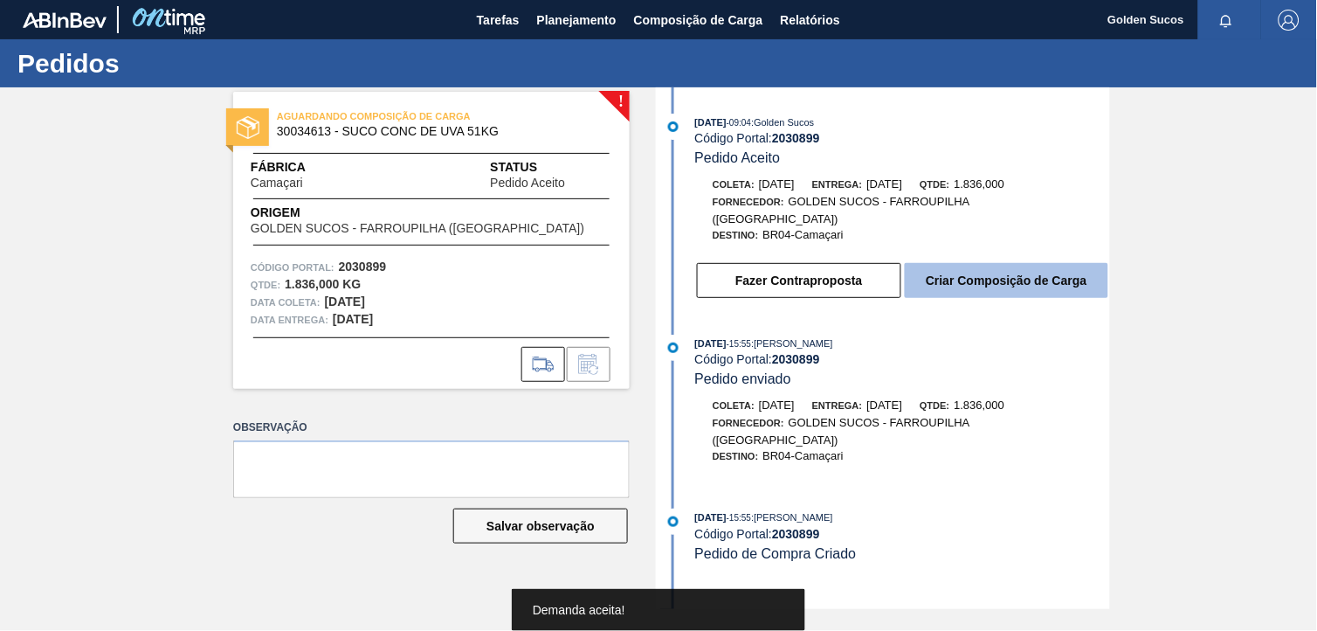
click at [1018, 267] on button "Criar Composição de Carga" at bounding box center [1007, 280] width 204 height 35
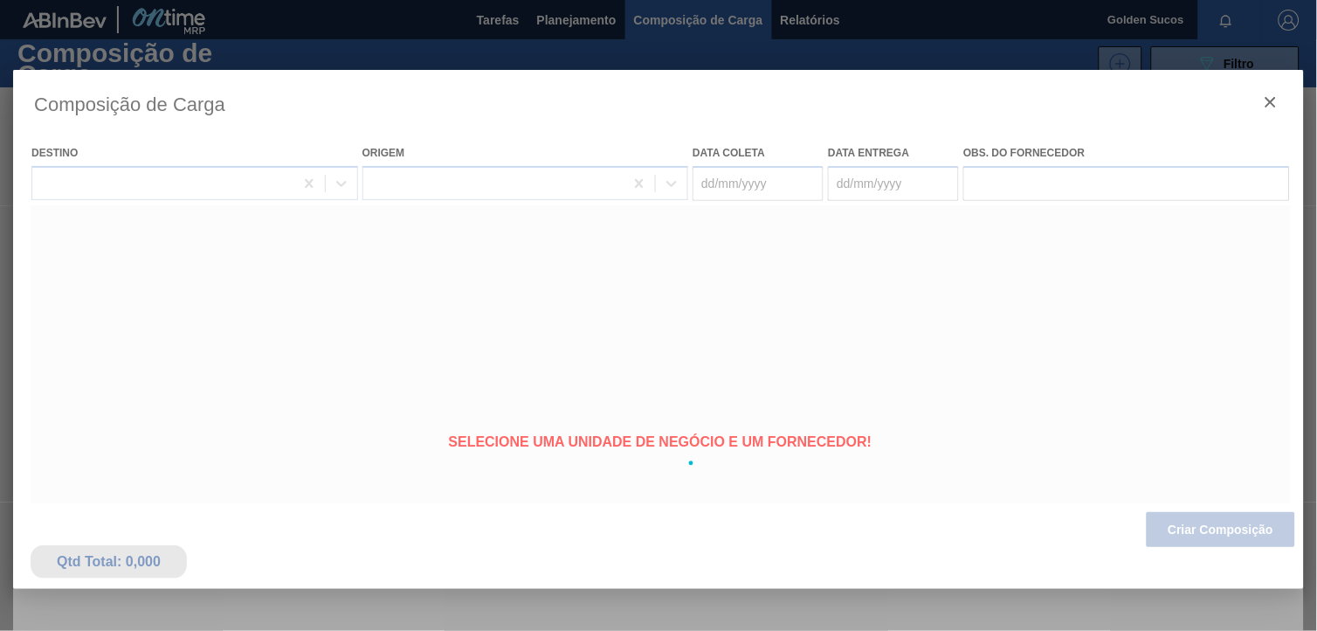
type coleta "[DATE]"
type entrega "[DATE]"
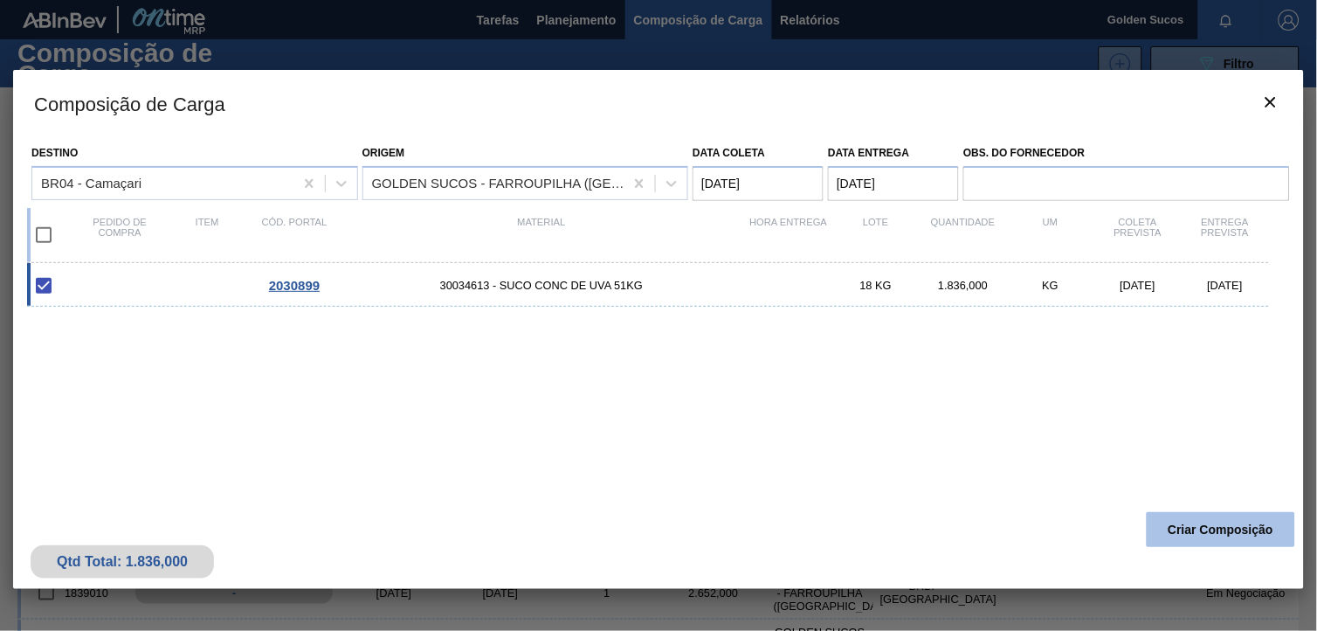
click at [1253, 530] on button "Criar Composição" at bounding box center [1221, 529] width 148 height 35
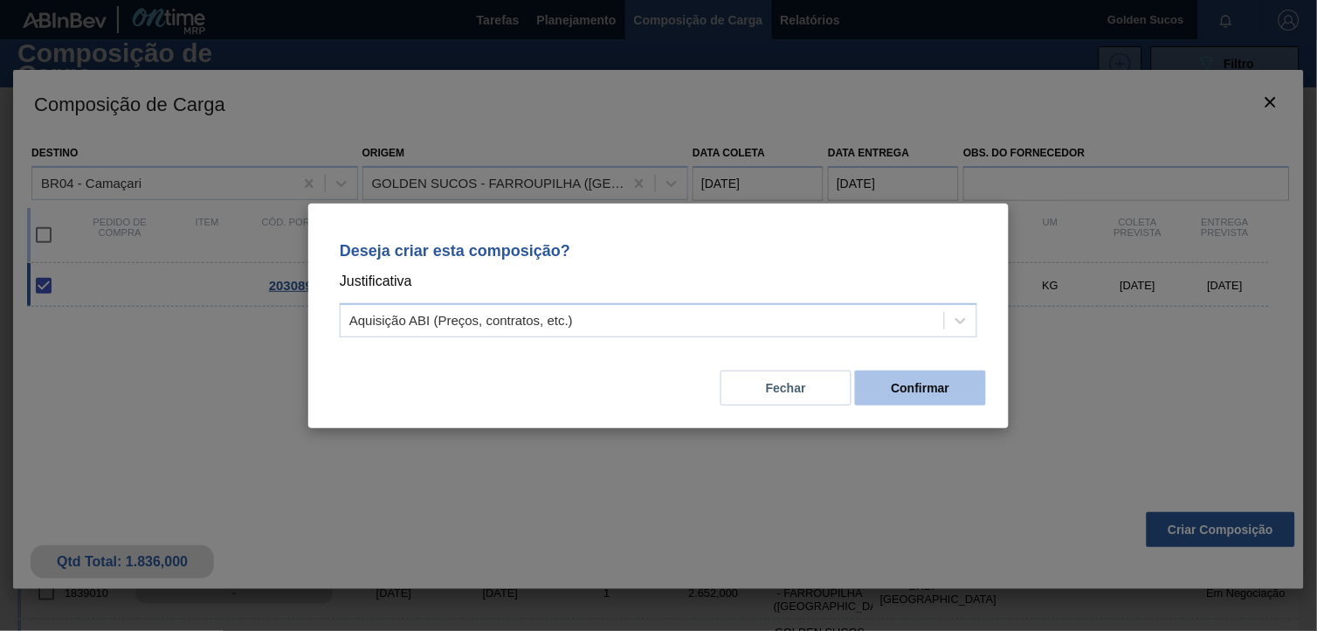
click at [939, 385] on button "Confirmar" at bounding box center [920, 387] width 131 height 35
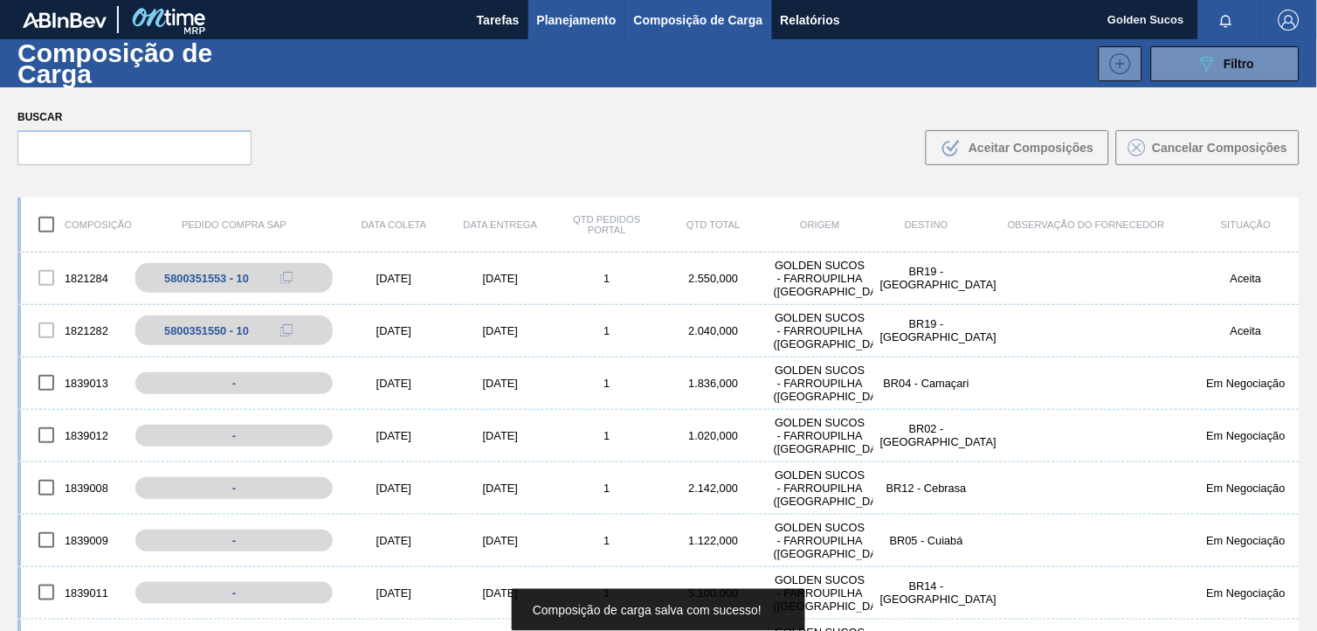
click at [559, 18] on span "Planejamento" at bounding box center [576, 20] width 79 height 21
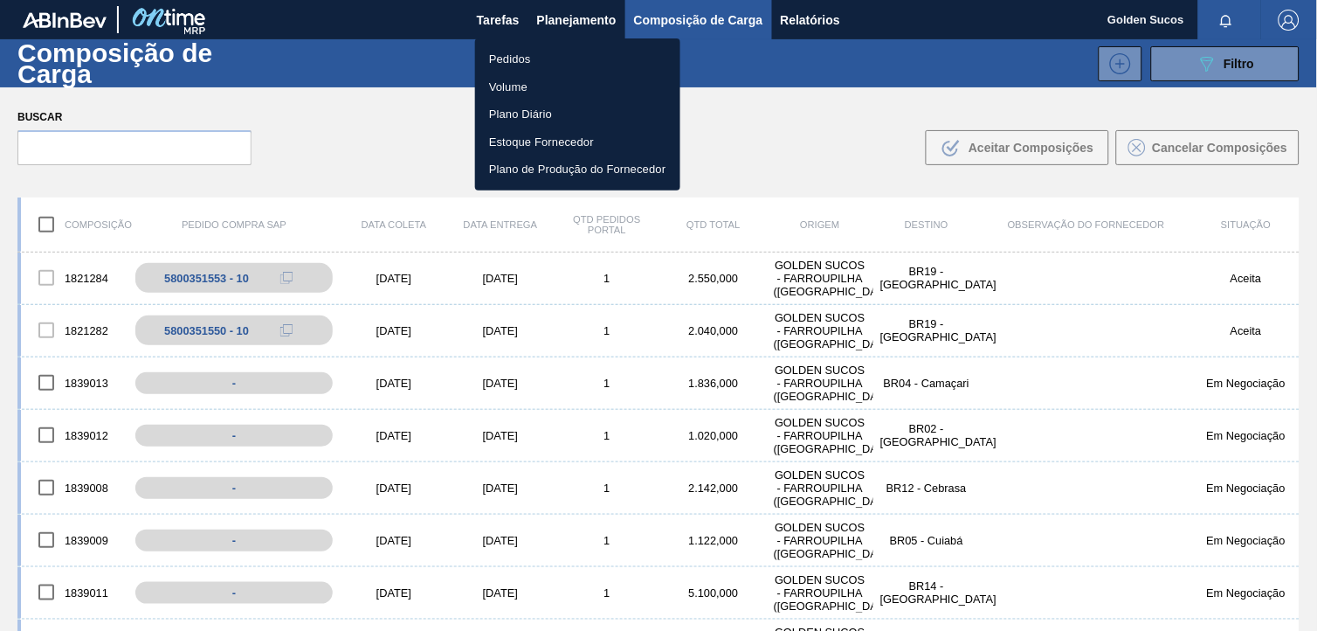
click at [534, 55] on li "Pedidos" at bounding box center [577, 59] width 205 height 28
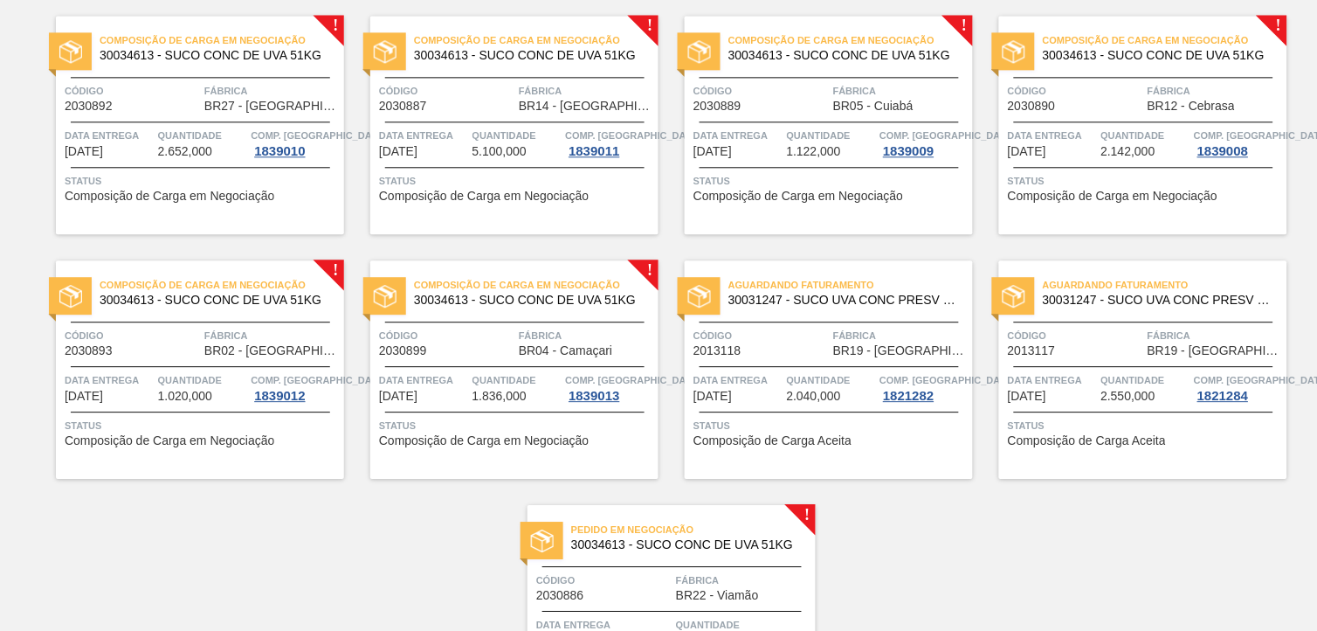
scroll to position [1031, 0]
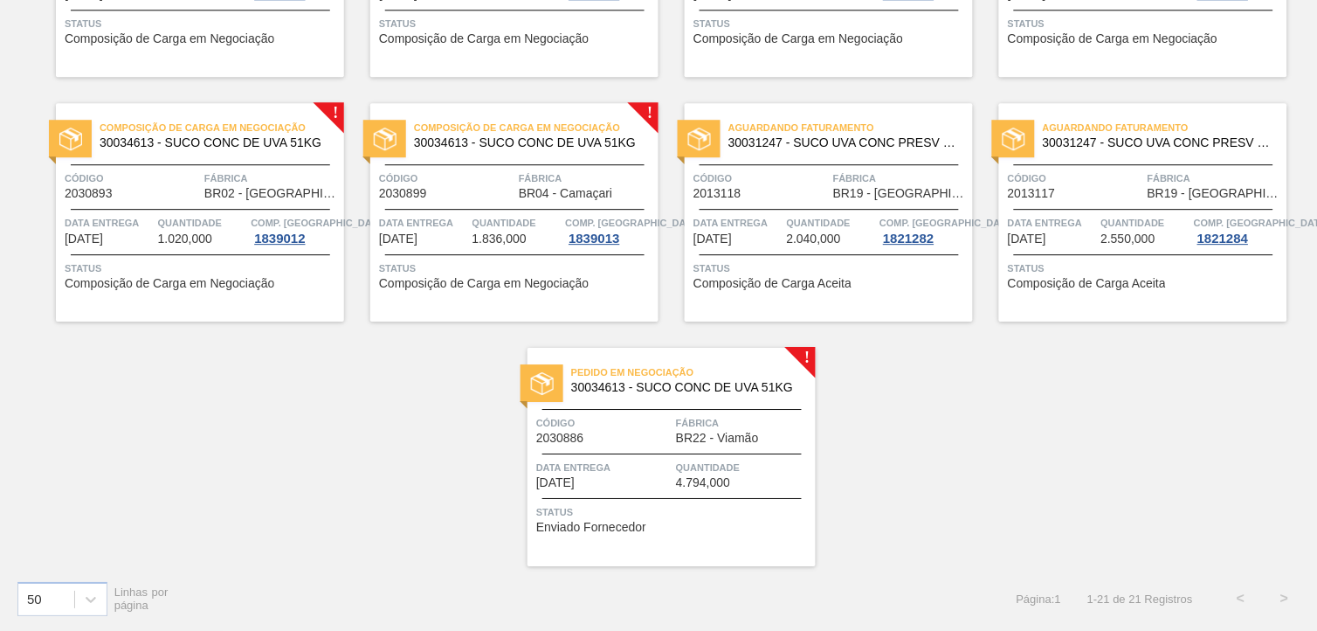
click at [741, 384] on span "30034613 - SUCO CONC DE UVA 51KG" at bounding box center [686, 387] width 231 height 13
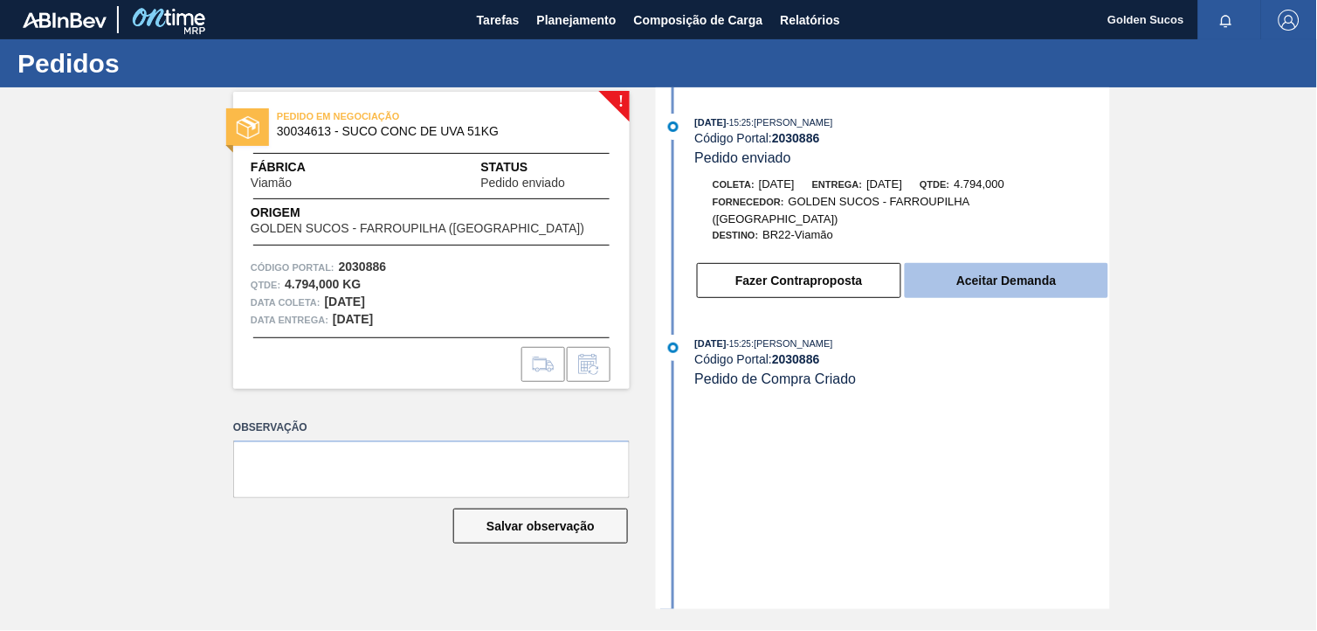
click at [1024, 266] on button "Aceitar Demanda" at bounding box center [1007, 280] width 204 height 35
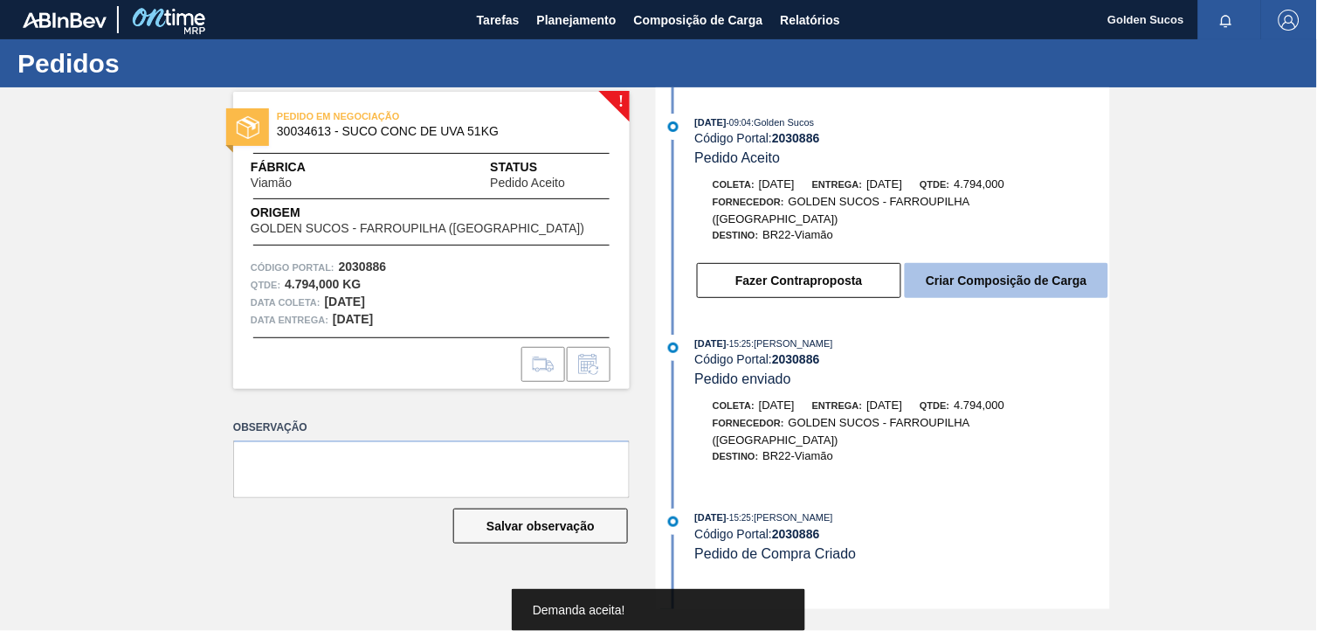
click at [1044, 275] on button "Criar Composição de Carga" at bounding box center [1007, 280] width 204 height 35
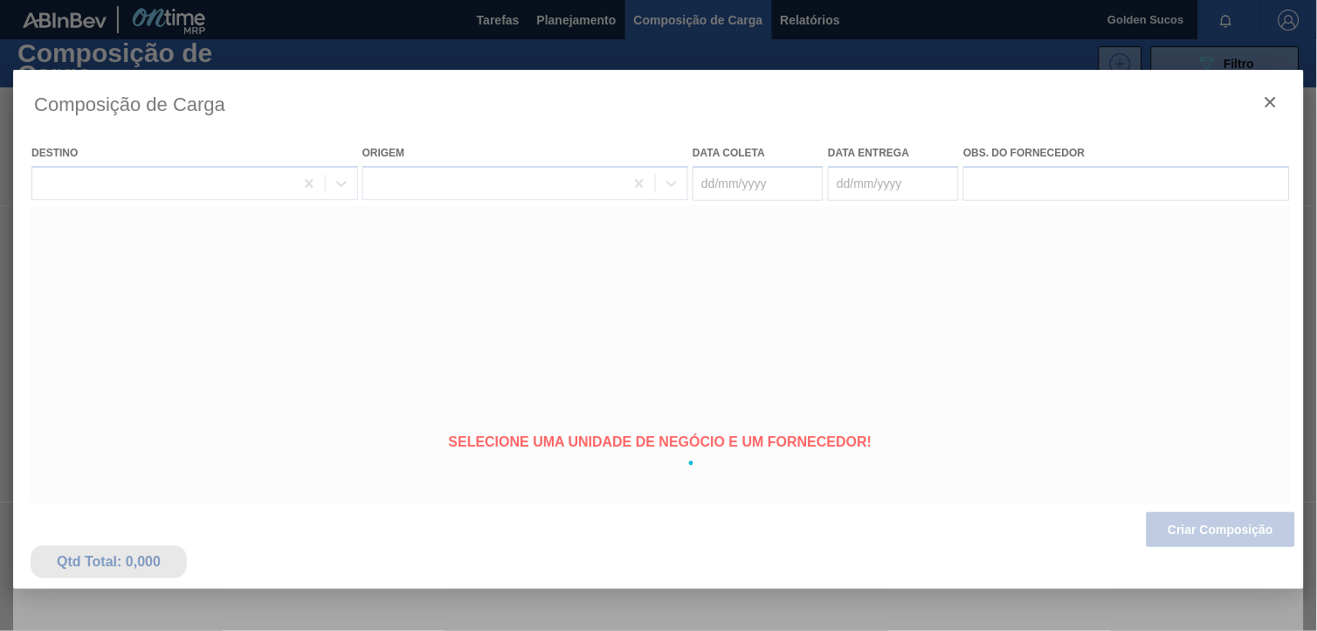
type coleta "[DATE]"
type entrega "[DATE]"
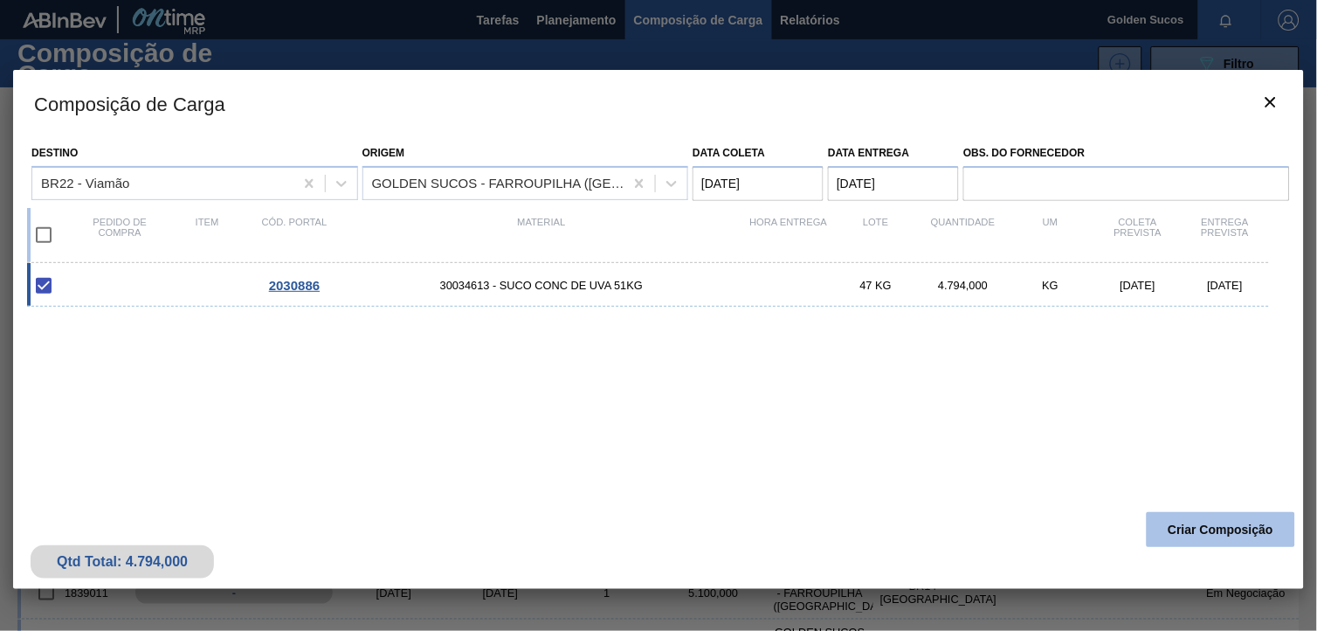
click at [1241, 522] on button "Criar Composição" at bounding box center [1221, 529] width 148 height 35
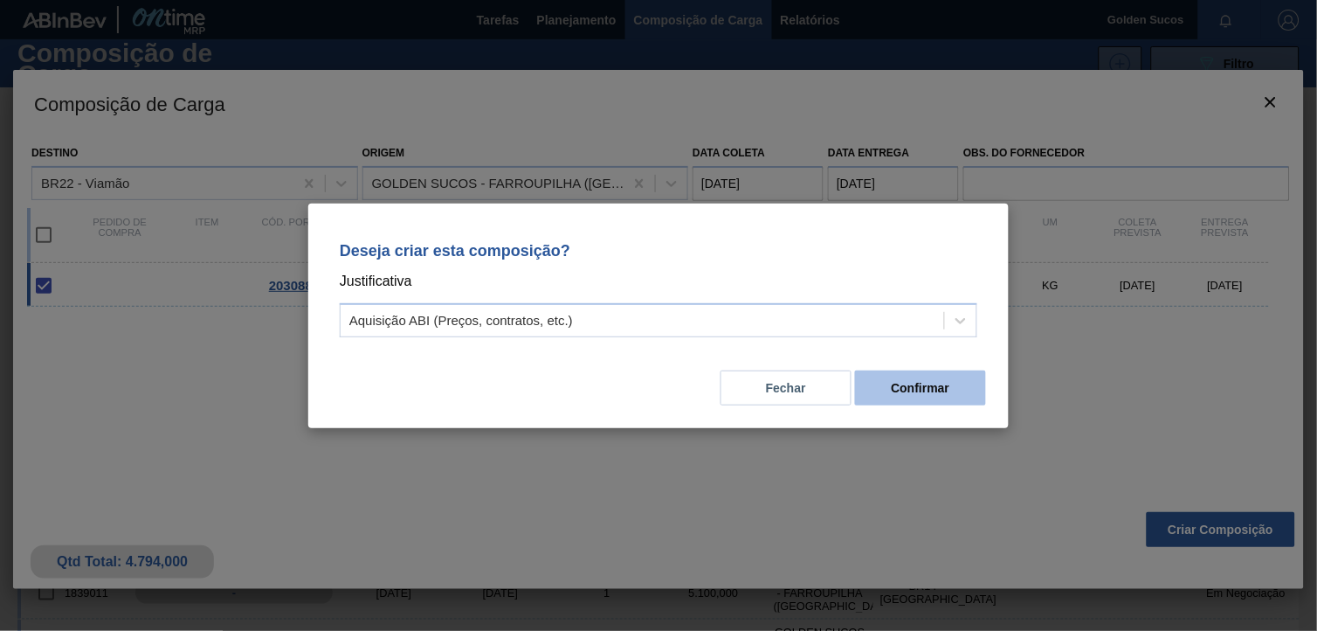
click at [921, 381] on button "Confirmar" at bounding box center [920, 387] width 131 height 35
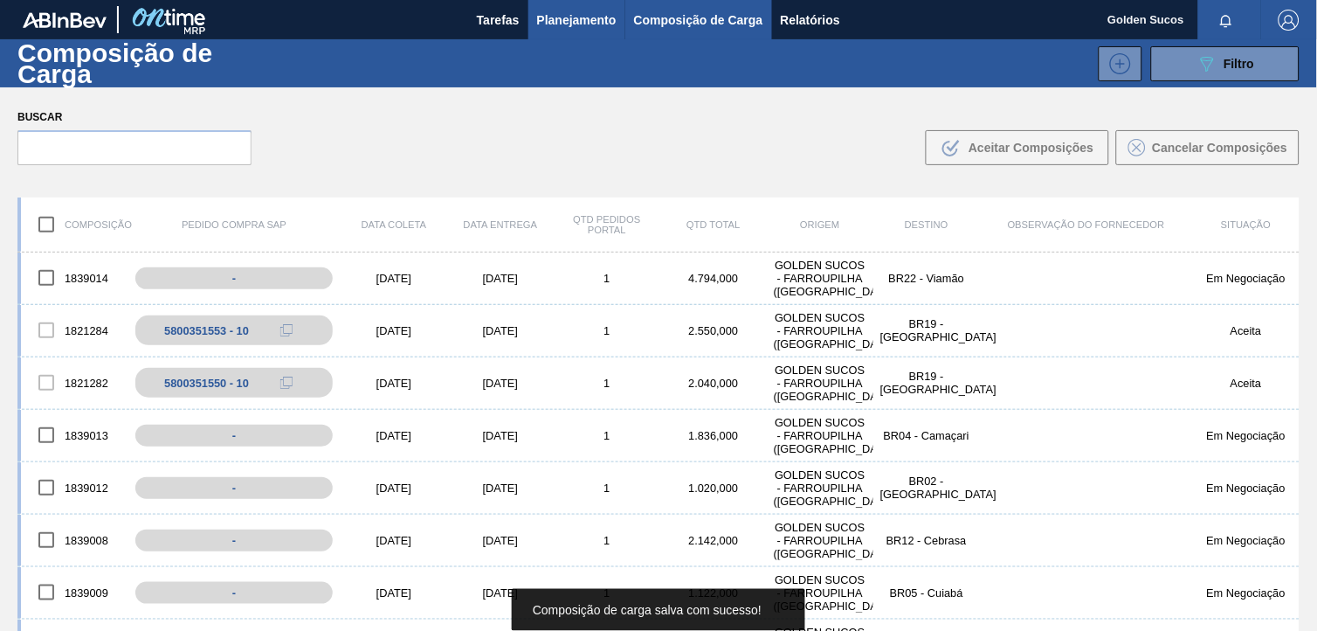
click at [583, 14] on span "Planejamento" at bounding box center [576, 20] width 79 height 21
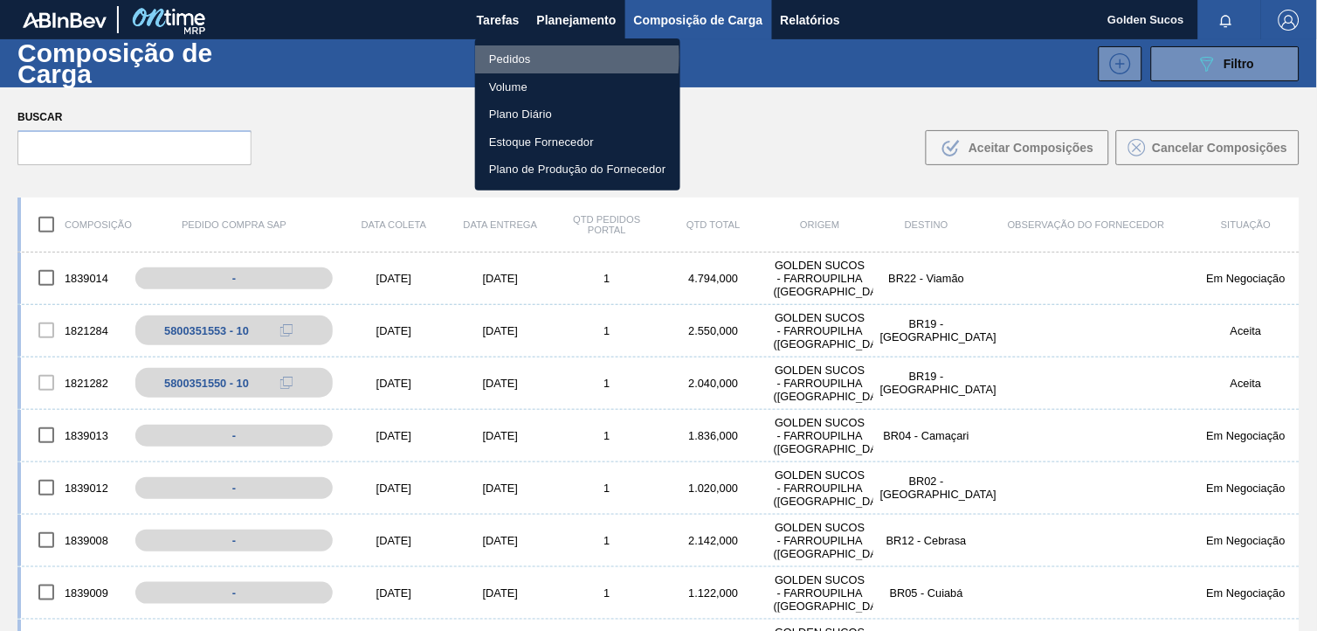
drag, startPoint x: 512, startPoint y: 57, endPoint x: 531, endPoint y: 61, distance: 19.7
click at [513, 58] on li "Pedidos" at bounding box center [577, 59] width 205 height 28
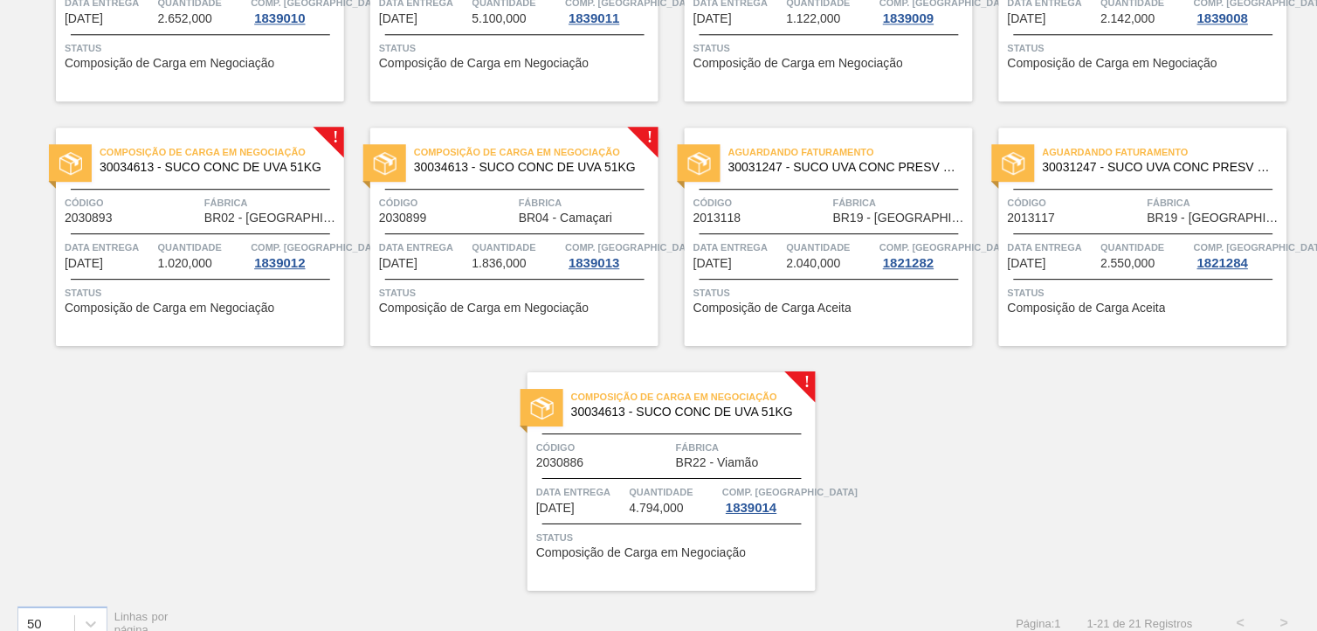
scroll to position [1031, 0]
